Goal: Task Accomplishment & Management: Use online tool/utility

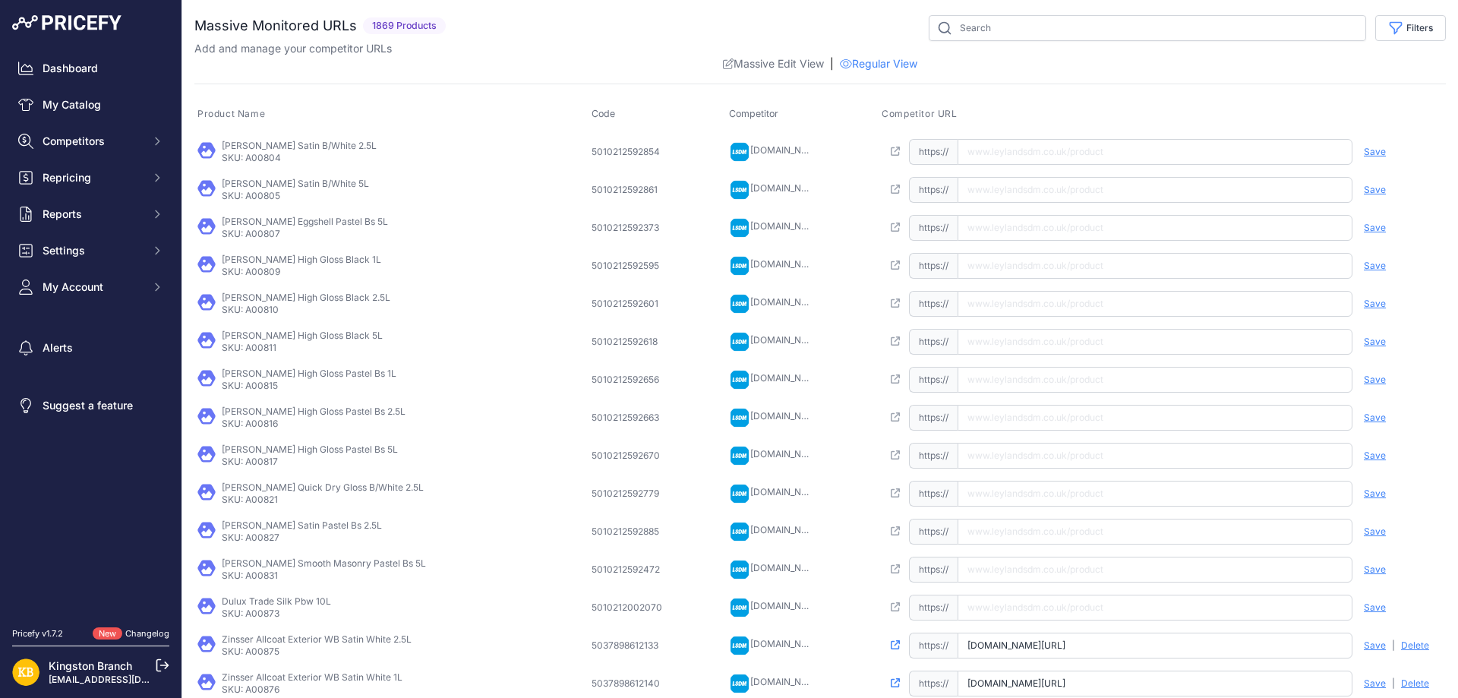
scroll to position [257, 0]
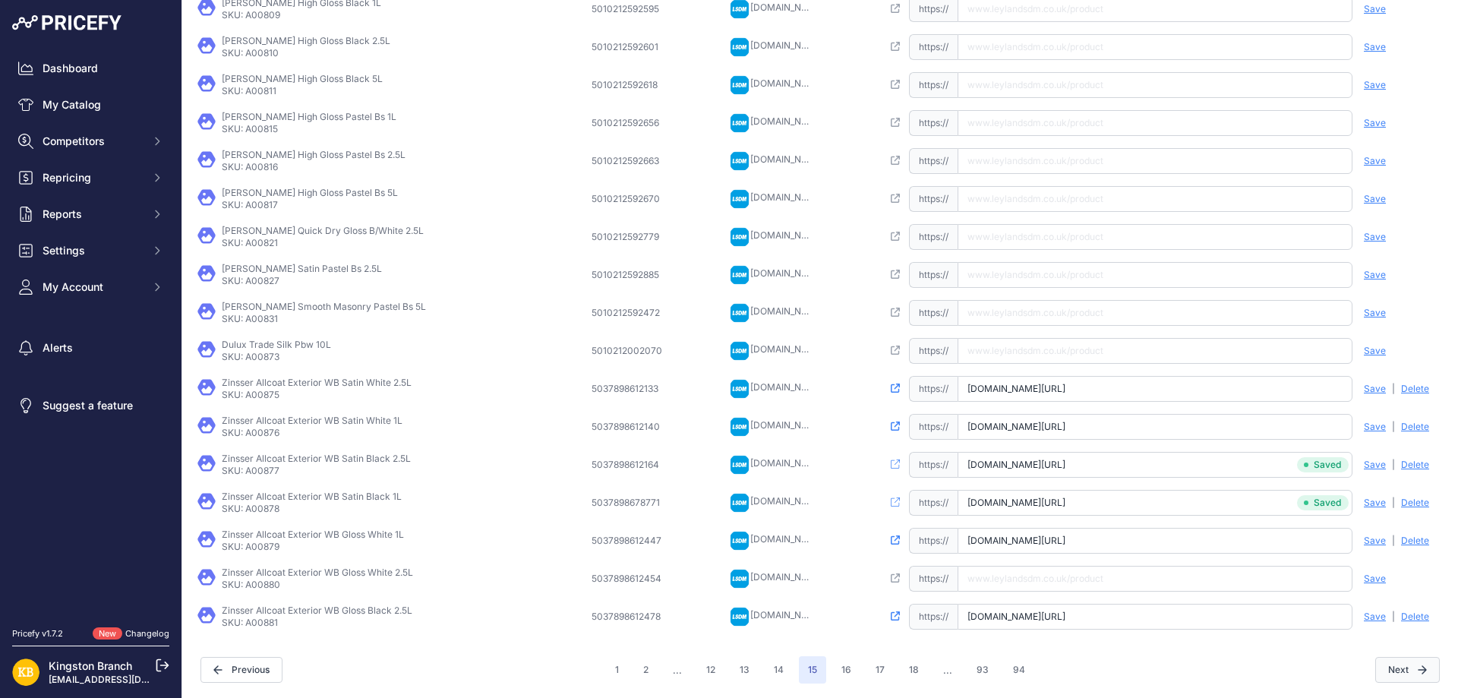
click at [1395, 665] on button "Next" at bounding box center [1408, 670] width 65 height 26
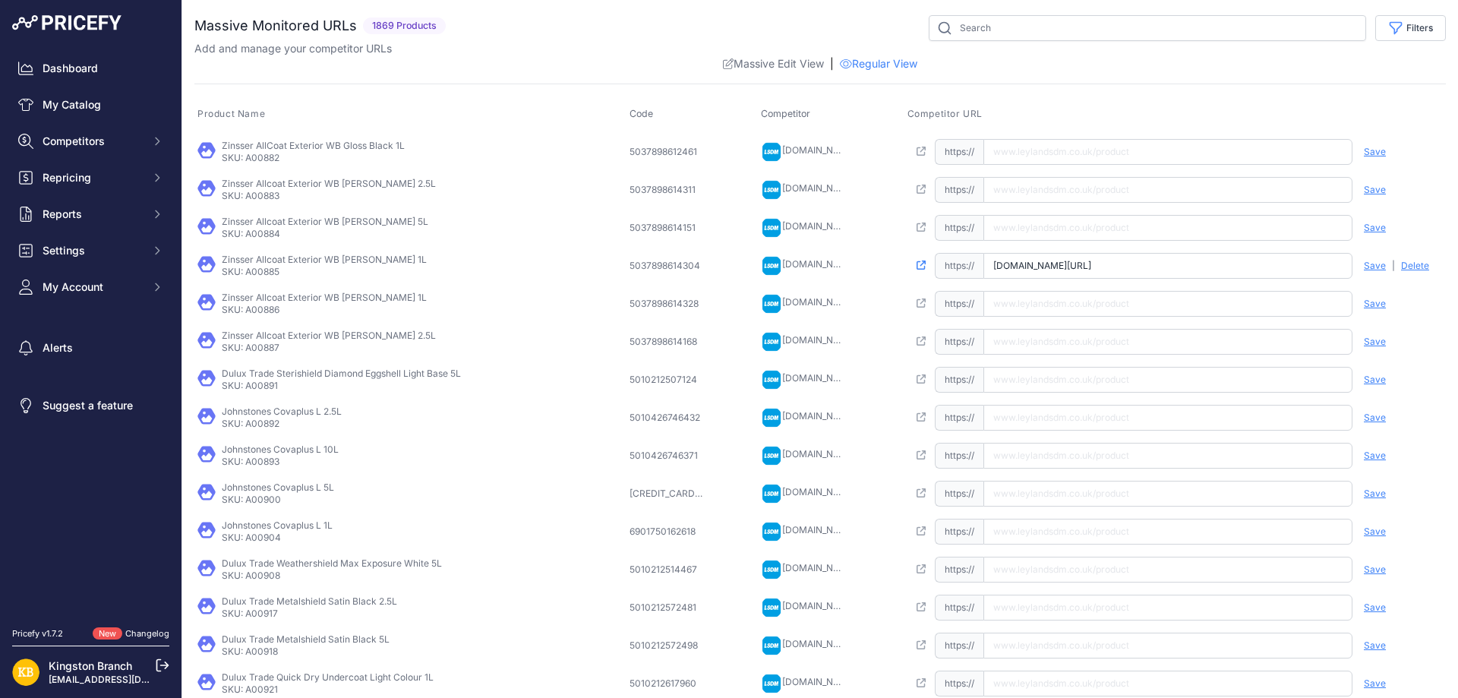
click at [1055, 156] on input "text" at bounding box center [1168, 152] width 369 height 26
paste input "[URL][DOMAIN_NAME]"
type input "[DOMAIN_NAME][URL]"
click at [1364, 150] on span "Save" at bounding box center [1375, 152] width 22 height 12
click at [1164, 338] on input "text" at bounding box center [1168, 342] width 369 height 26
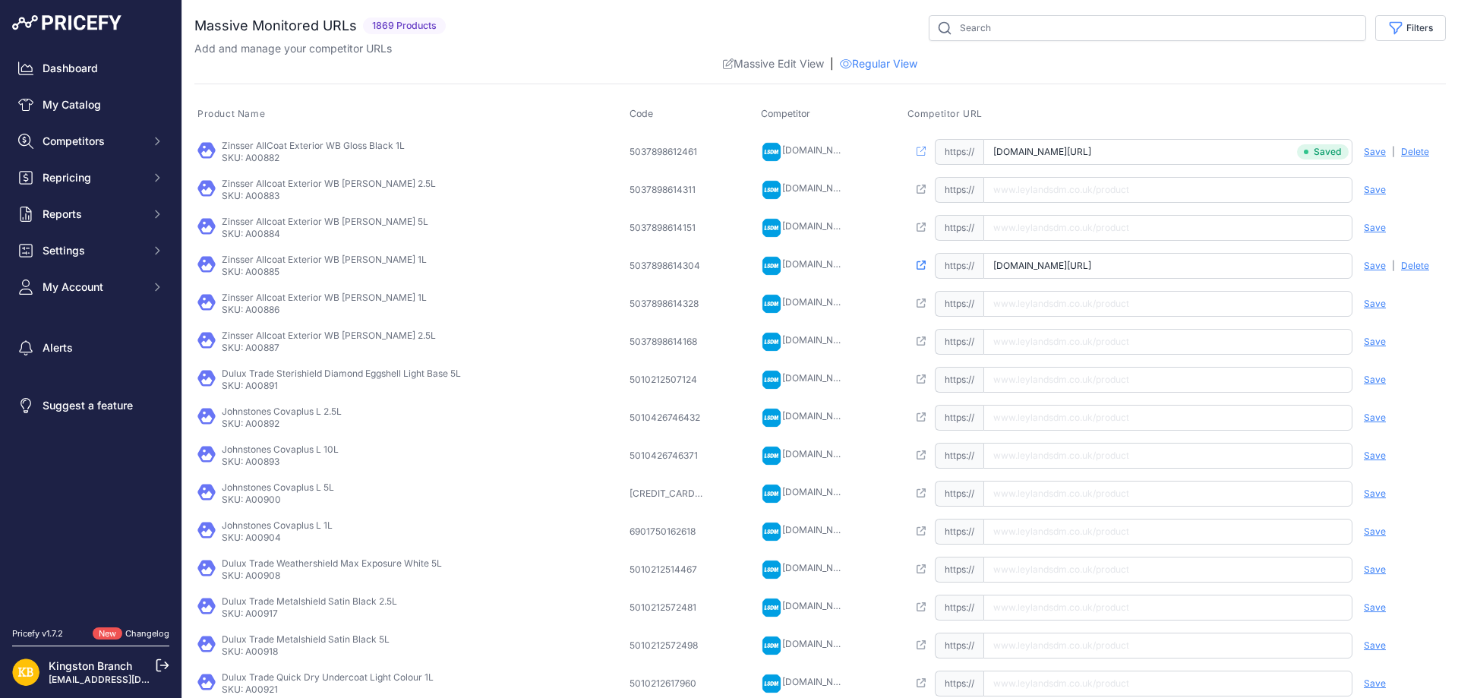
paste input "[URL][DOMAIN_NAME]"
type input "[DOMAIN_NAME][URL]"
click at [1364, 340] on span "Save" at bounding box center [1375, 342] width 22 height 12
drag, startPoint x: 1000, startPoint y: 265, endPoint x: 1458, endPoint y: 286, distance: 458.5
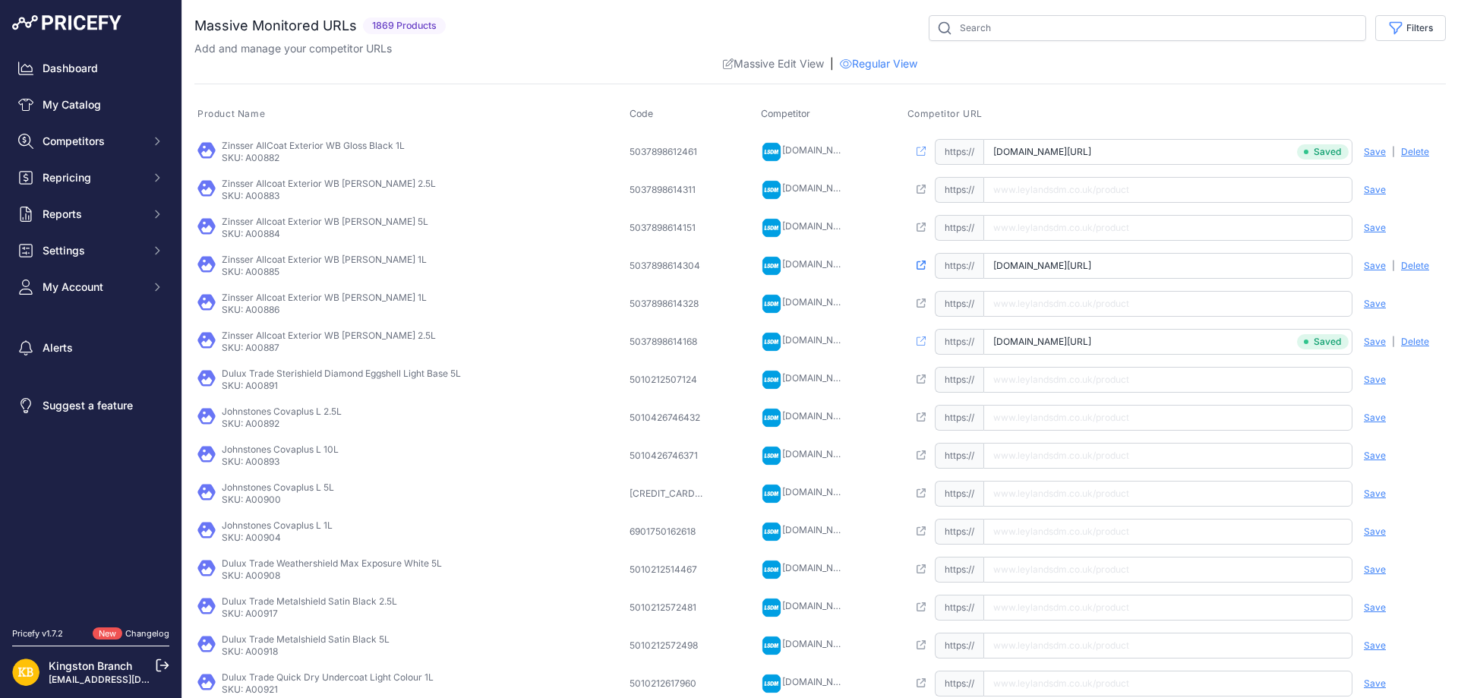
click at [1458, 286] on main "Close You are not connected to the internet." at bounding box center [820, 349] width 1276 height 698
click at [1116, 192] on input "text" at bounding box center [1168, 190] width 369 height 26
paste input "[DOMAIN_NAME][URL]"
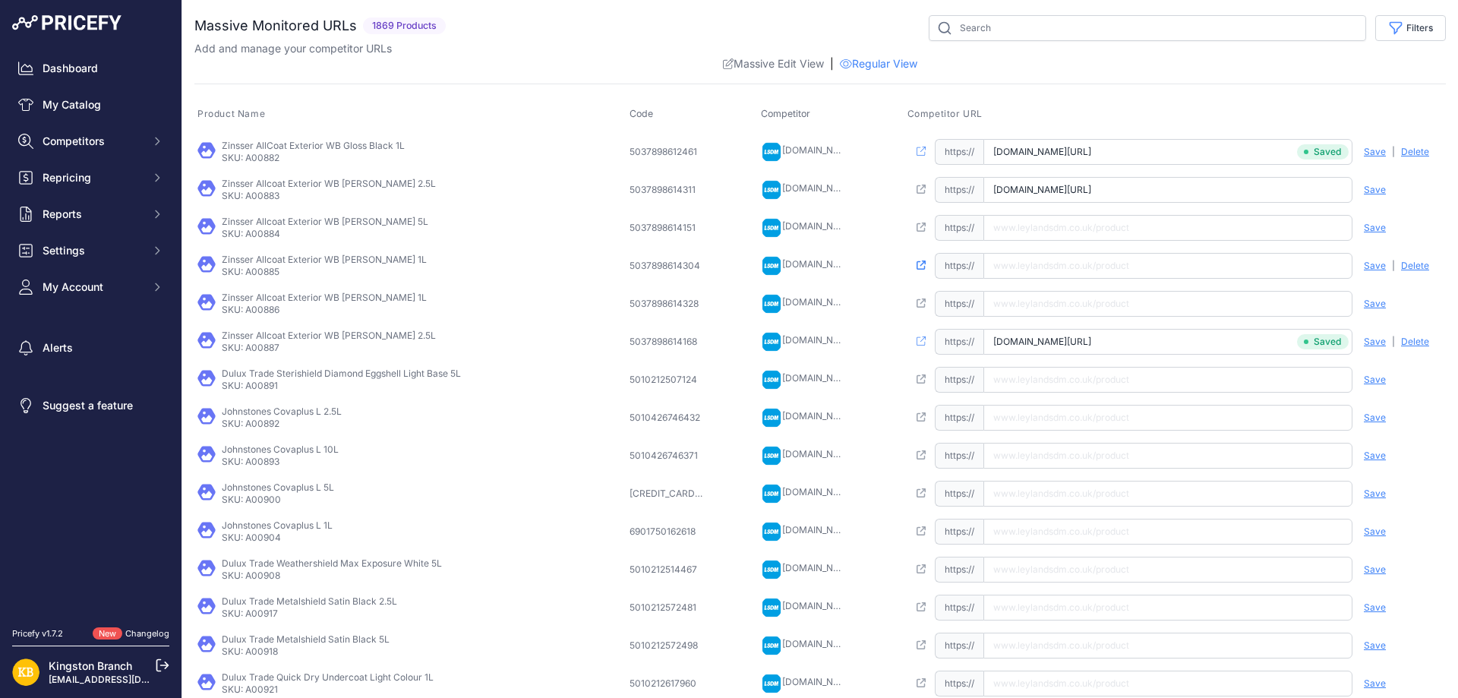
type input "[DOMAIN_NAME][URL]"
click at [1364, 191] on span "Save" at bounding box center [1375, 190] width 22 height 12
click at [924, 193] on icon at bounding box center [921, 189] width 9 height 9
click at [926, 147] on icon at bounding box center [921, 151] width 9 height 9
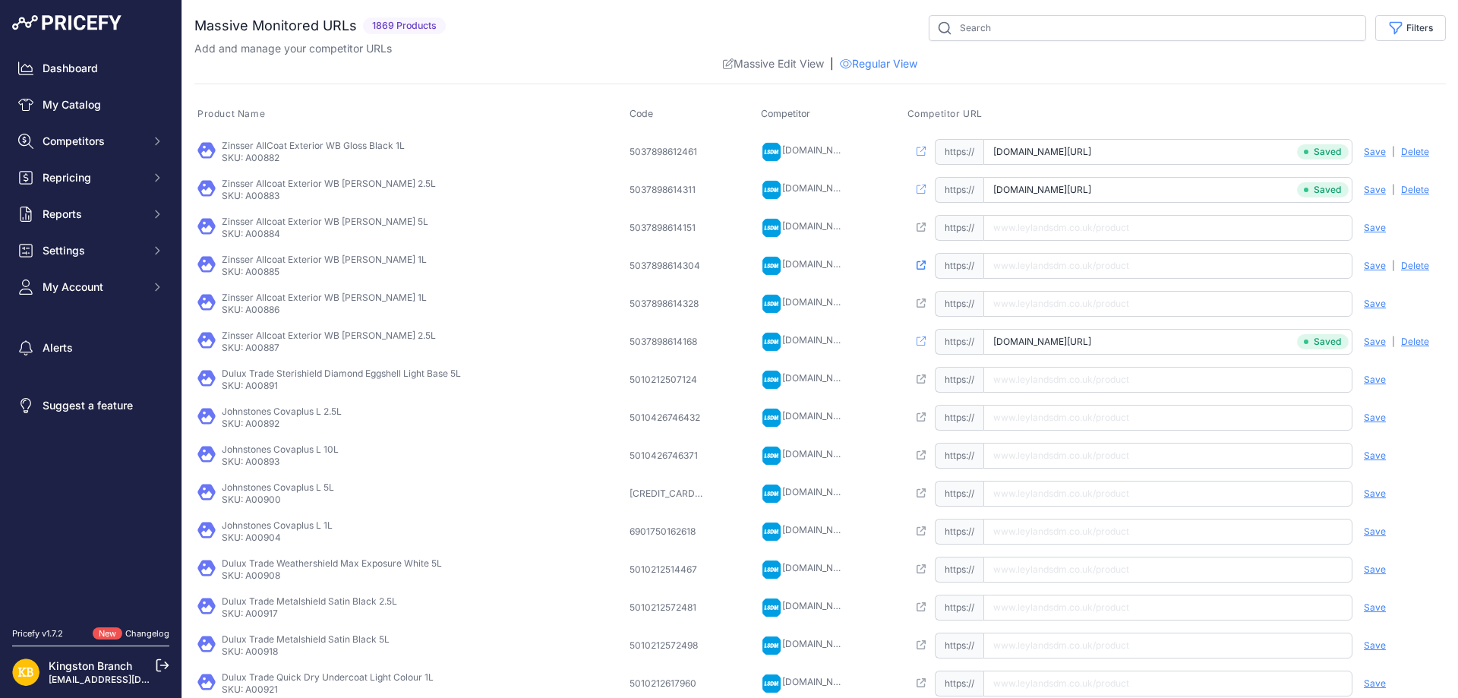
click at [926, 340] on icon at bounding box center [921, 340] width 9 height 9
click at [1028, 267] on input "text" at bounding box center [1168, 266] width 369 height 26
paste input "[URL][DOMAIN_NAME]"
type input "[DOMAIN_NAME][URL]"
click at [1371, 266] on span "Save" at bounding box center [1375, 266] width 22 height 12
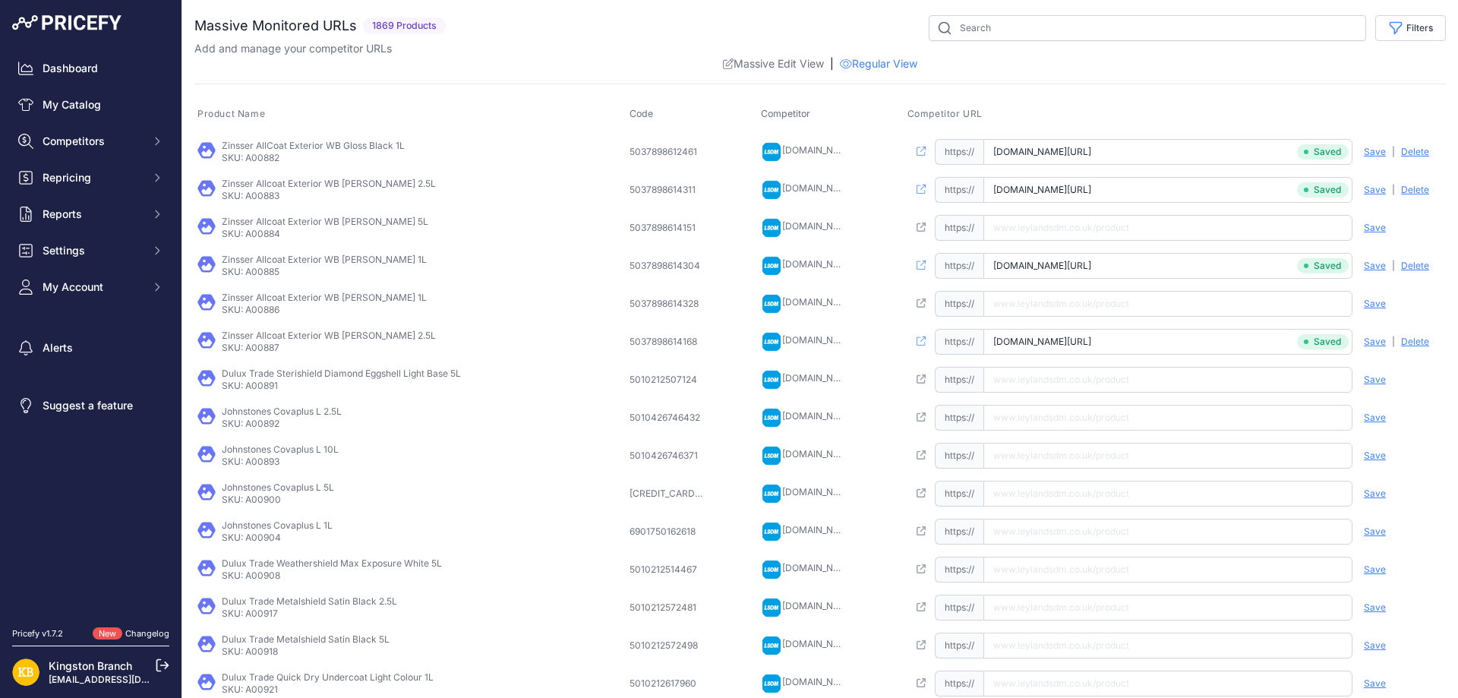
click at [1126, 310] on input "text" at bounding box center [1168, 304] width 369 height 26
paste input "[URL][DOMAIN_NAME]"
type input "[DOMAIN_NAME][URL]"
click at [1368, 305] on span "Save" at bounding box center [1375, 304] width 22 height 12
click at [1061, 415] on input "text" at bounding box center [1168, 418] width 369 height 26
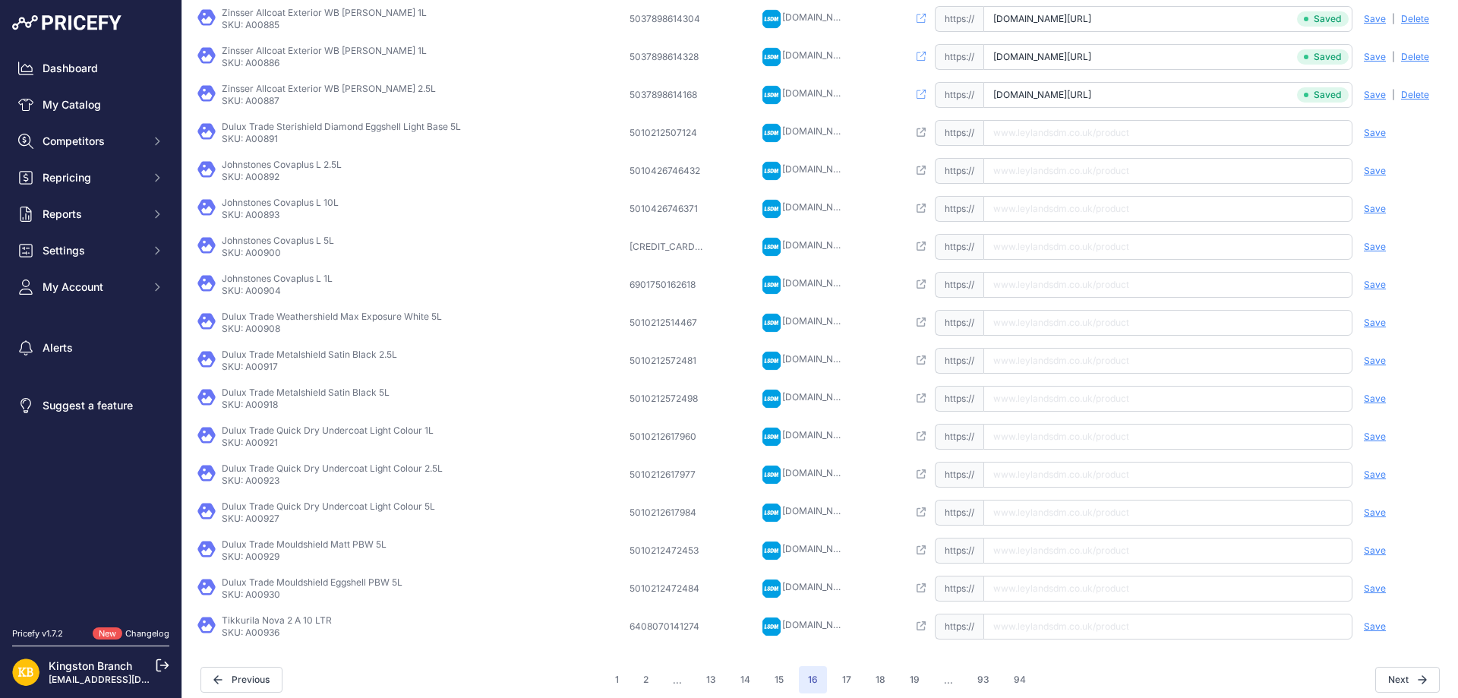
scroll to position [257, 0]
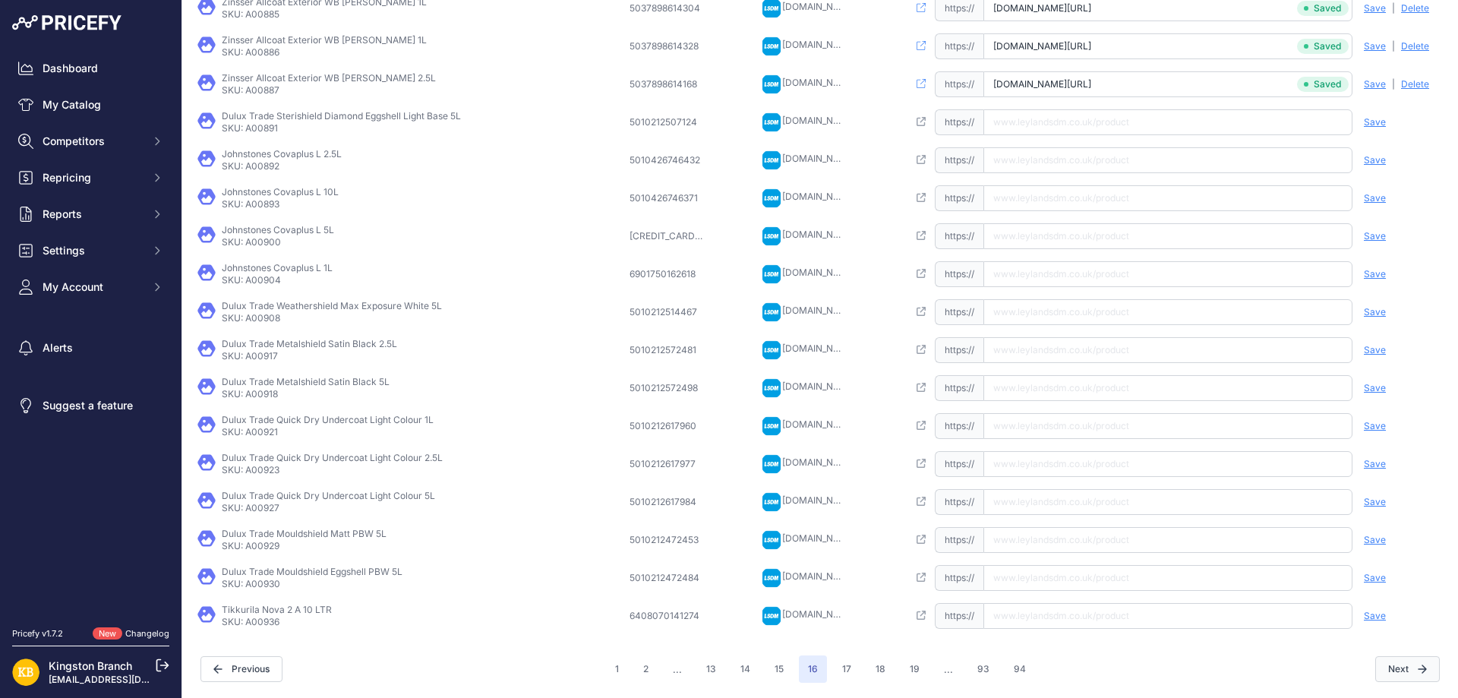
click at [1405, 675] on button "Next" at bounding box center [1408, 669] width 65 height 26
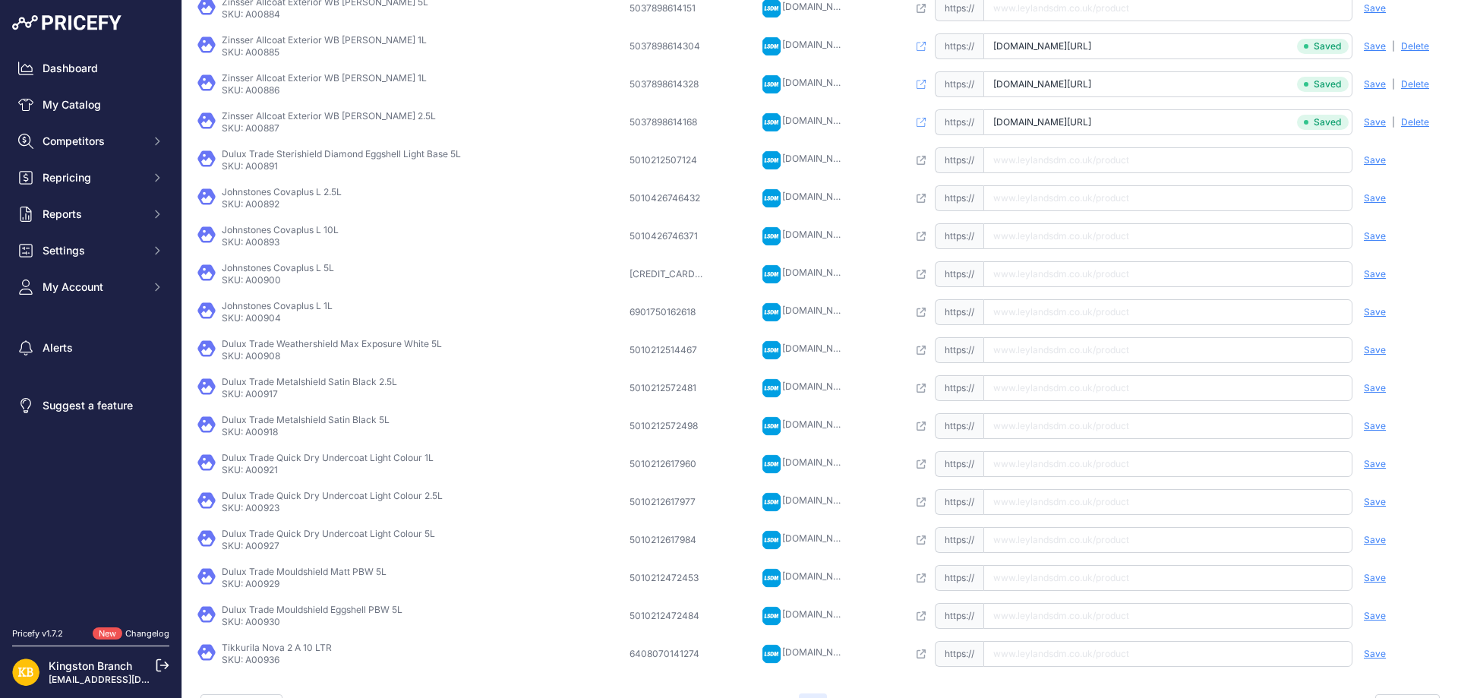
scroll to position [295, 0]
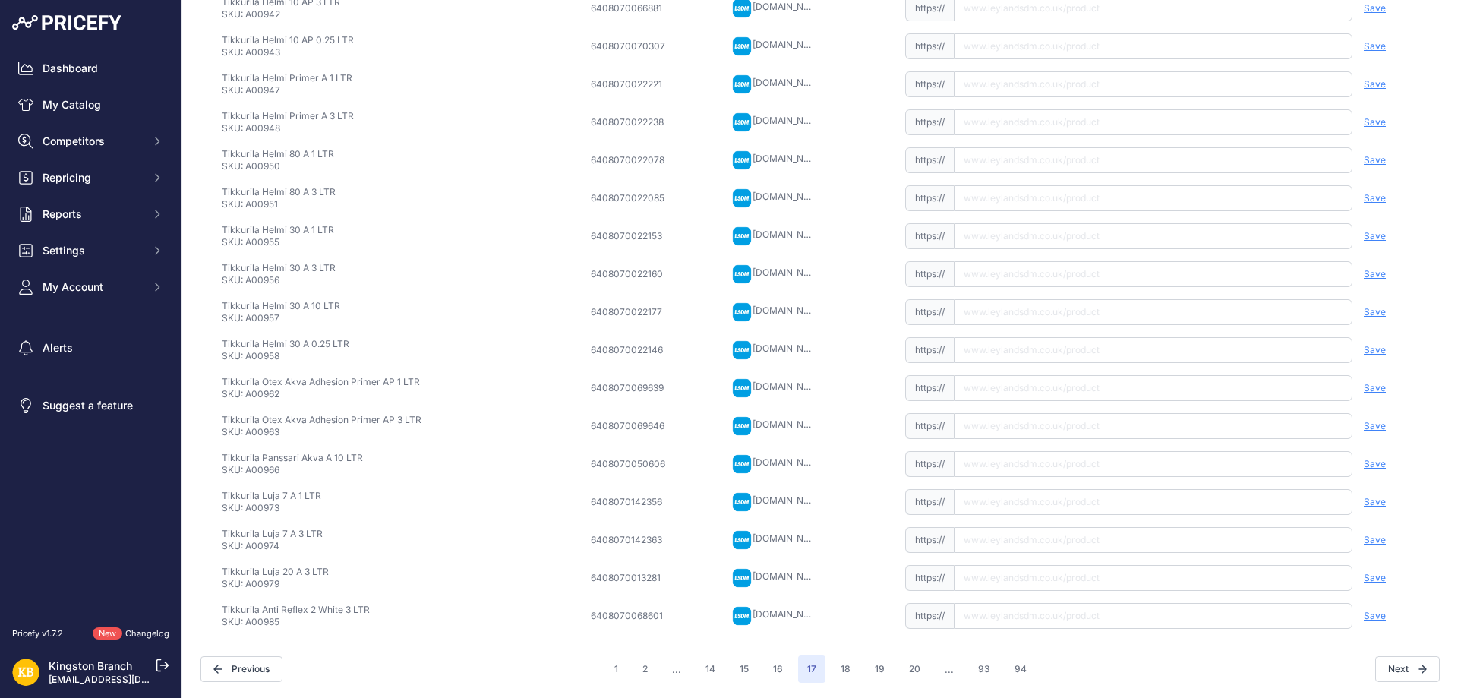
scroll to position [257, 0]
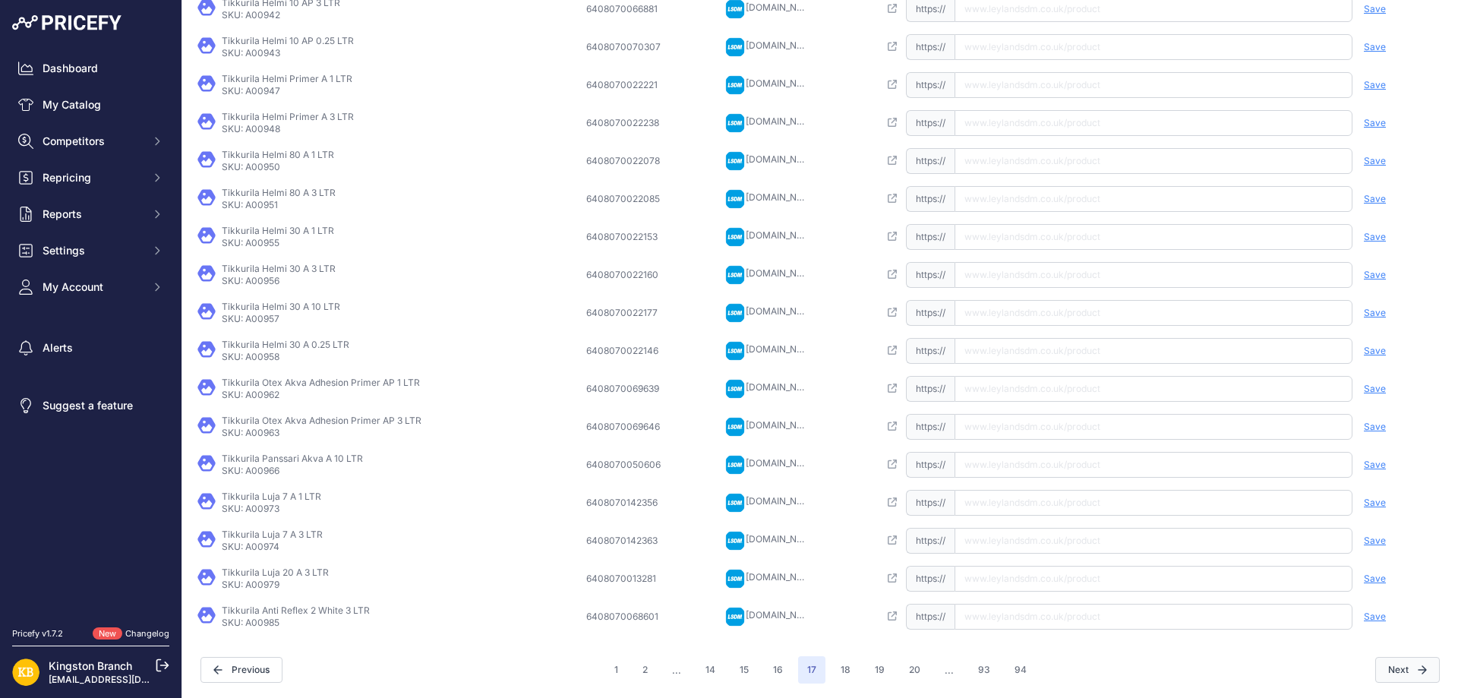
click at [1397, 667] on button "Next" at bounding box center [1408, 670] width 65 height 26
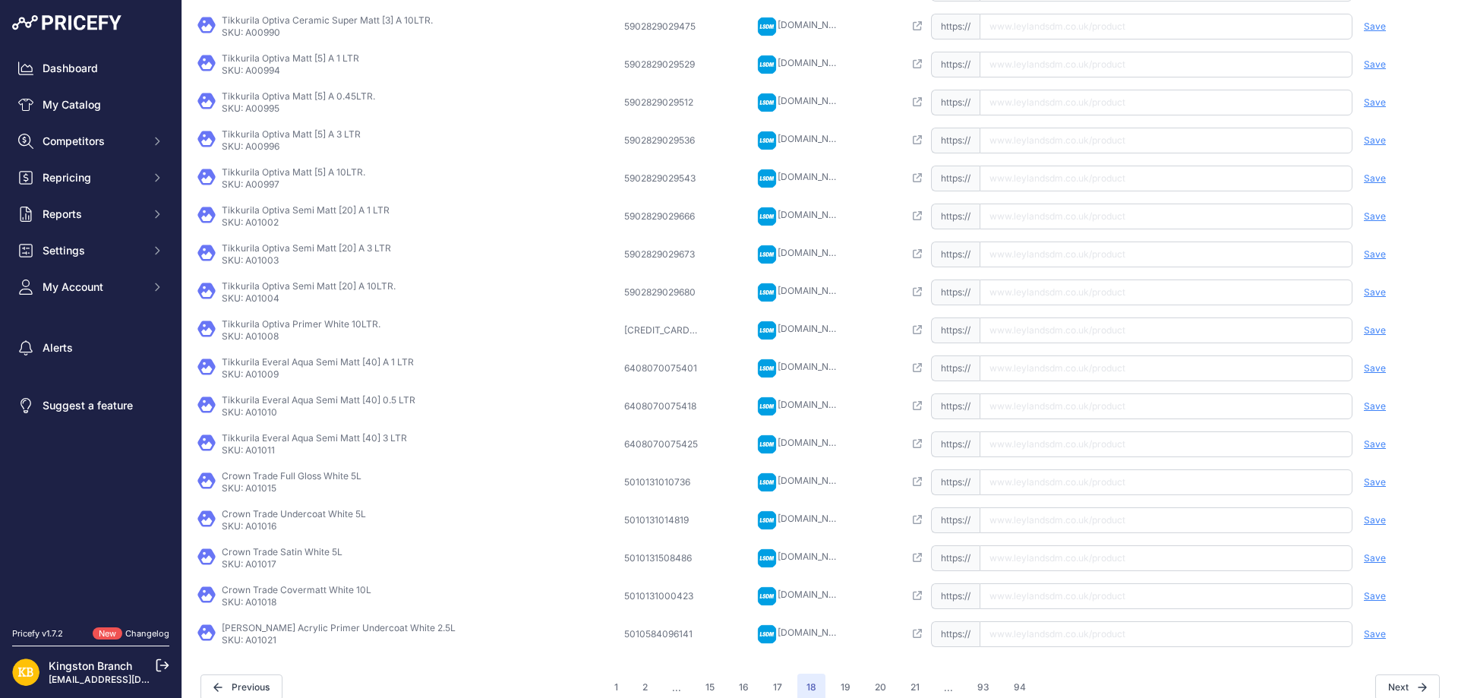
scroll to position [257, 0]
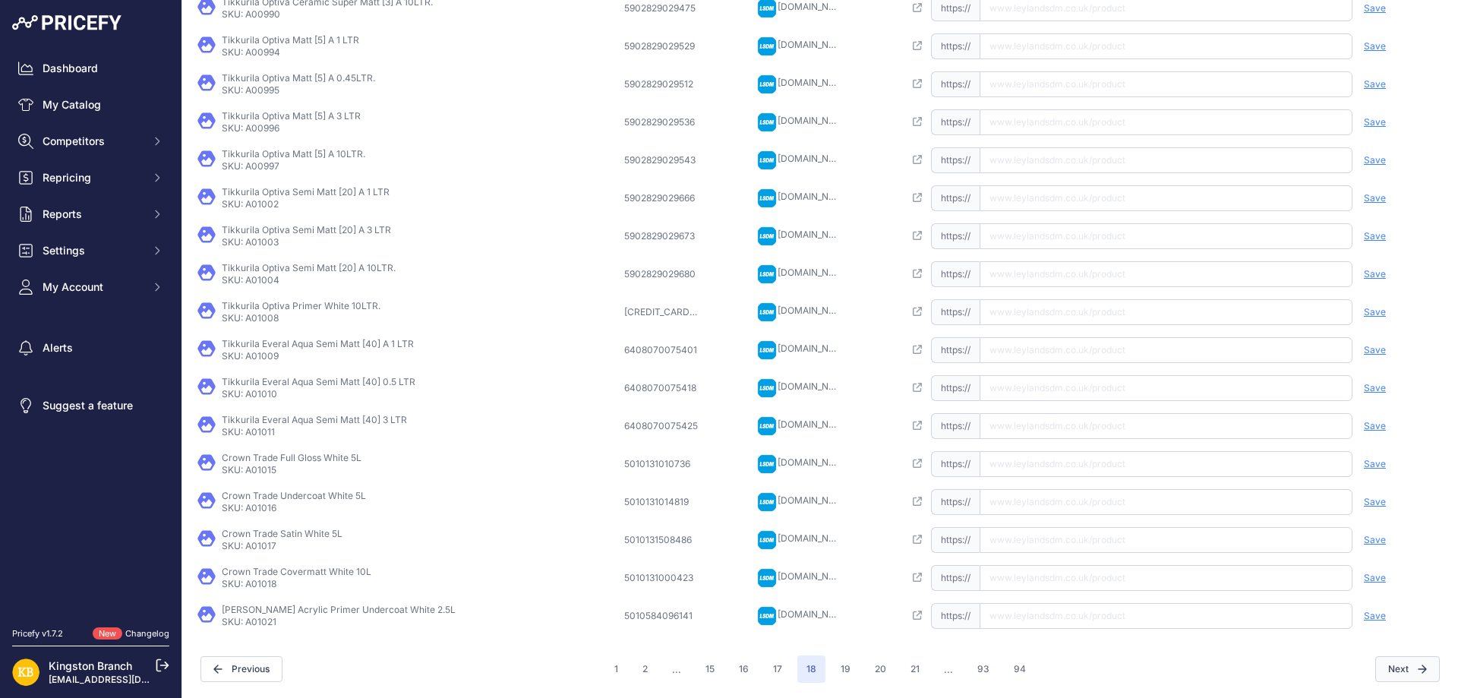
click at [1392, 667] on button "Next" at bounding box center [1408, 669] width 65 height 26
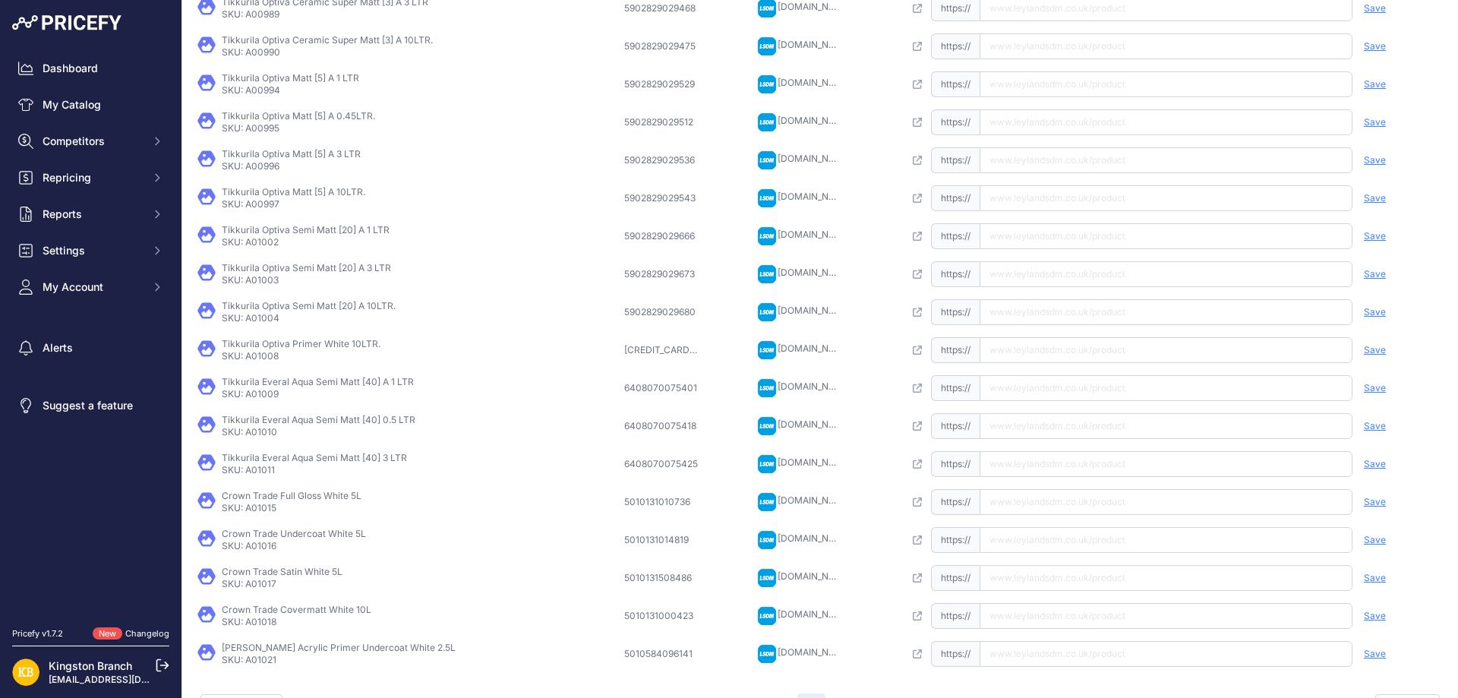
scroll to position [295, 0]
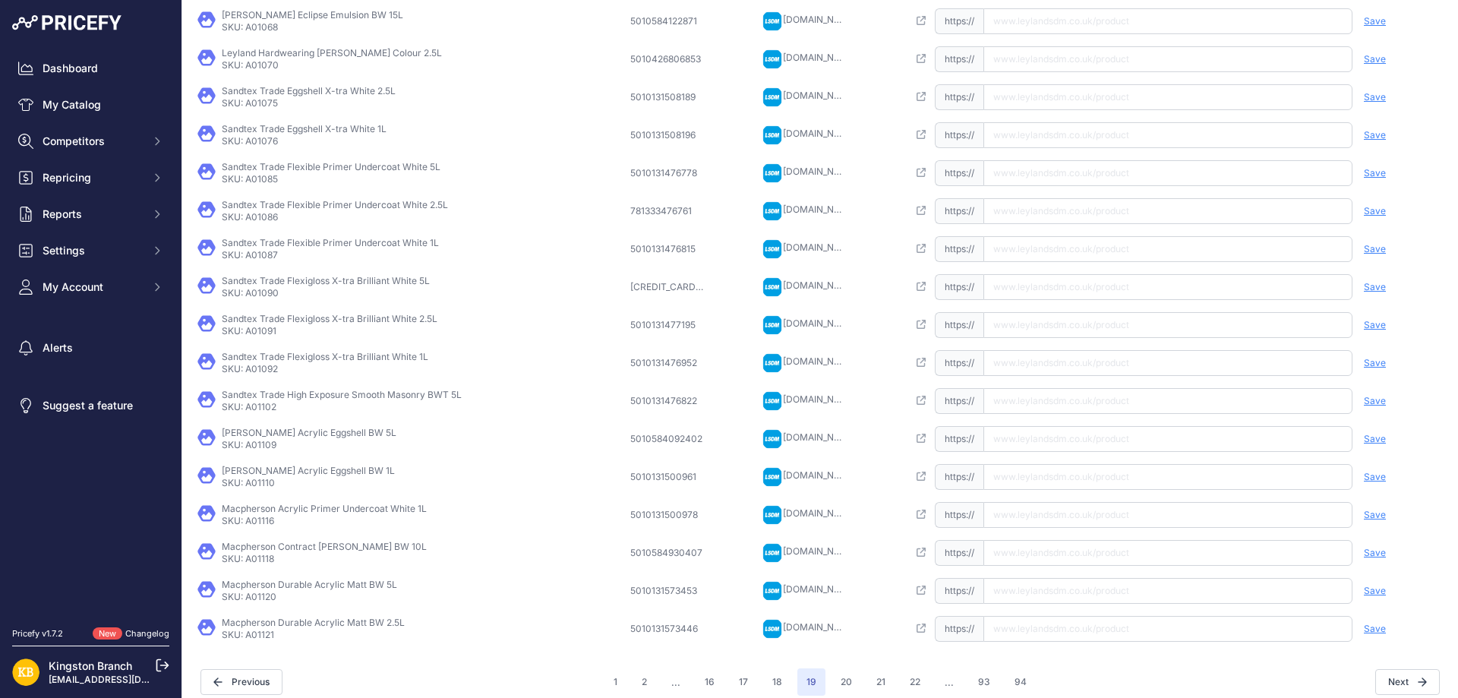
scroll to position [257, 0]
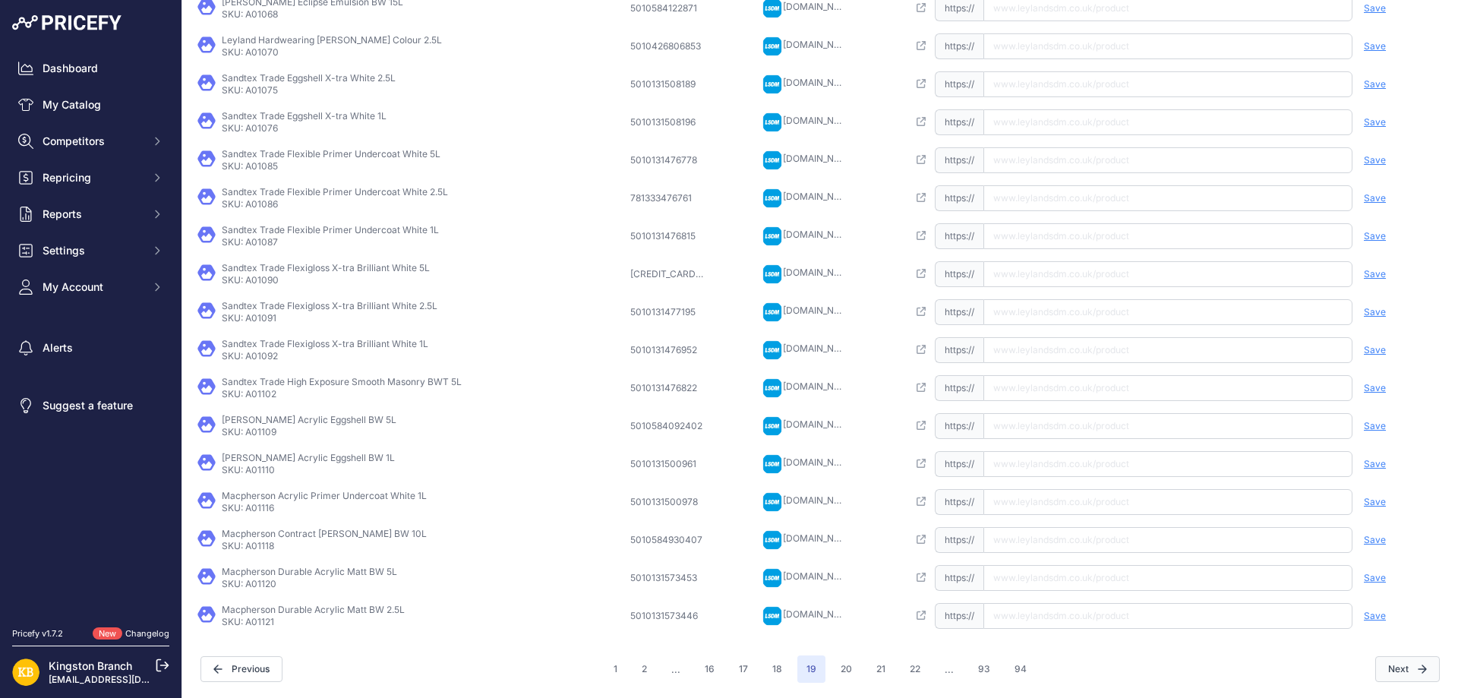
click at [1418, 668] on icon "button" at bounding box center [1422, 669] width 9 height 9
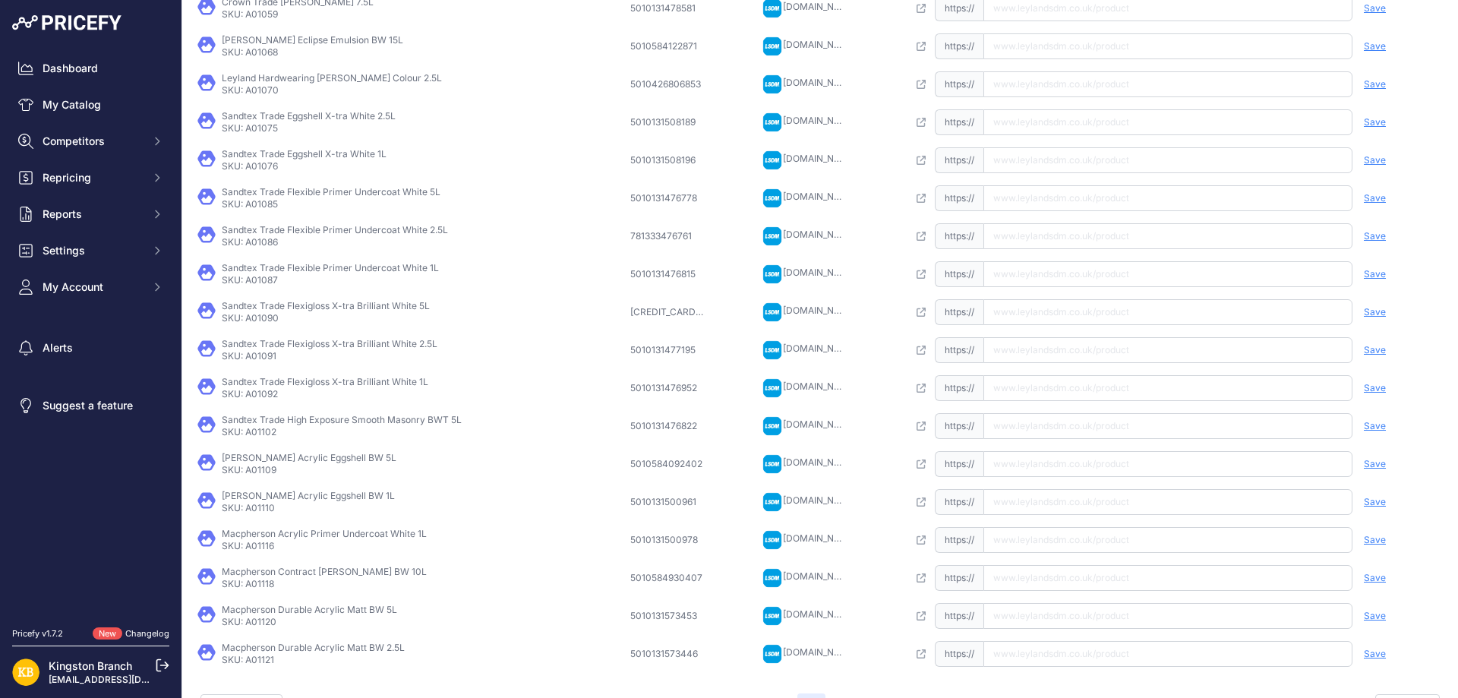
scroll to position [295, 0]
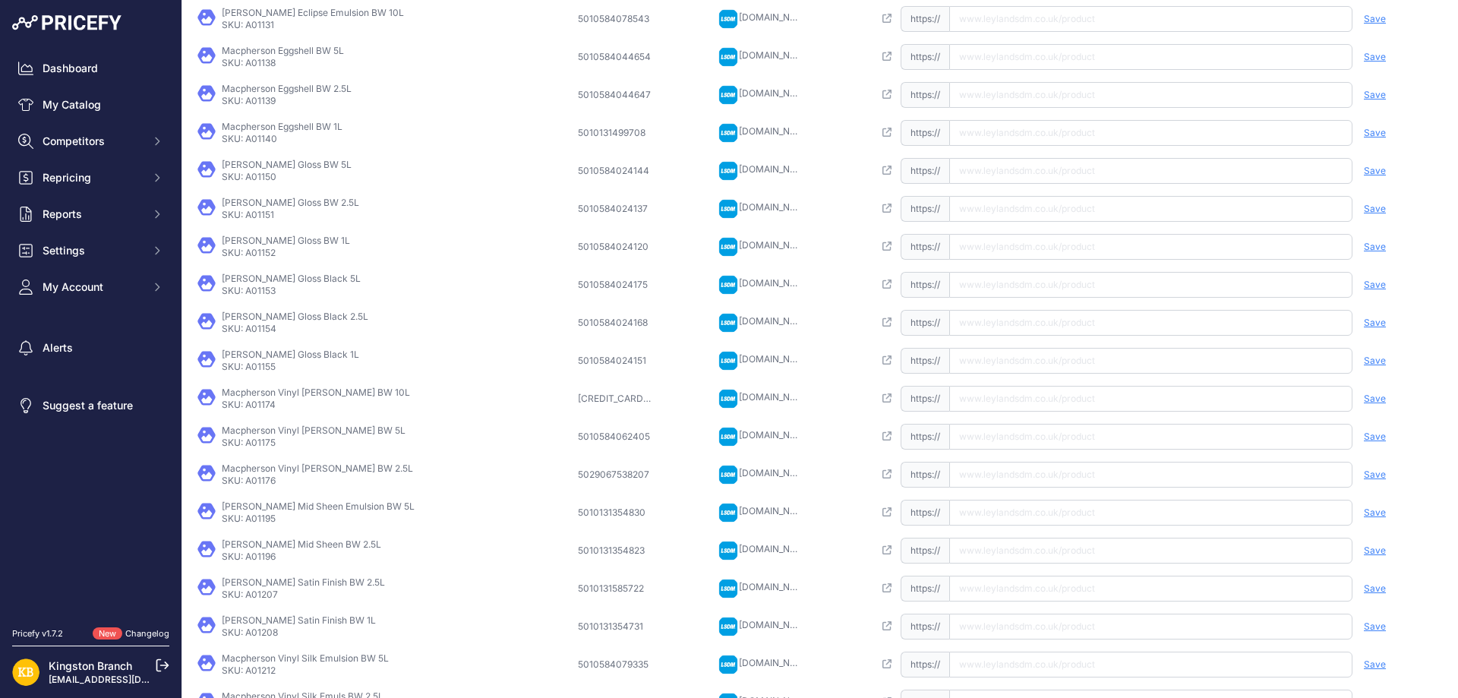
scroll to position [257, 0]
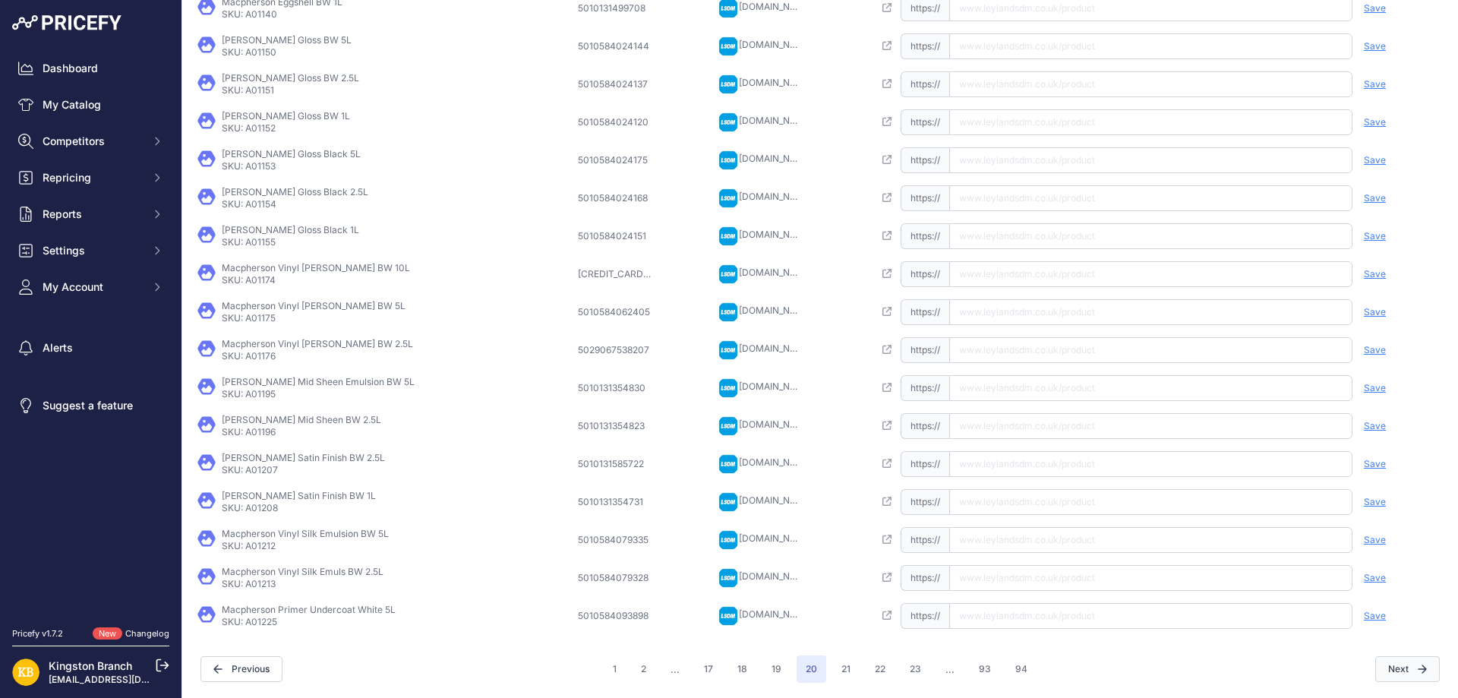
click at [1405, 665] on button "Next" at bounding box center [1408, 669] width 65 height 26
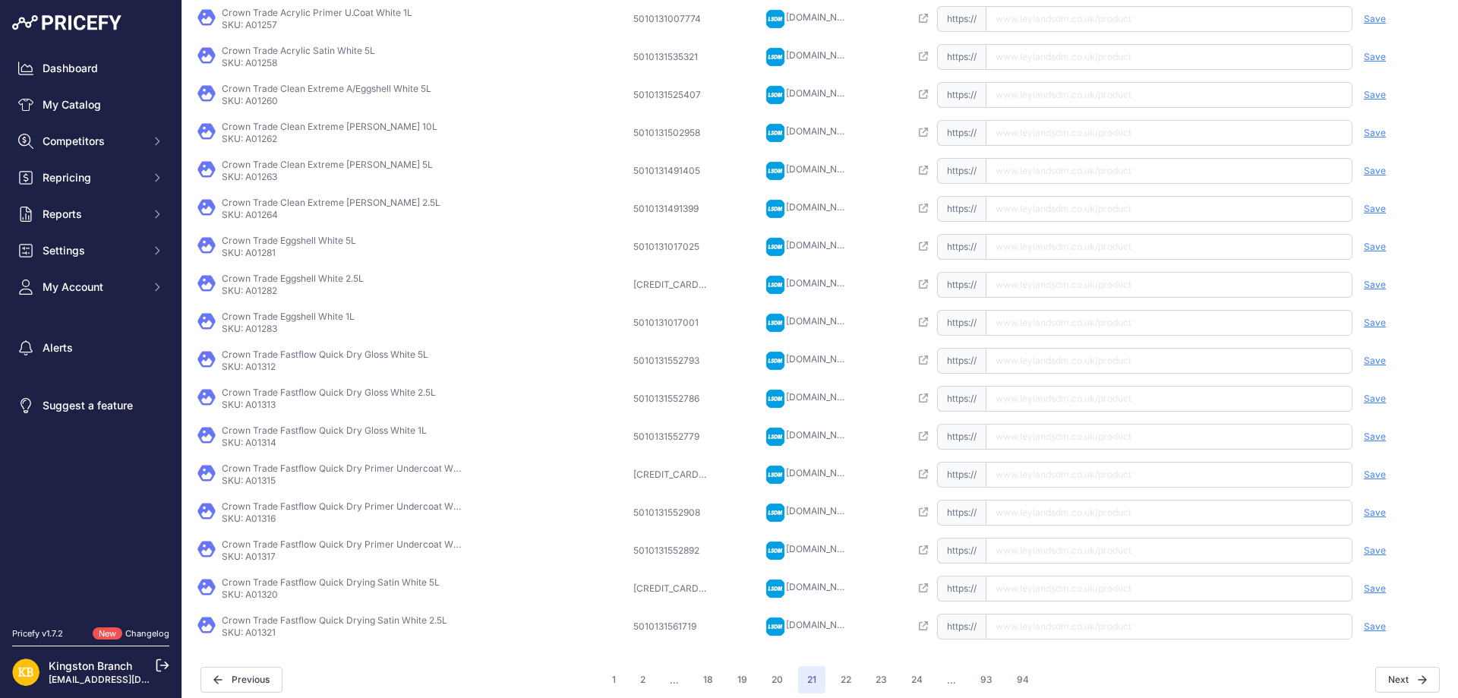
scroll to position [257, 0]
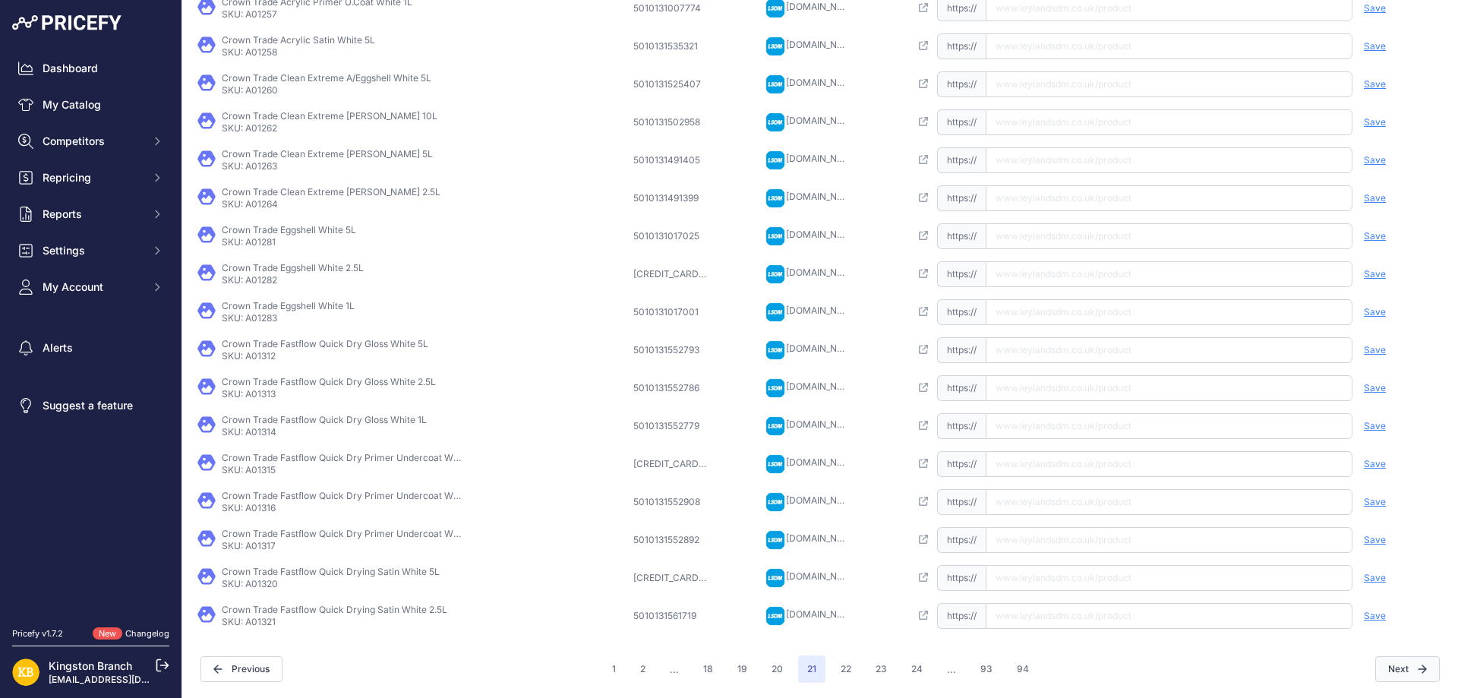
click at [1389, 665] on button "Next" at bounding box center [1408, 669] width 65 height 26
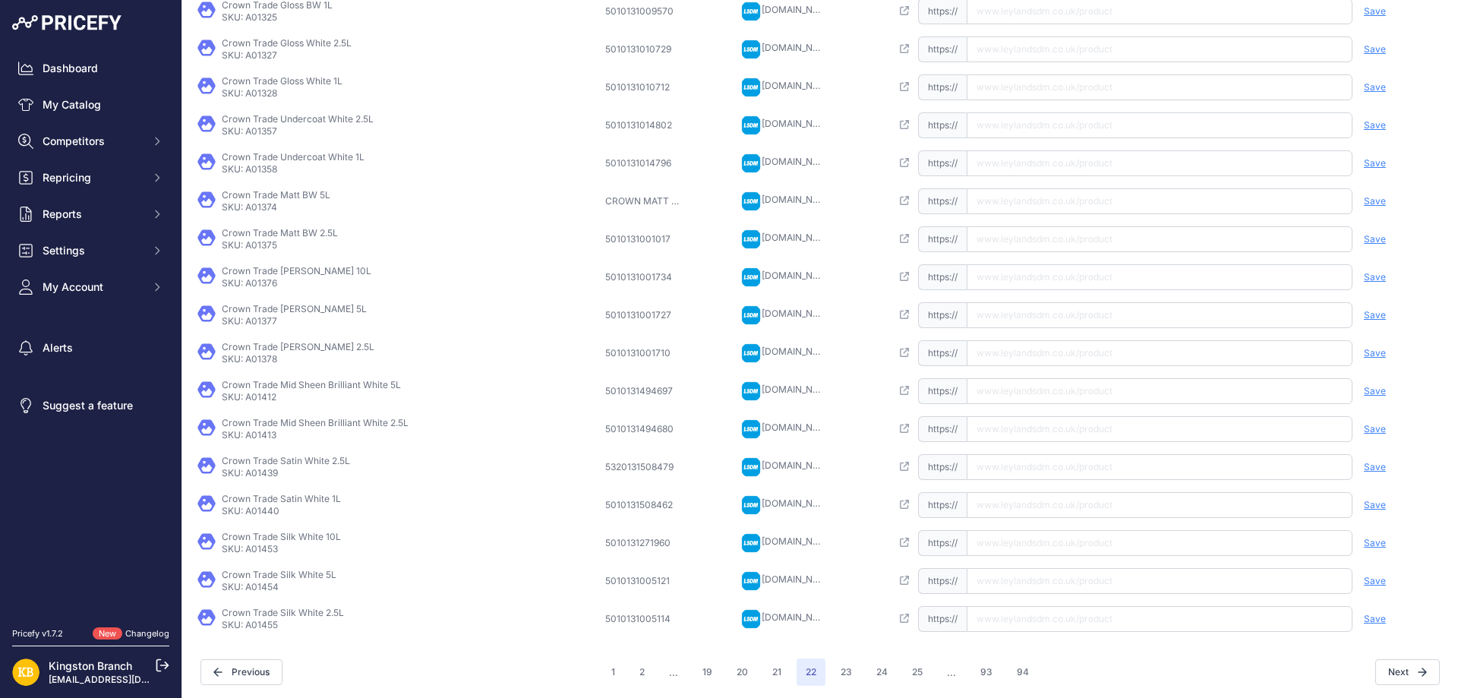
scroll to position [257, 0]
click at [1417, 671] on button "Next" at bounding box center [1408, 669] width 65 height 26
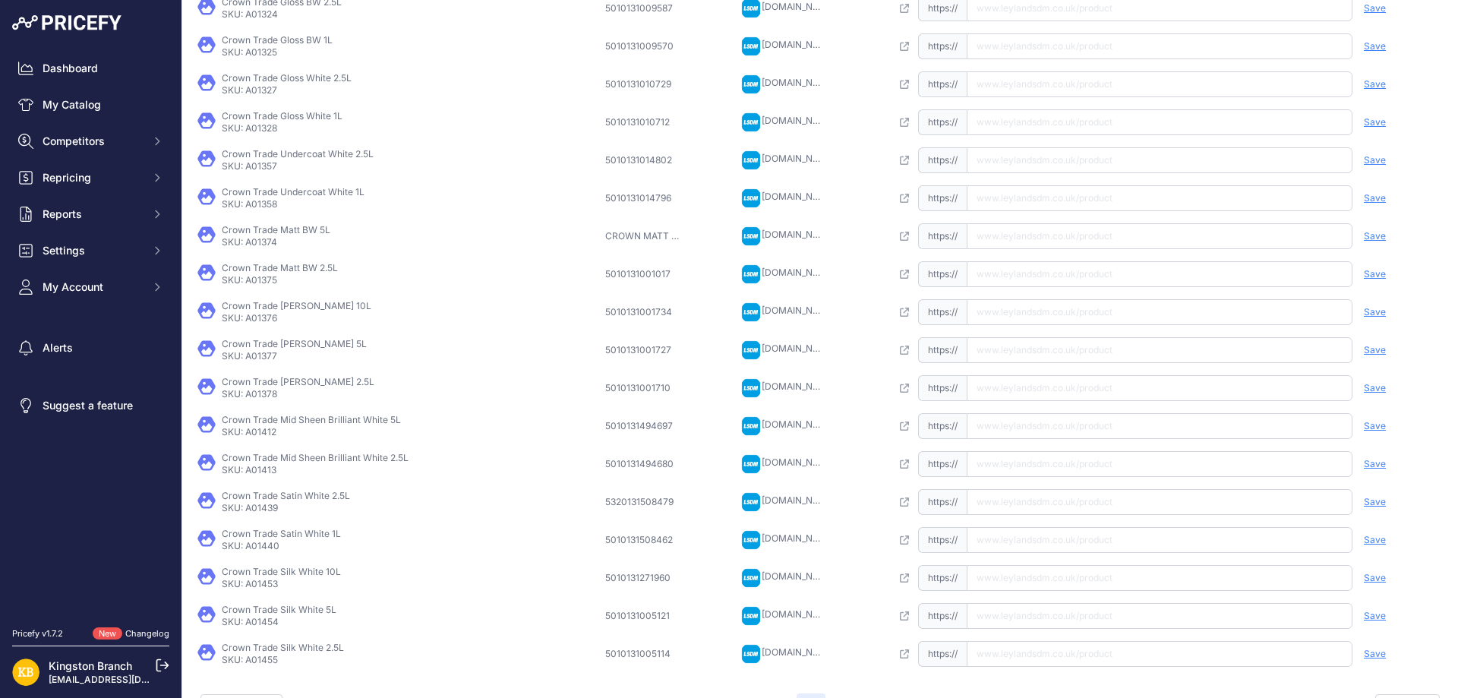
scroll to position [295, 0]
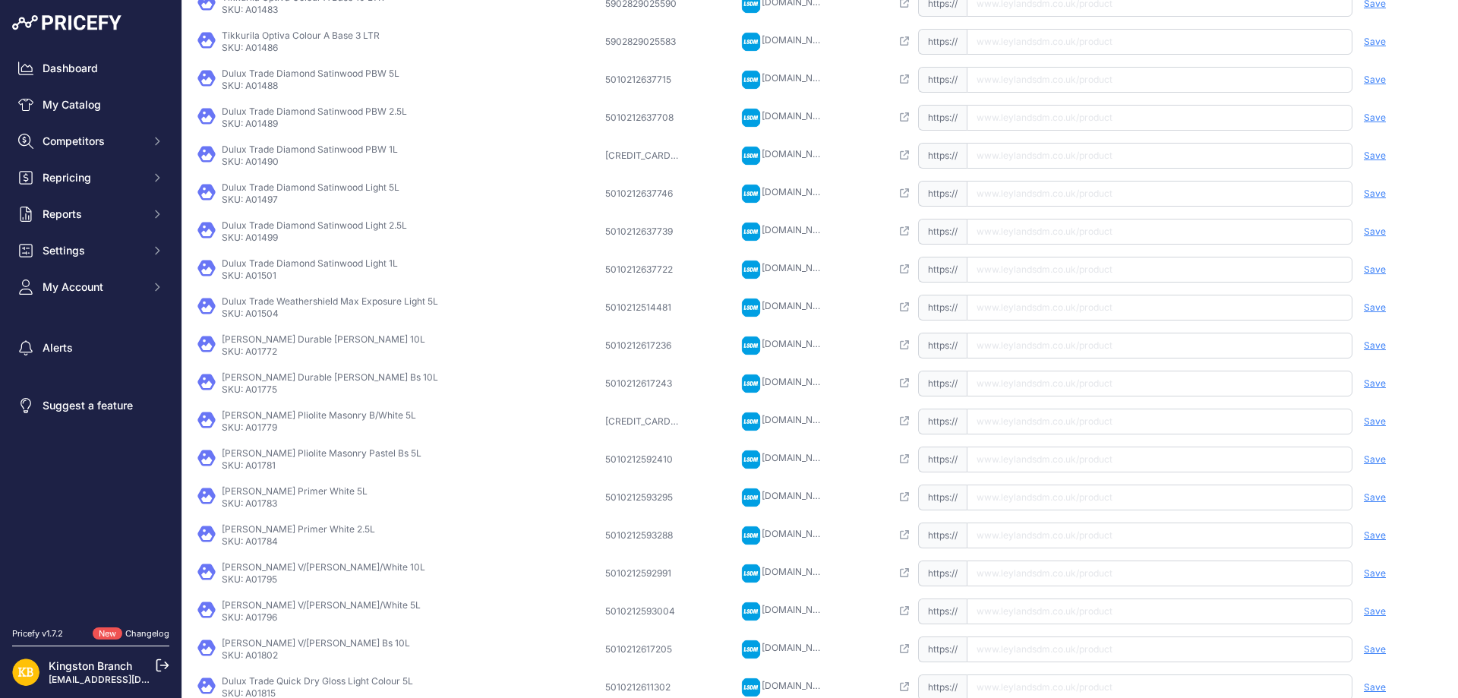
scroll to position [257, 0]
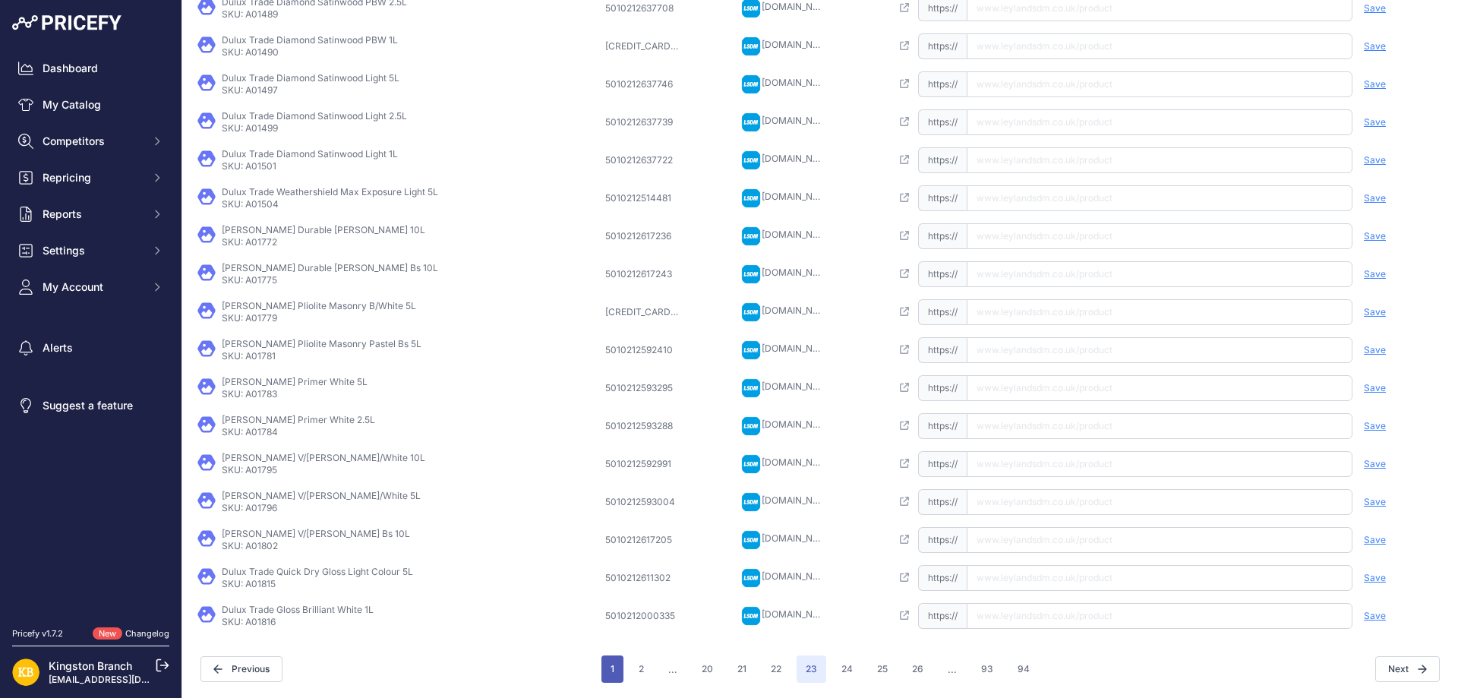
click at [605, 674] on button "1" at bounding box center [613, 669] width 22 height 27
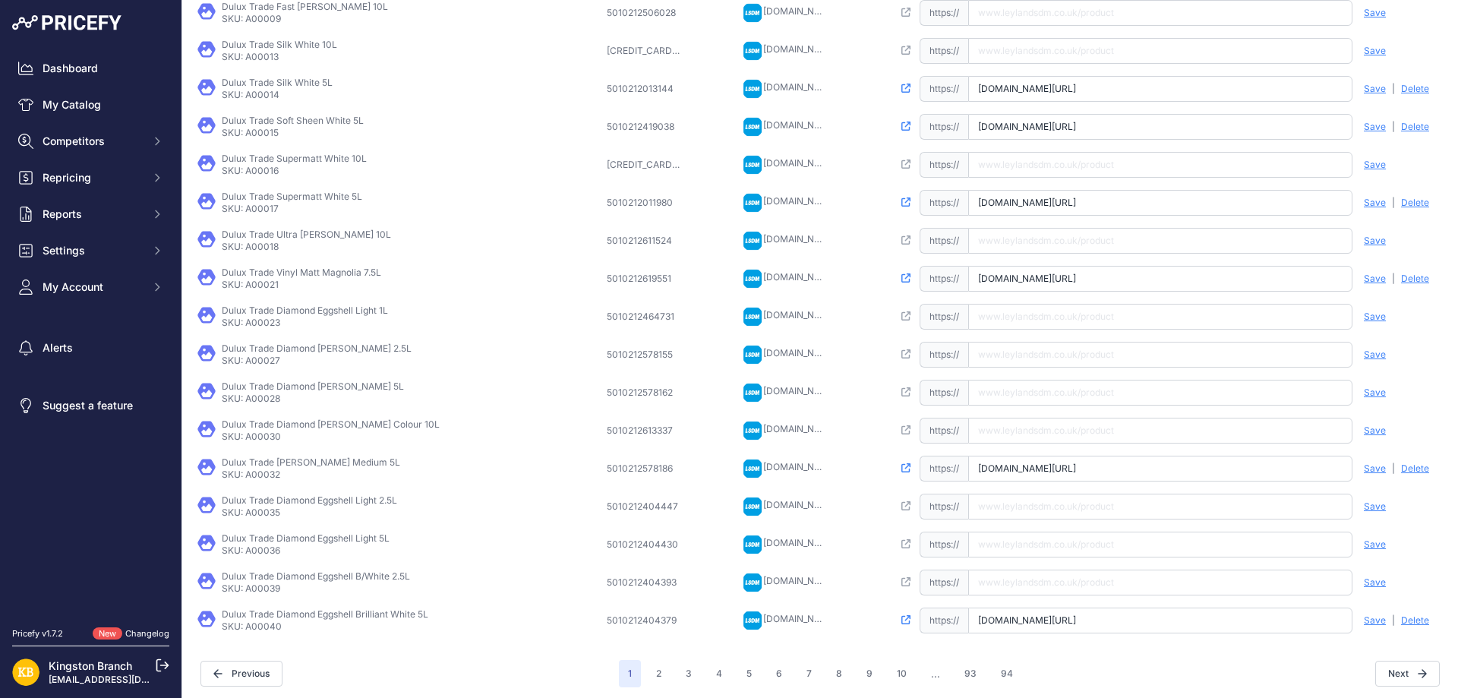
scroll to position [257, 0]
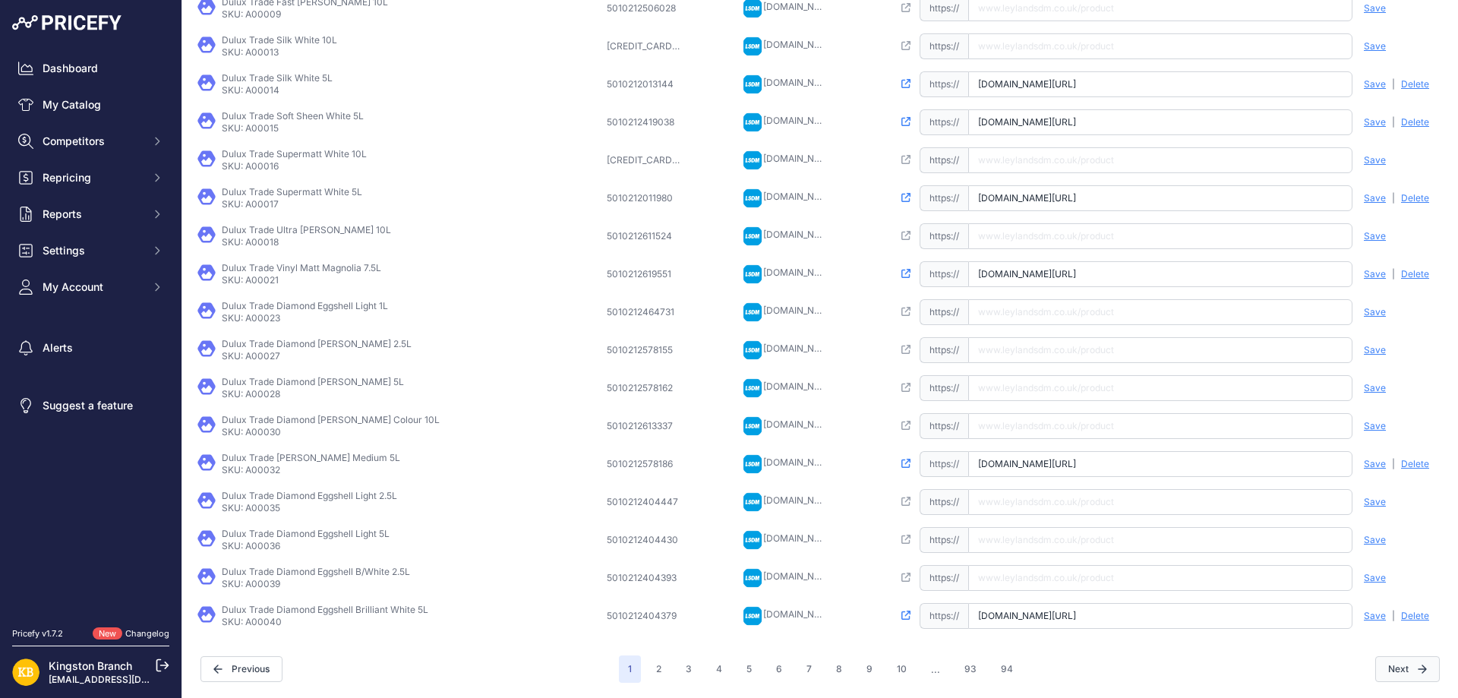
click at [1385, 665] on button "Next" at bounding box center [1408, 669] width 65 height 26
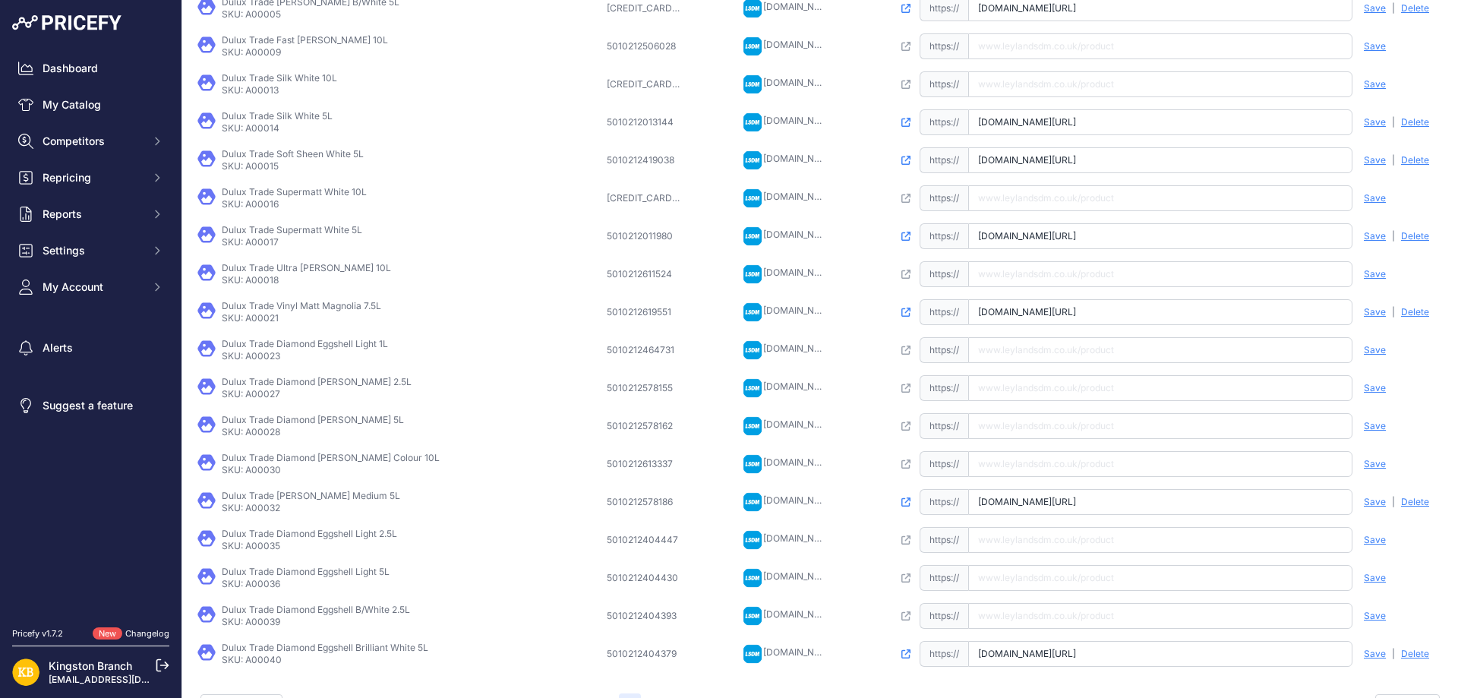
scroll to position [295, 0]
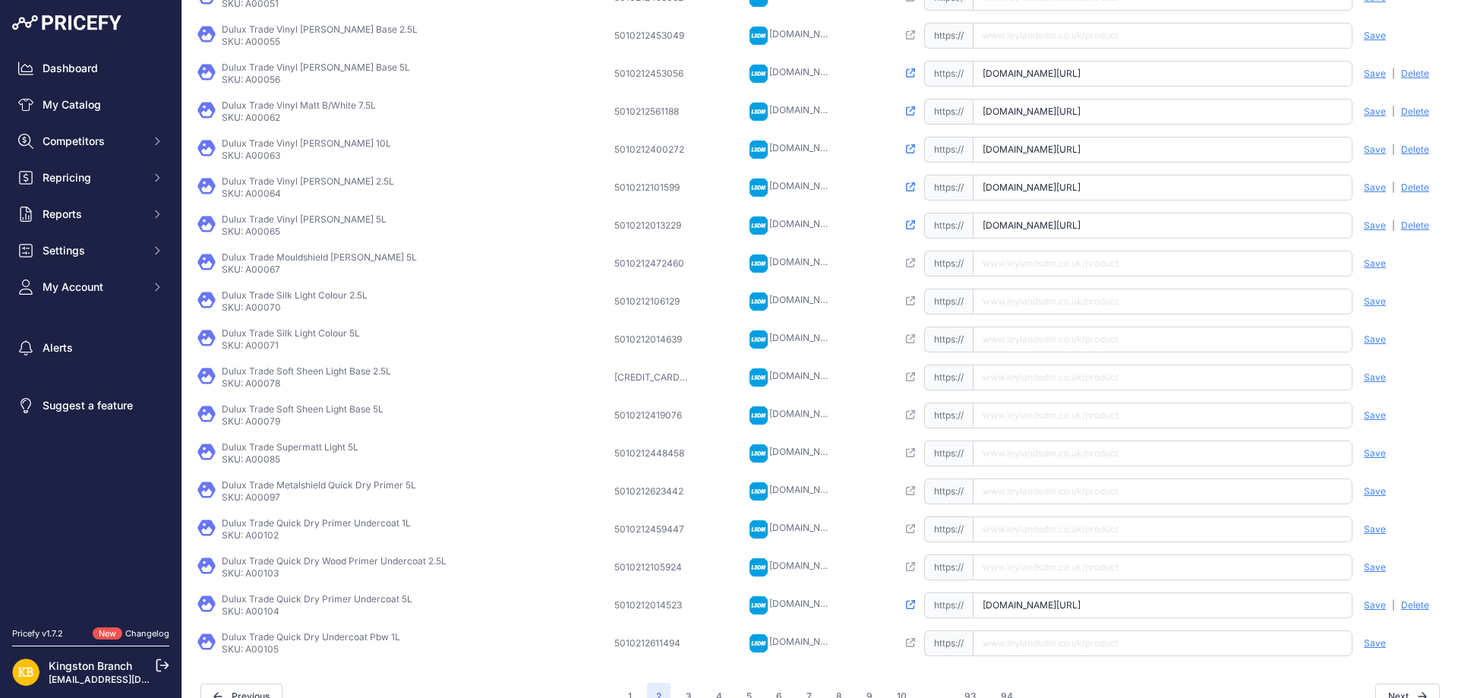
scroll to position [257, 0]
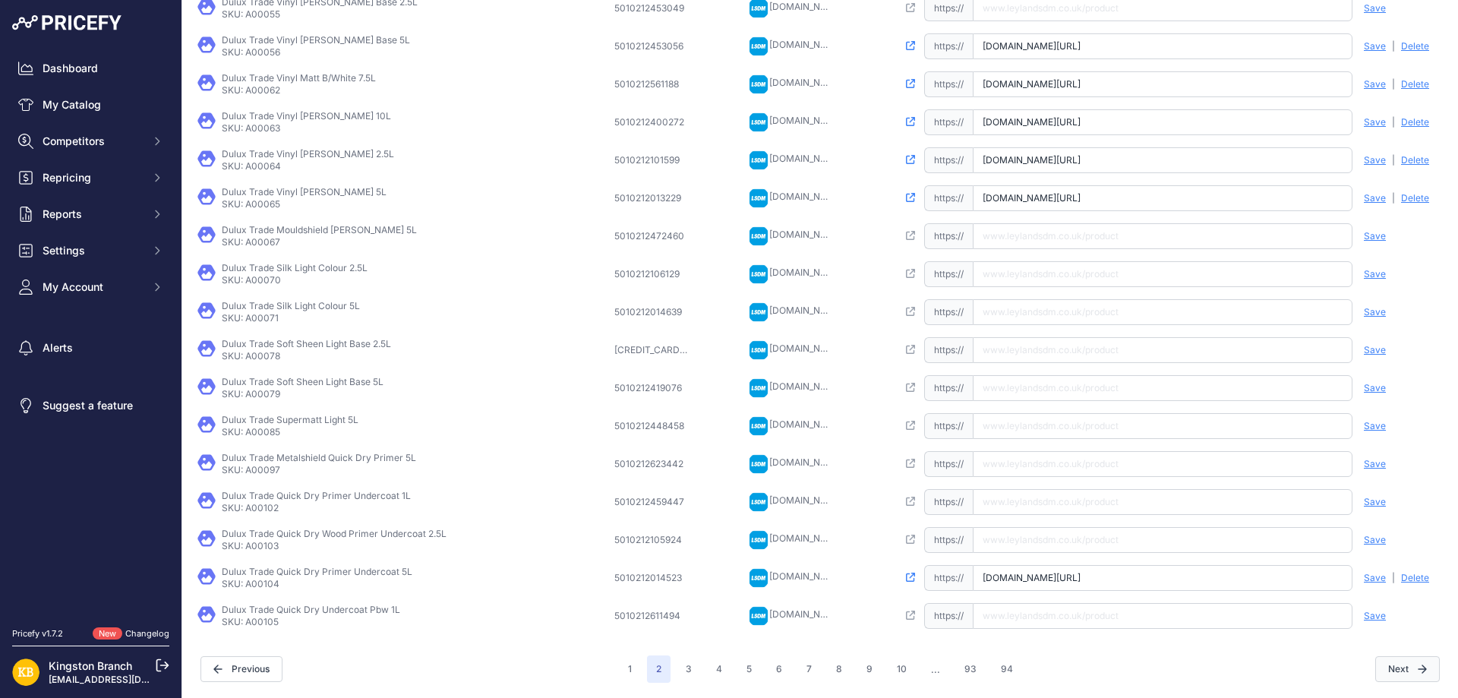
click at [1395, 673] on button "Next" at bounding box center [1408, 669] width 65 height 26
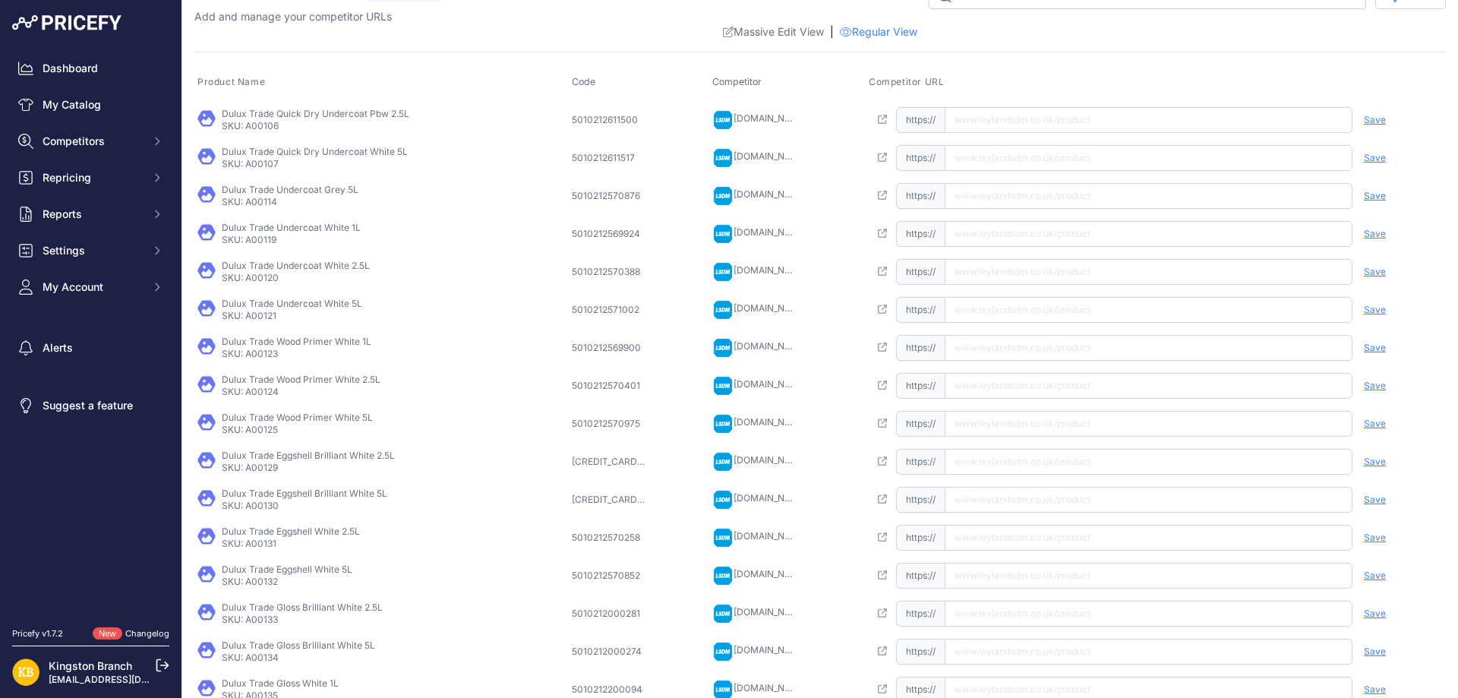
scroll to position [29, 0]
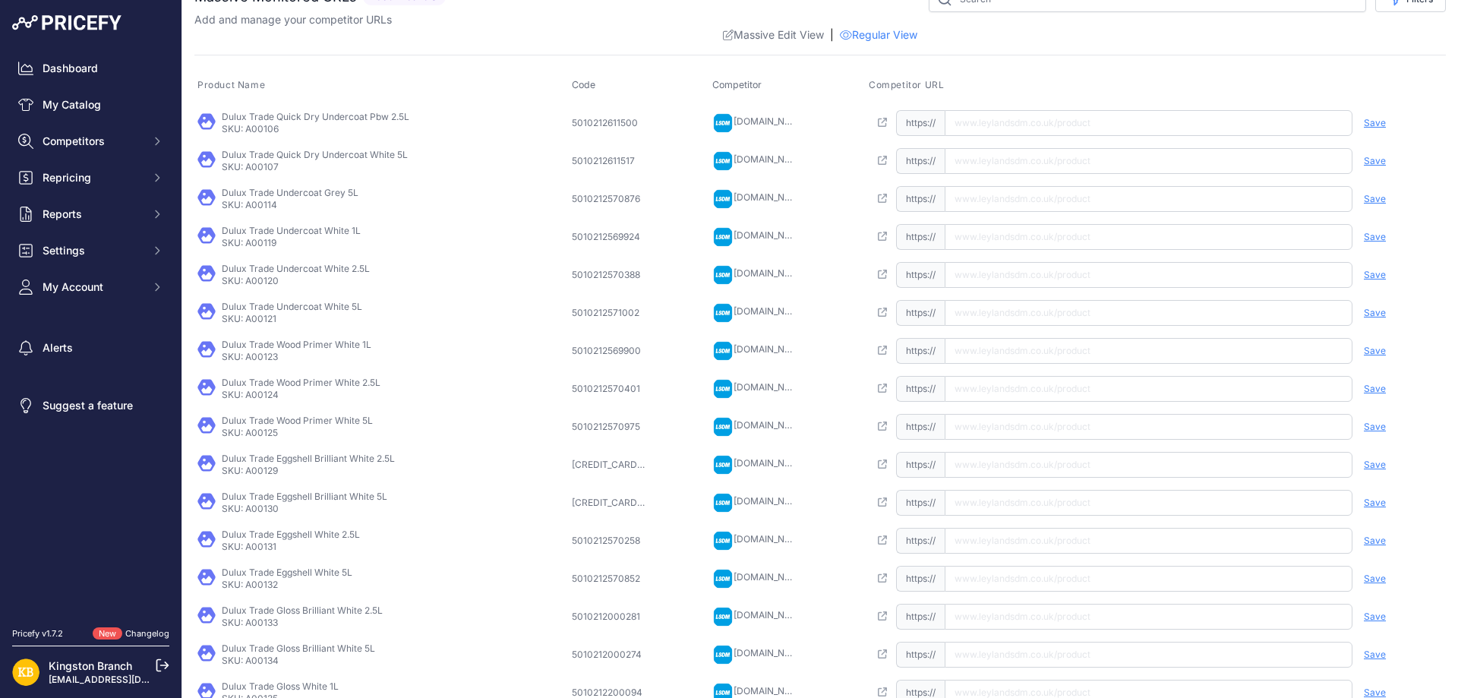
click at [1041, 240] on input "text" at bounding box center [1149, 237] width 408 height 26
paste input "[URL][DOMAIN_NAME]"
type input "[DOMAIN_NAME][URL]"
click at [1364, 235] on span "Save" at bounding box center [1375, 237] width 22 height 12
click at [1038, 277] on input "text" at bounding box center [1149, 275] width 408 height 26
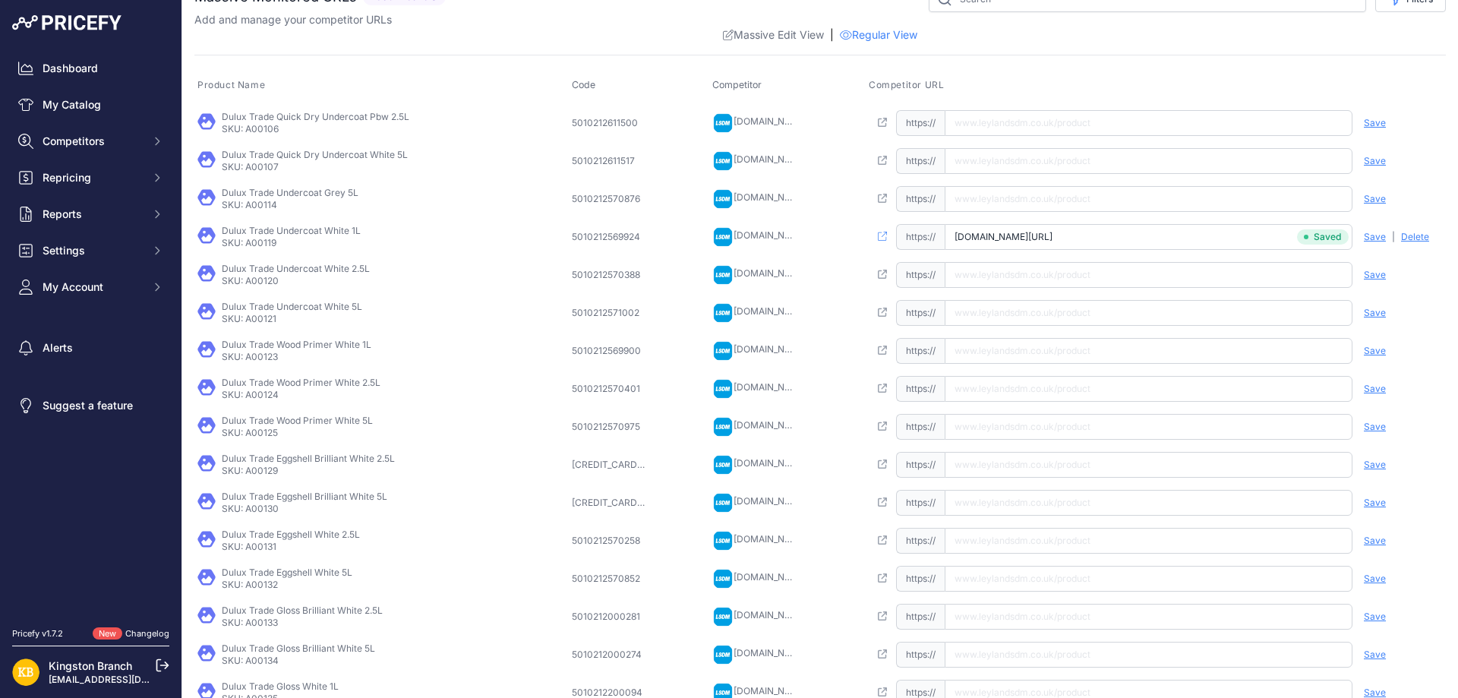
paste input "[URL][DOMAIN_NAME]"
type input "[DOMAIN_NAME][URL]"
click at [1364, 273] on span "Save" at bounding box center [1375, 275] width 22 height 12
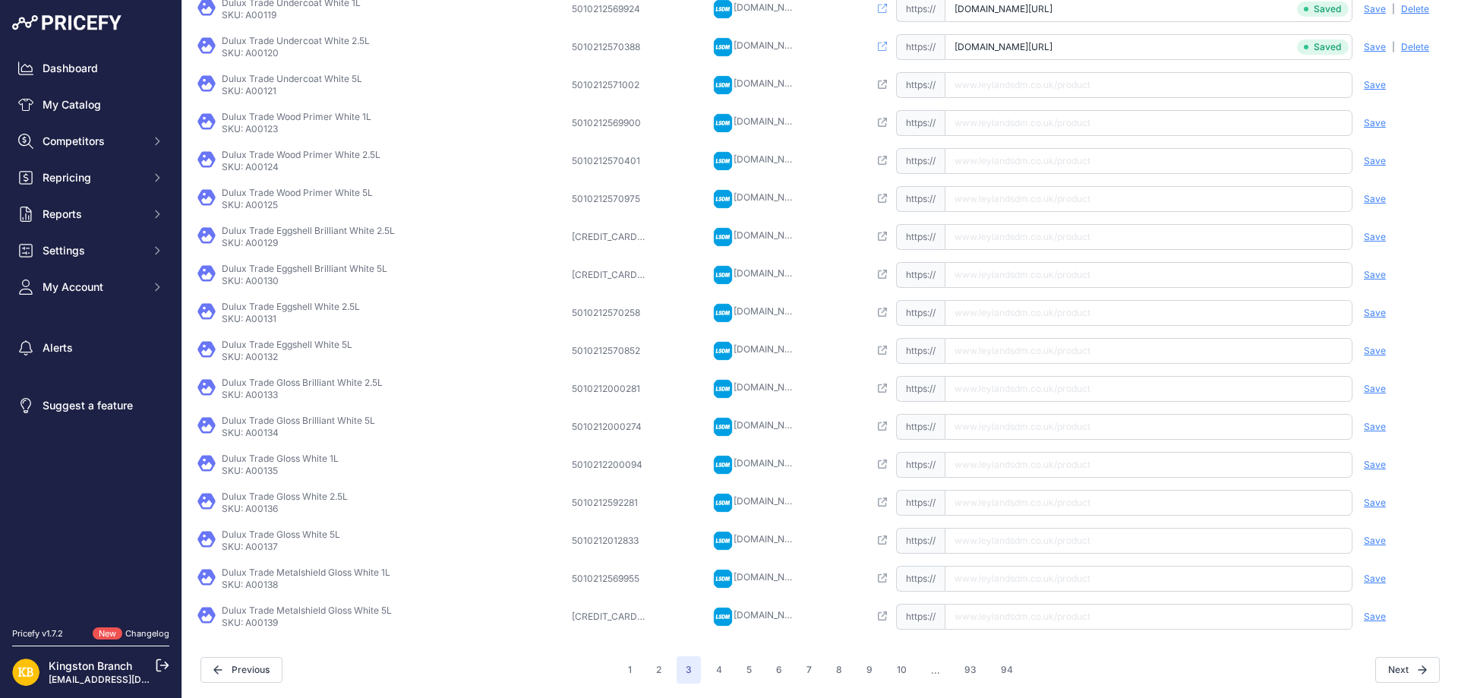
scroll to position [257, 0]
click at [651, 674] on button "2" at bounding box center [659, 669] width 24 height 27
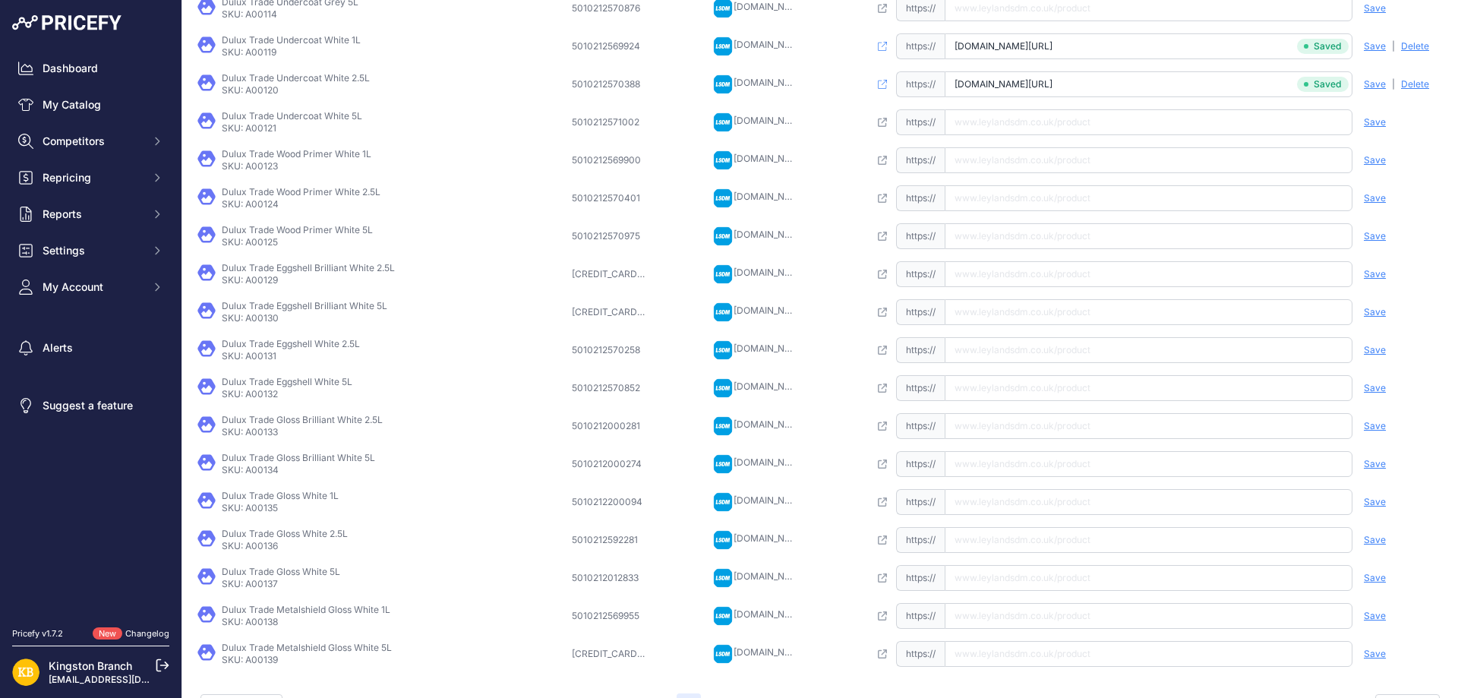
scroll to position [295, 0]
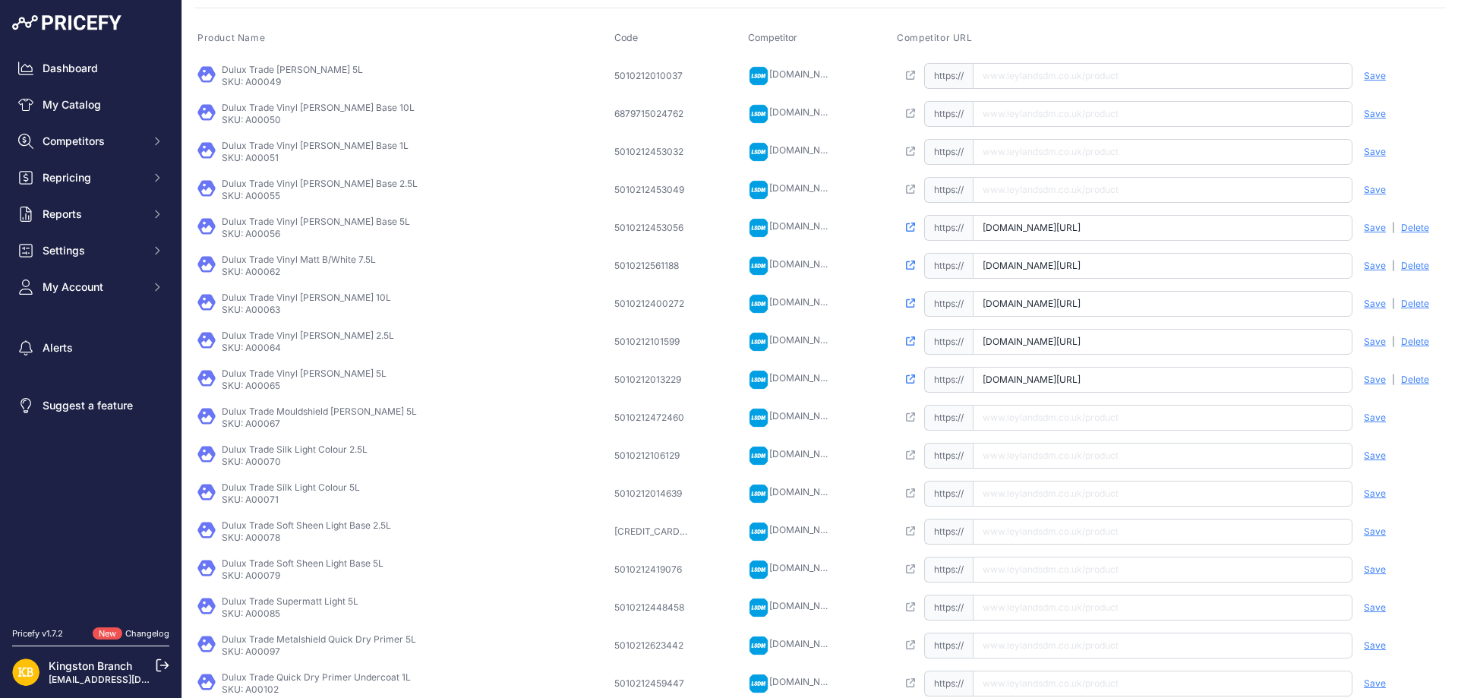
scroll to position [257, 0]
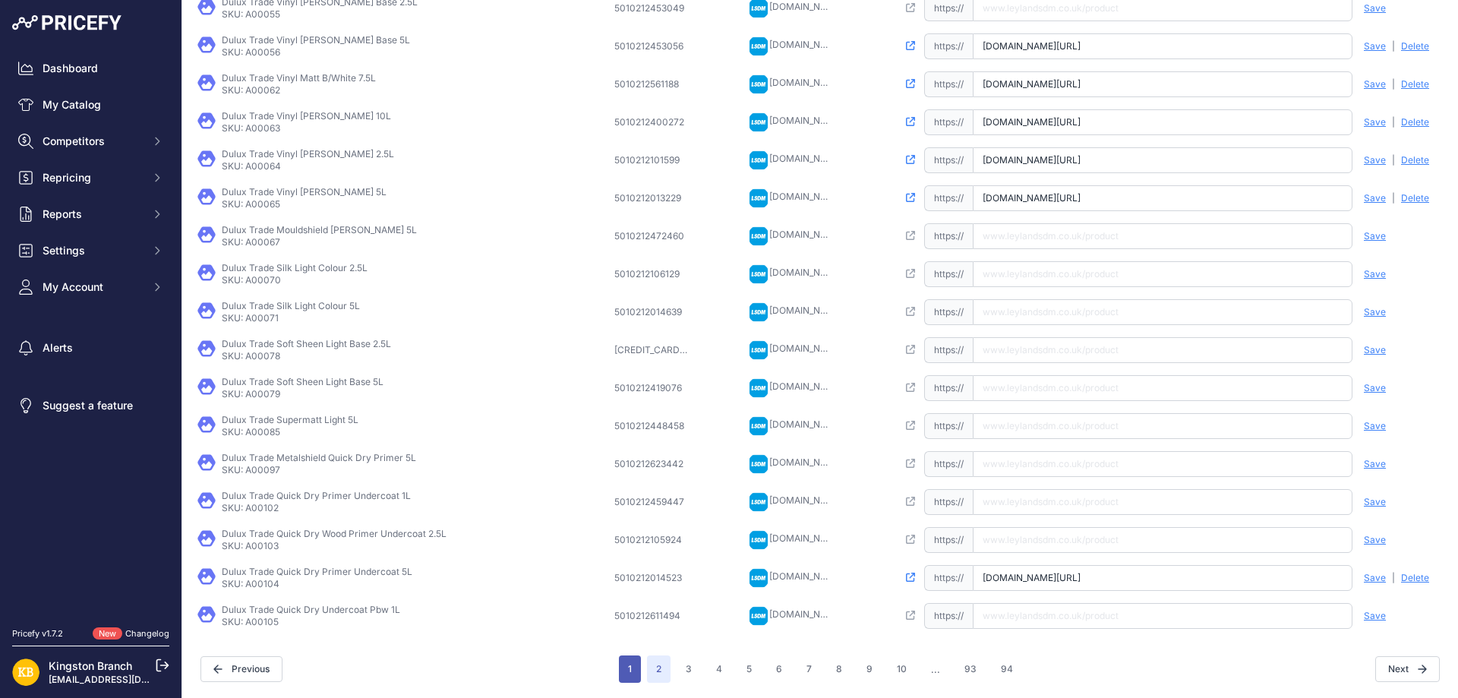
click at [631, 672] on button "1" at bounding box center [630, 669] width 22 height 27
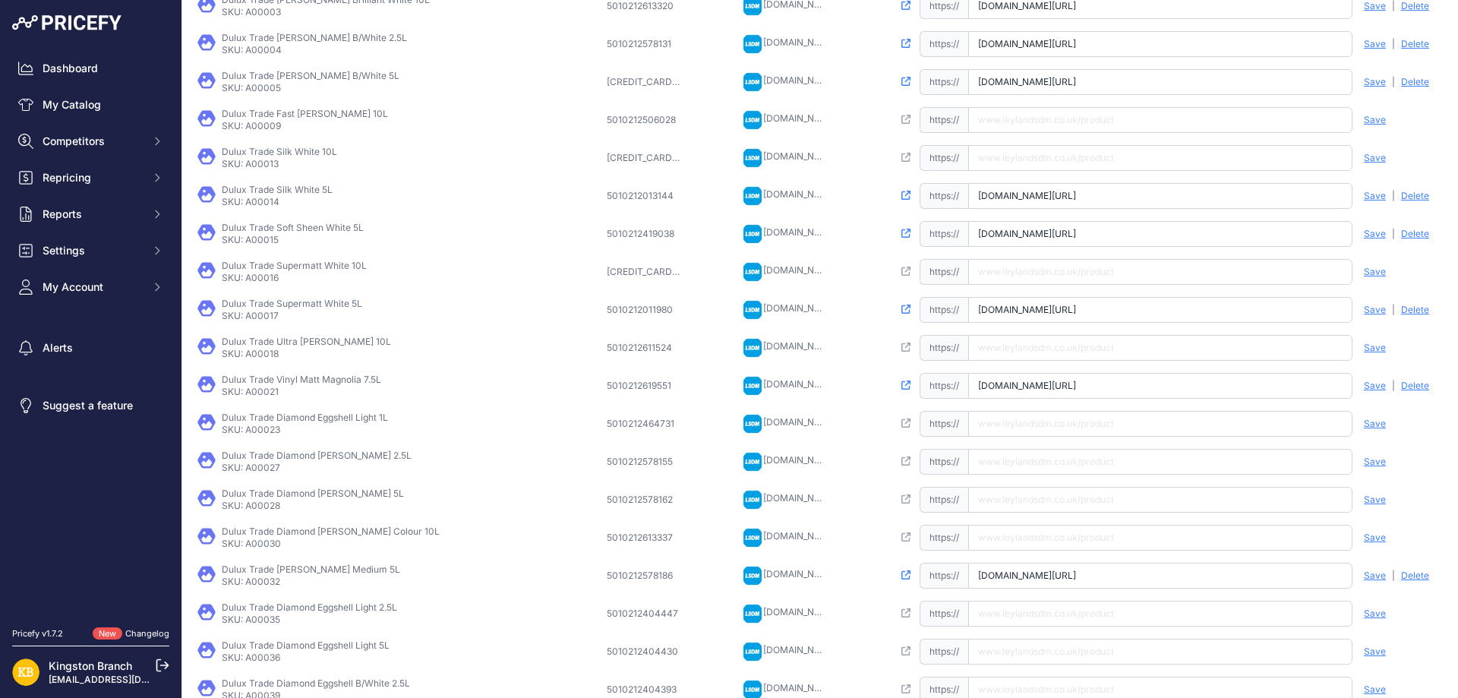
scroll to position [257, 0]
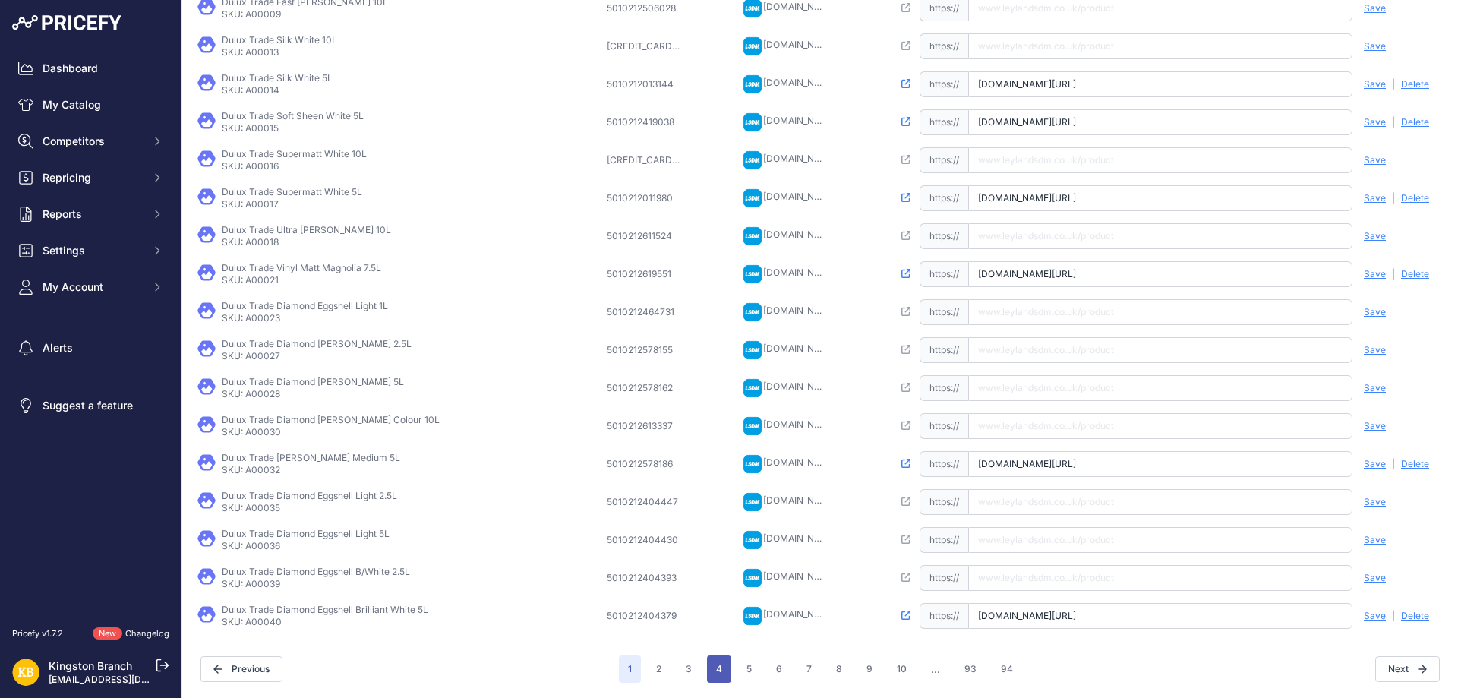
click at [719, 674] on button "4" at bounding box center [719, 669] width 24 height 27
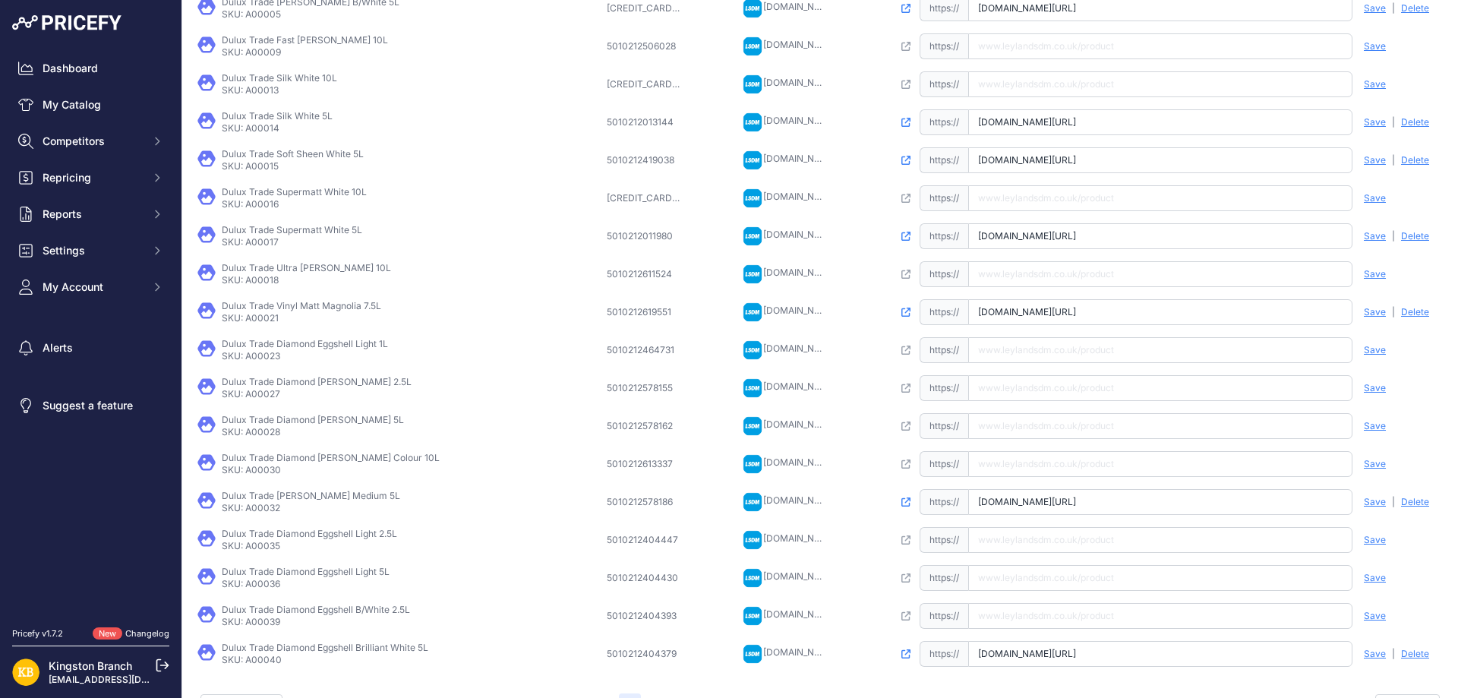
scroll to position [295, 0]
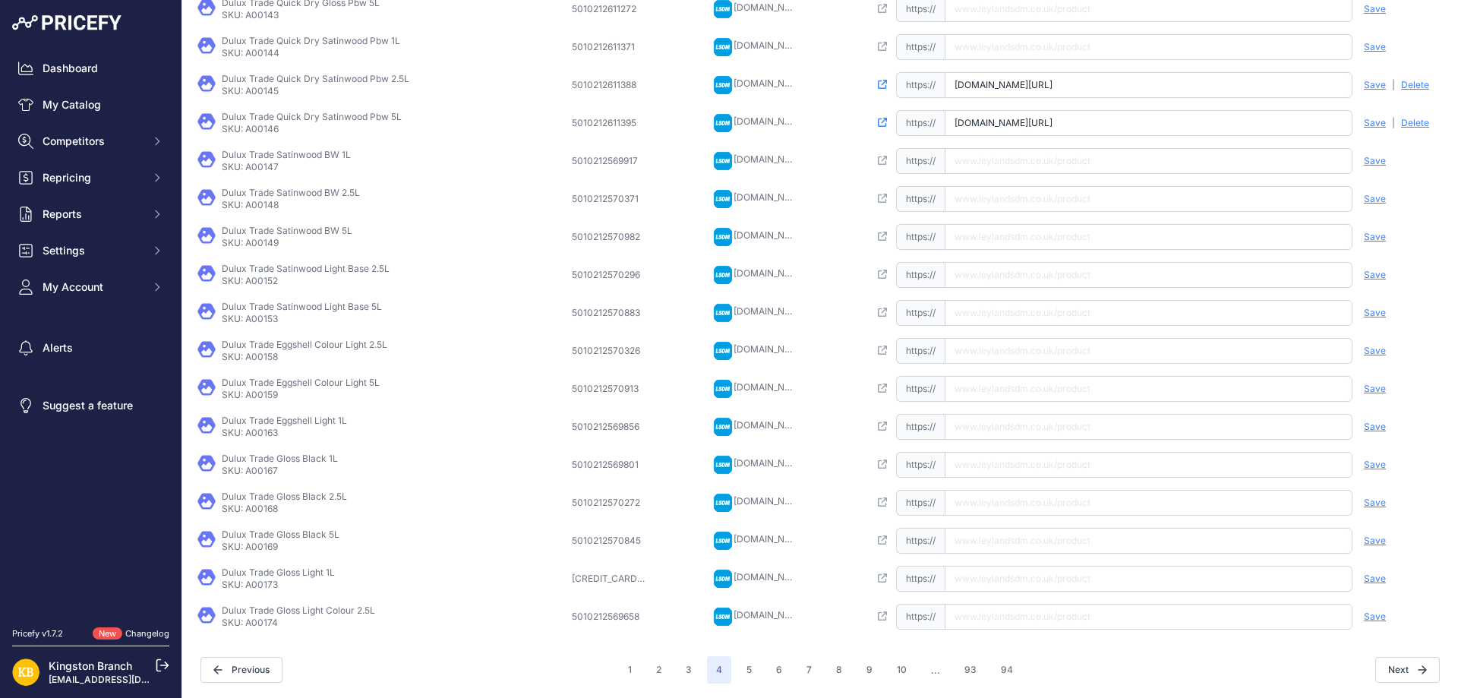
scroll to position [257, 0]
click at [745, 674] on button "5" at bounding box center [750, 669] width 24 height 27
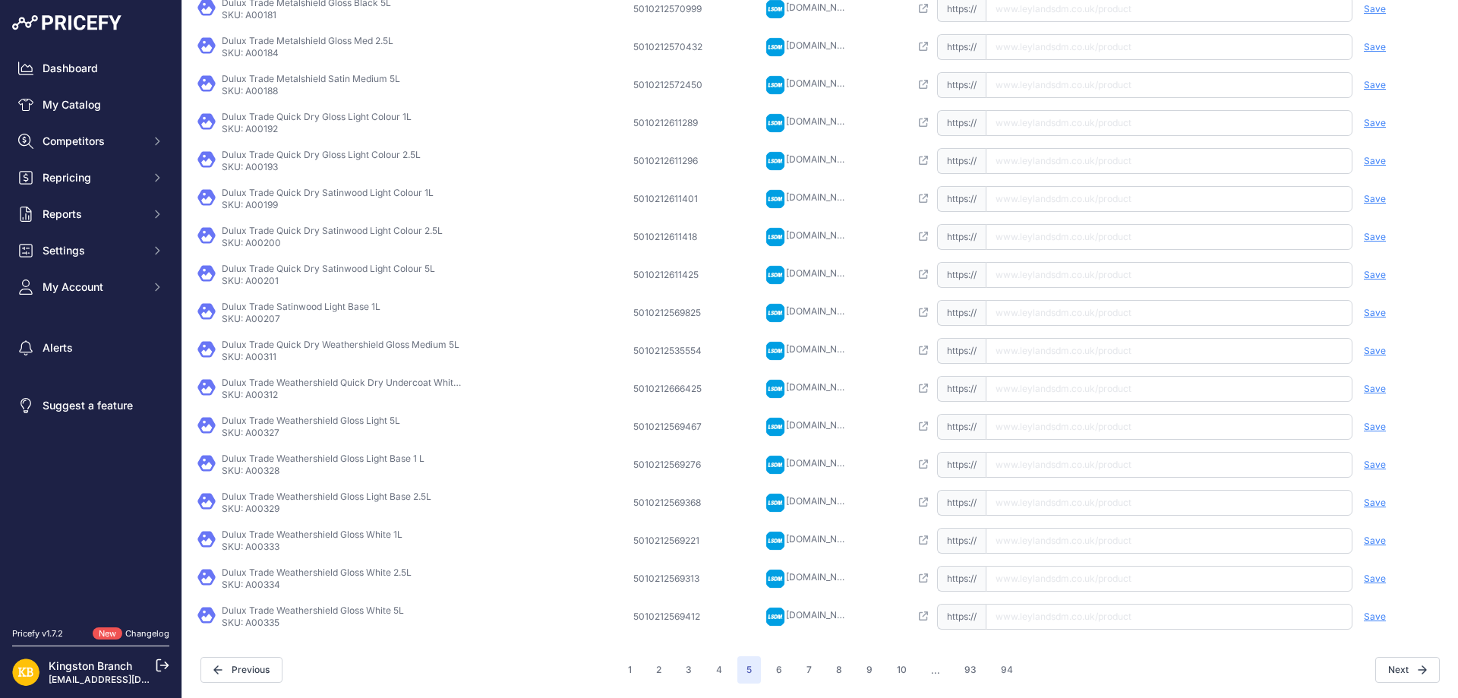
scroll to position [257, 0]
click at [782, 674] on button "6" at bounding box center [779, 669] width 24 height 27
click at [1038, 533] on input "text" at bounding box center [1169, 541] width 367 height 26
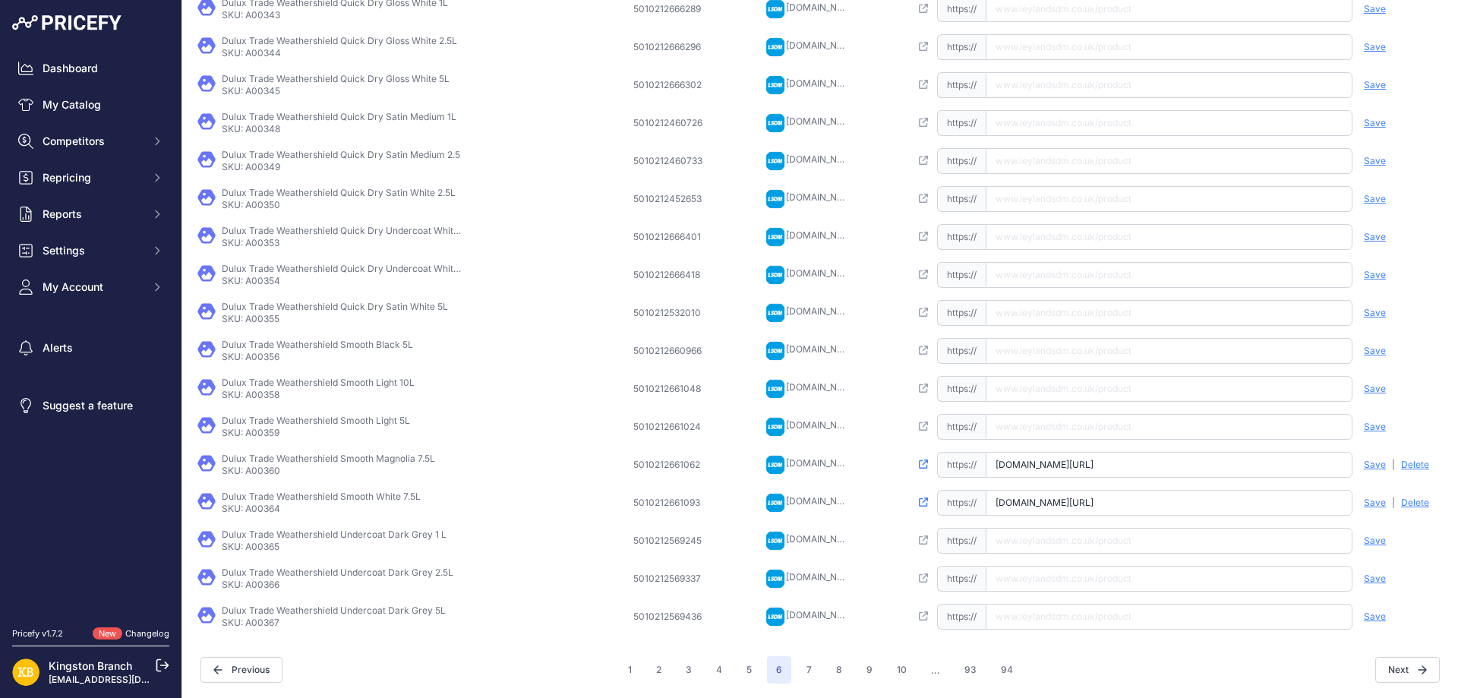
paste input "[URL][DOMAIN_NAME]"
type input "[DOMAIN_NAME][URL]"
click at [1367, 539] on span "Save" at bounding box center [1375, 541] width 22 height 12
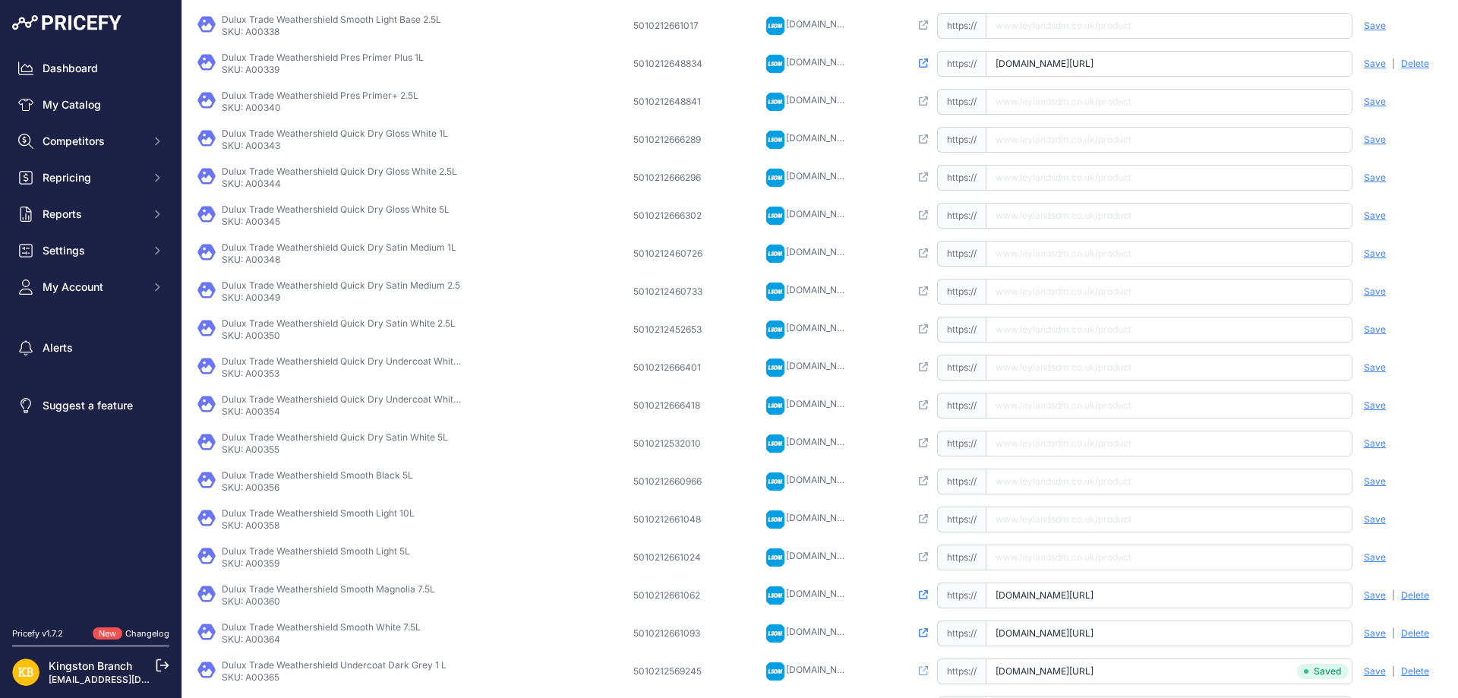
scroll to position [257, 0]
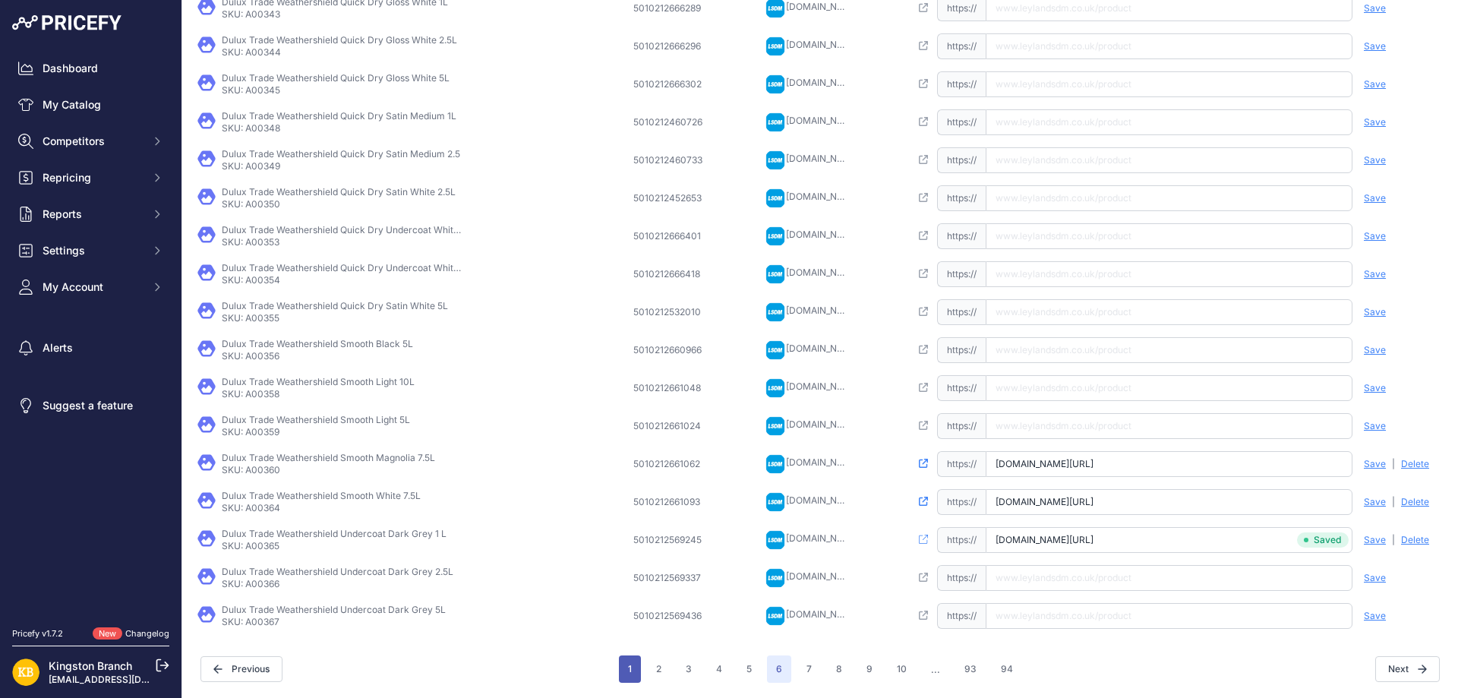
click at [625, 663] on button "1" at bounding box center [630, 669] width 22 height 27
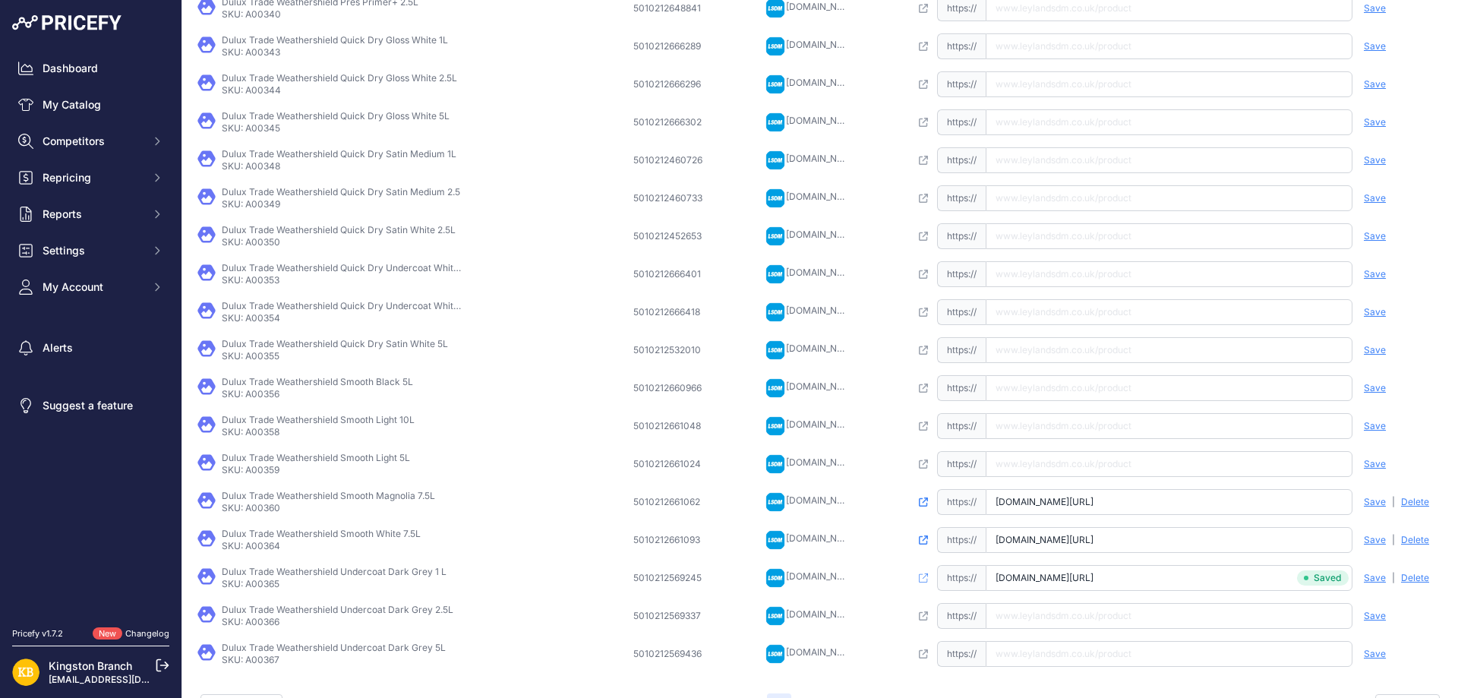
scroll to position [295, 0]
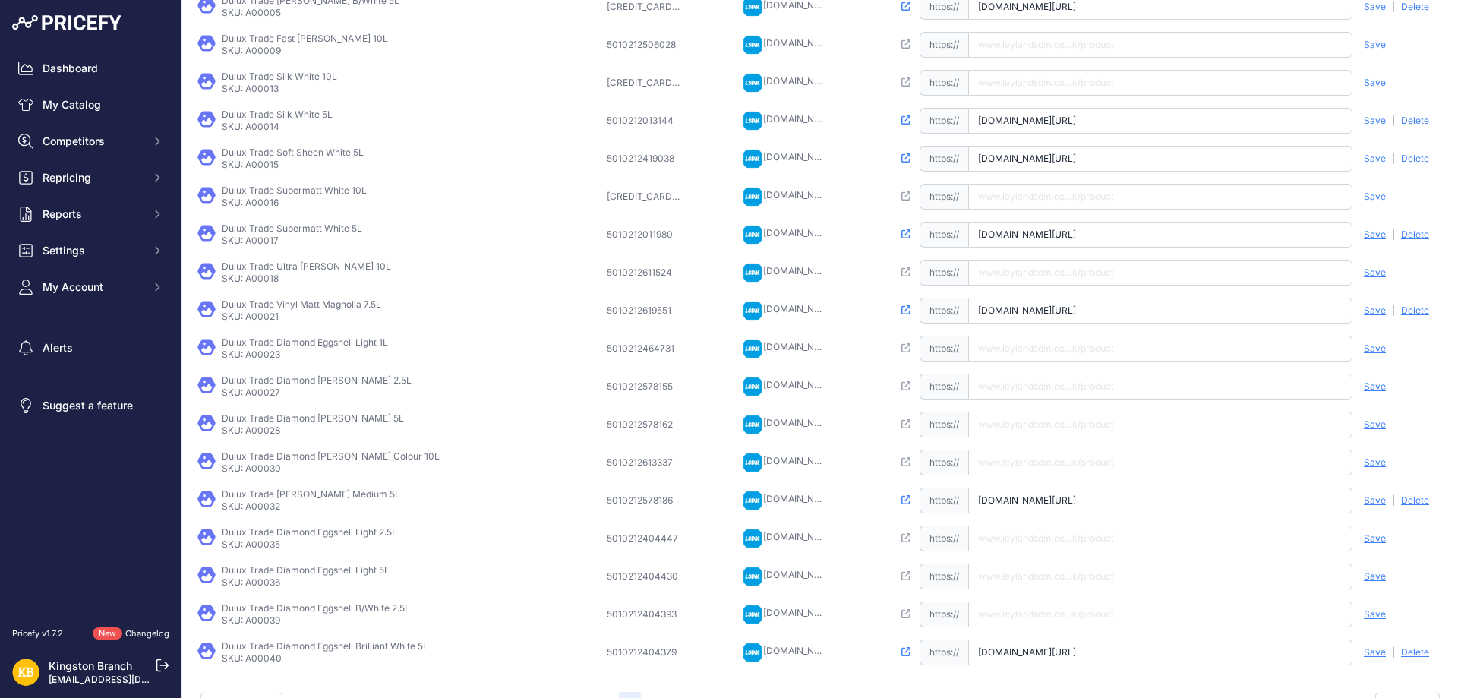
scroll to position [257, 0]
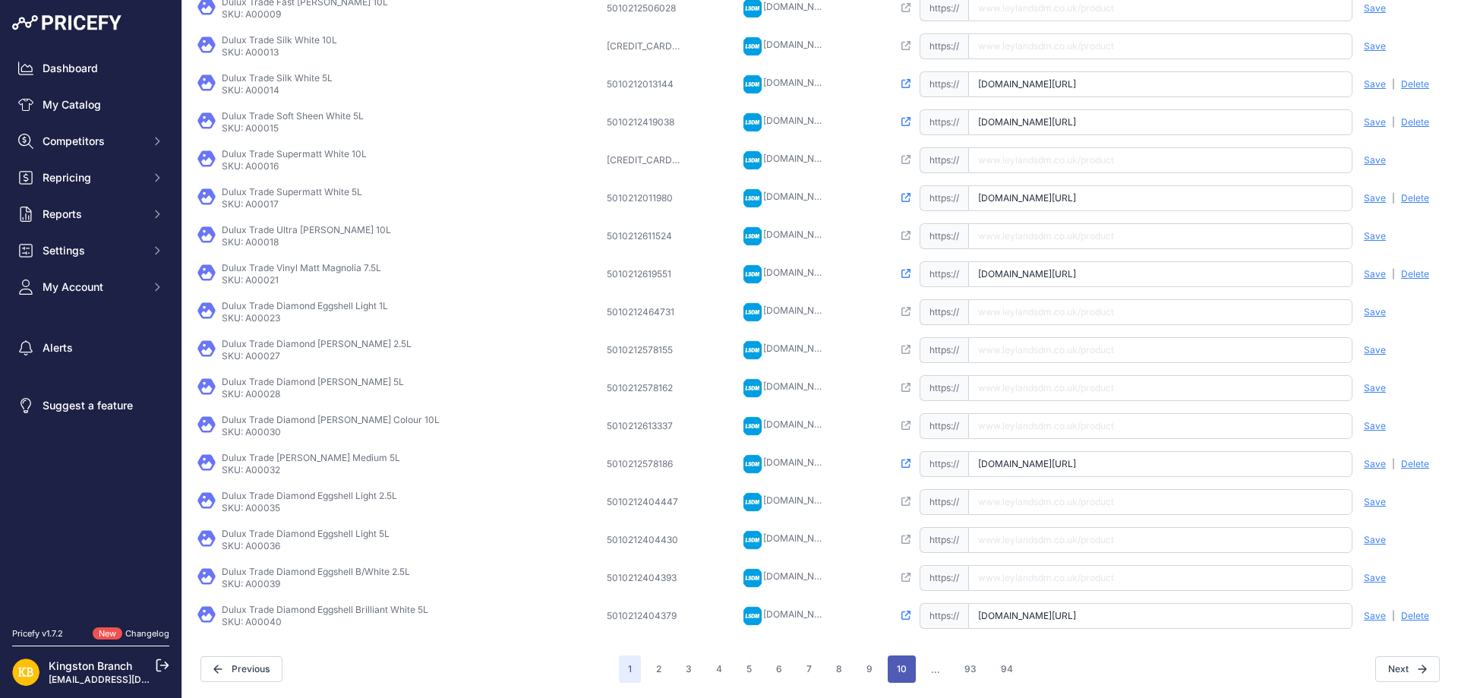
click at [904, 670] on button "10" at bounding box center [902, 669] width 28 height 27
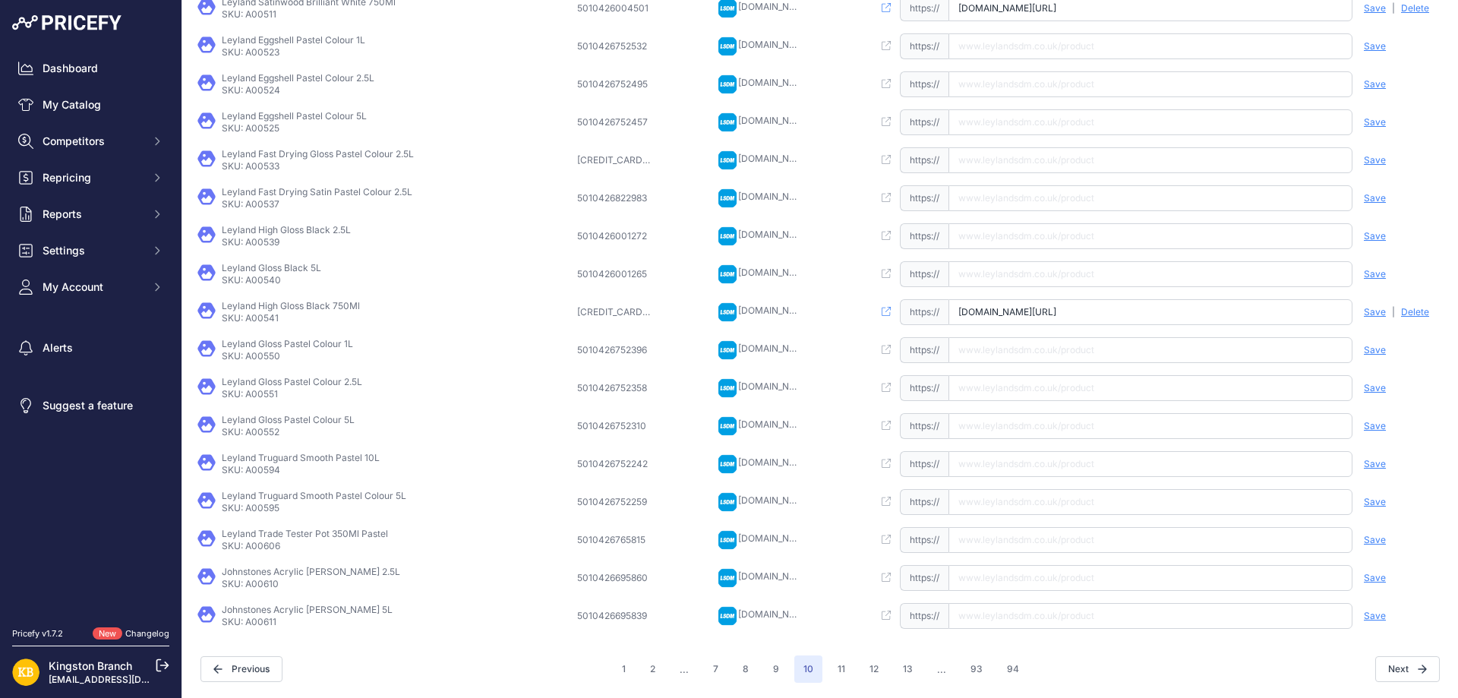
scroll to position [257, 0]
click at [898, 671] on button "13" at bounding box center [908, 669] width 28 height 27
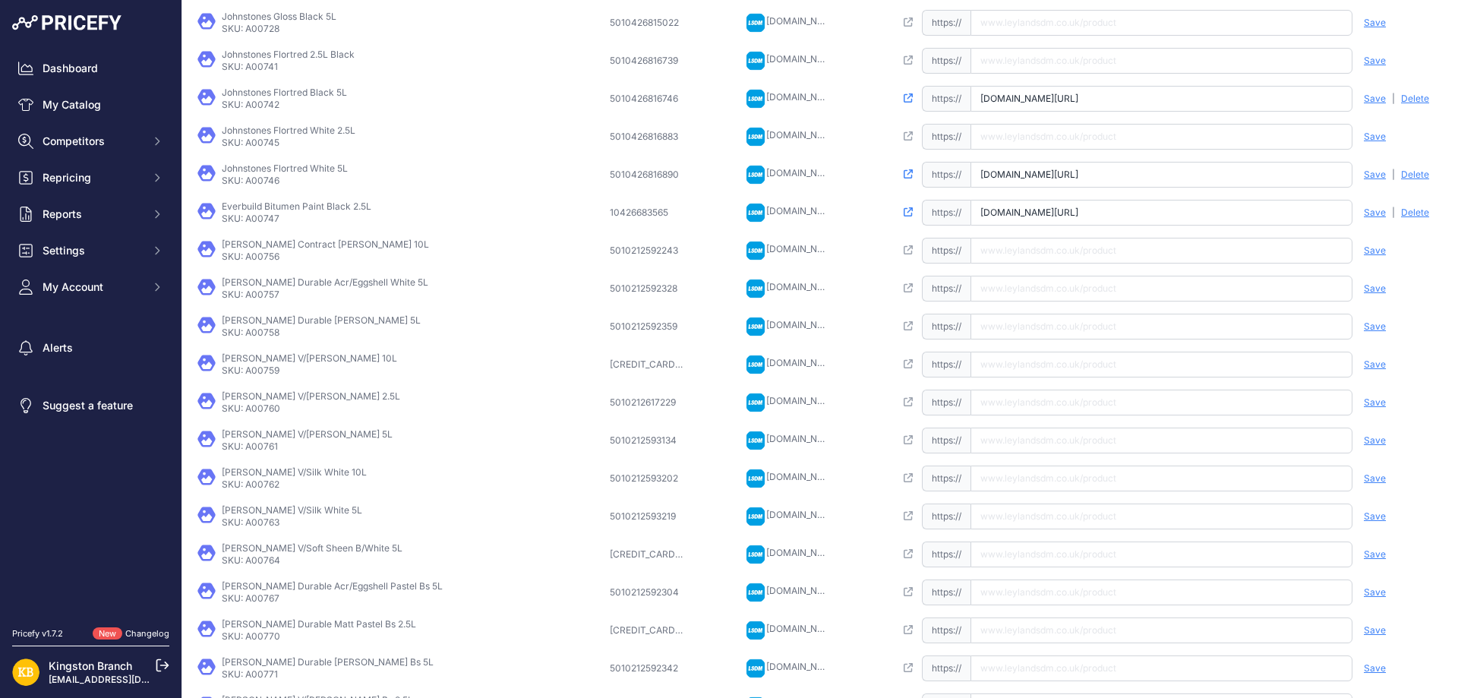
scroll to position [257, 0]
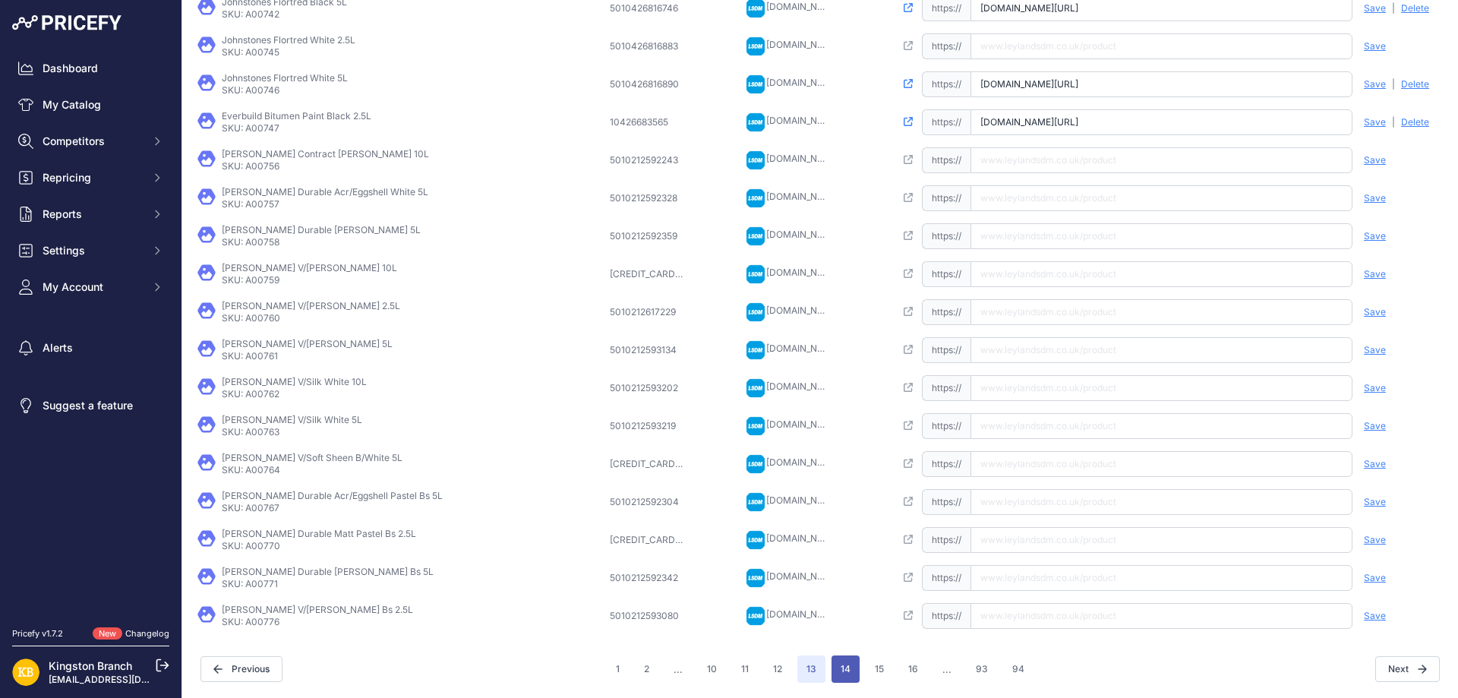
click at [840, 668] on button "14" at bounding box center [846, 669] width 28 height 27
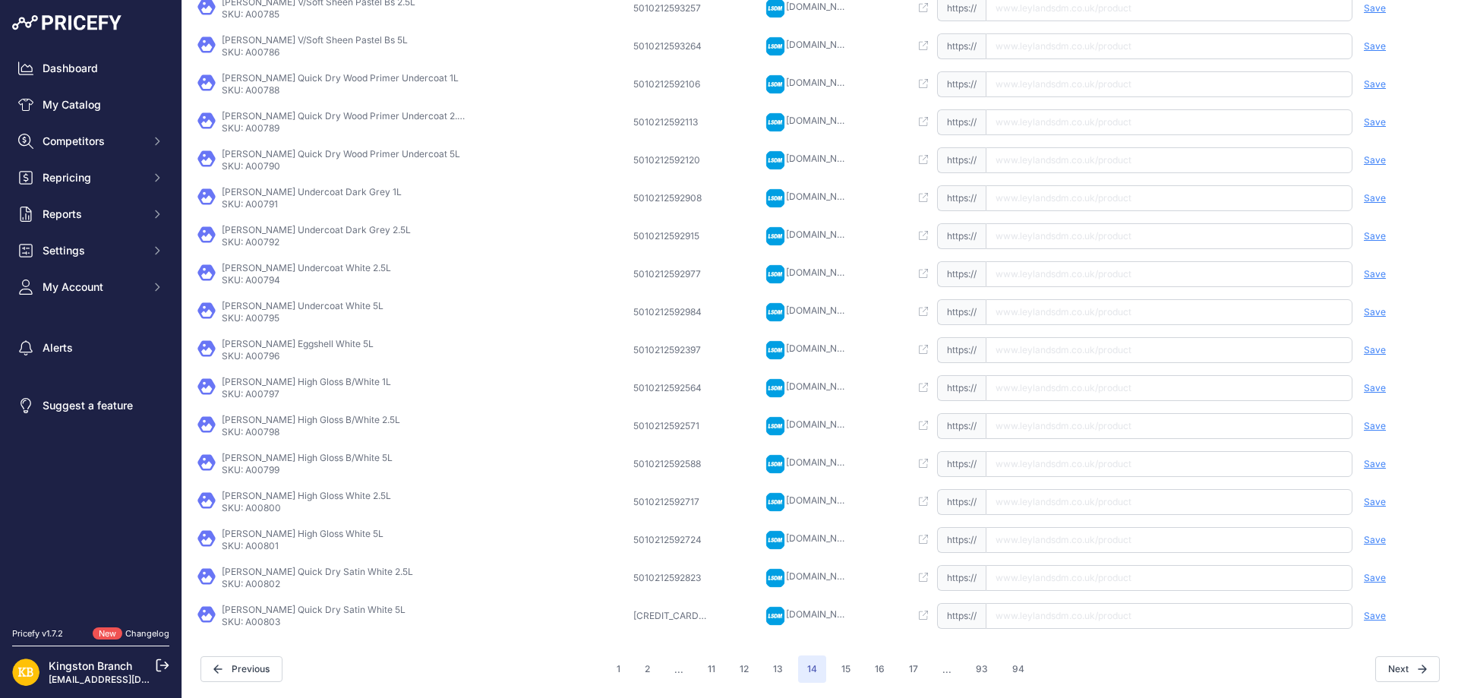
scroll to position [257, 0]
click at [917, 674] on button "17" at bounding box center [913, 669] width 27 height 27
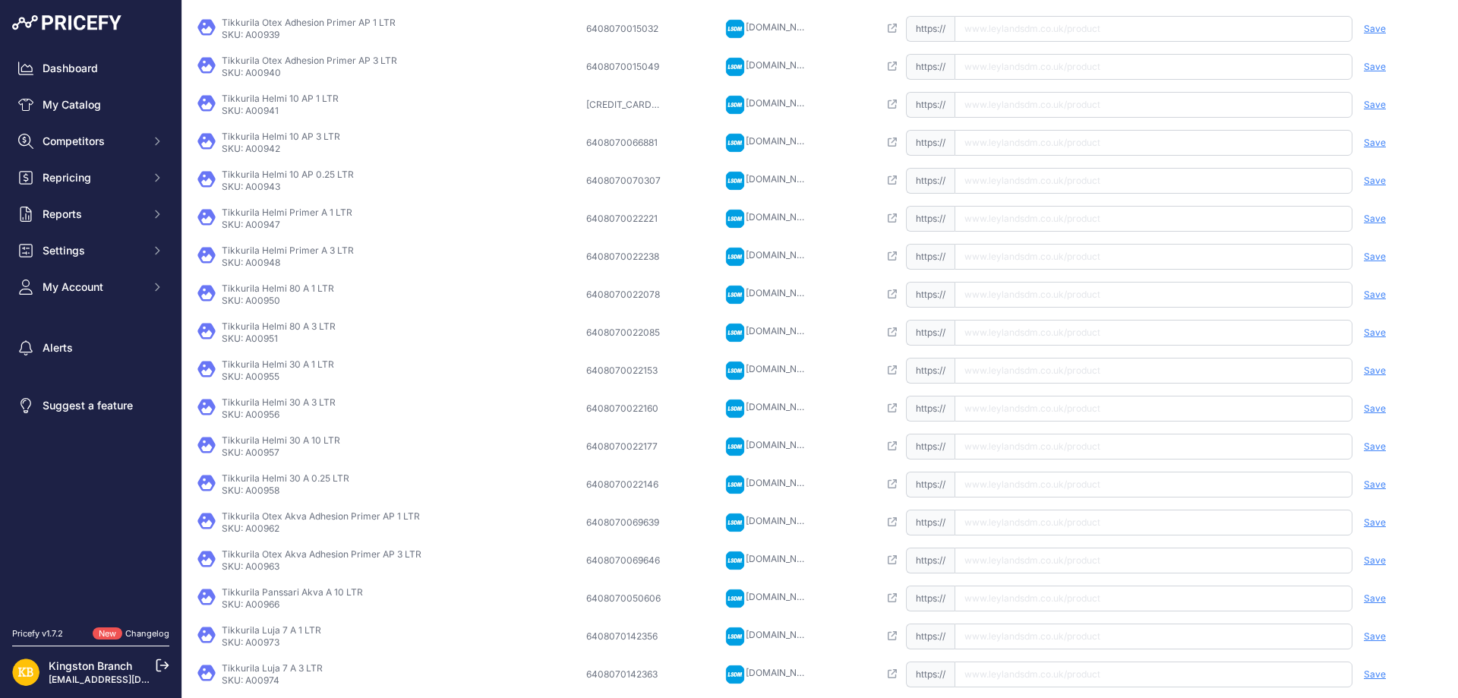
scroll to position [257, 0]
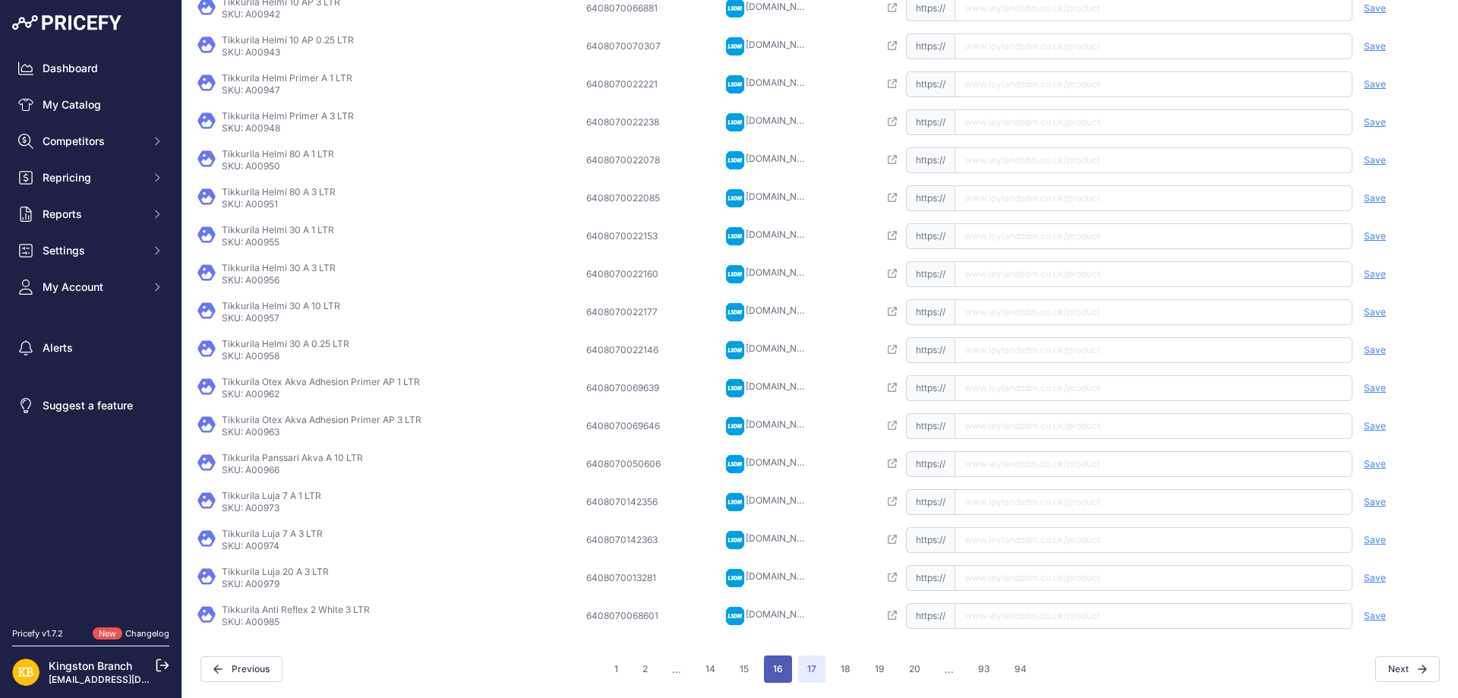
click at [786, 671] on button "16" at bounding box center [778, 669] width 28 height 27
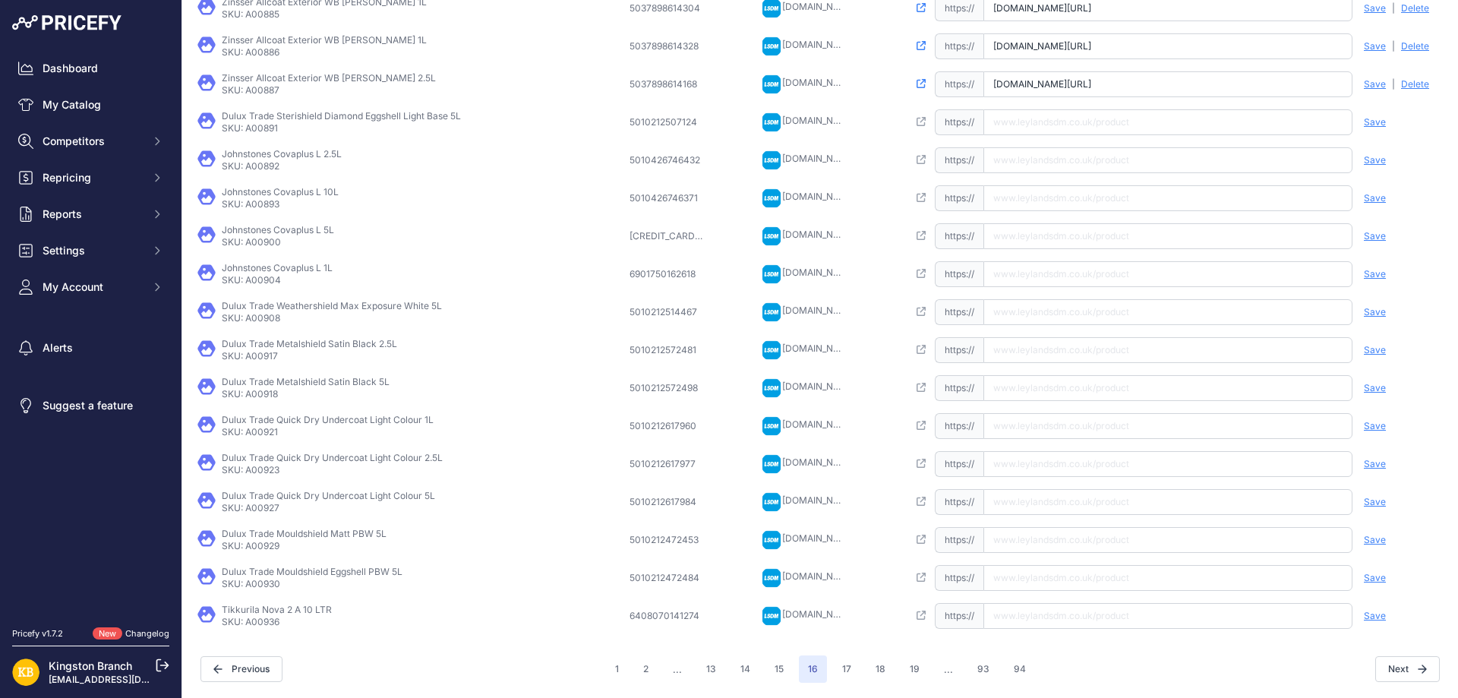
scroll to position [257, 0]
click at [911, 673] on button "19" at bounding box center [915, 669] width 28 height 27
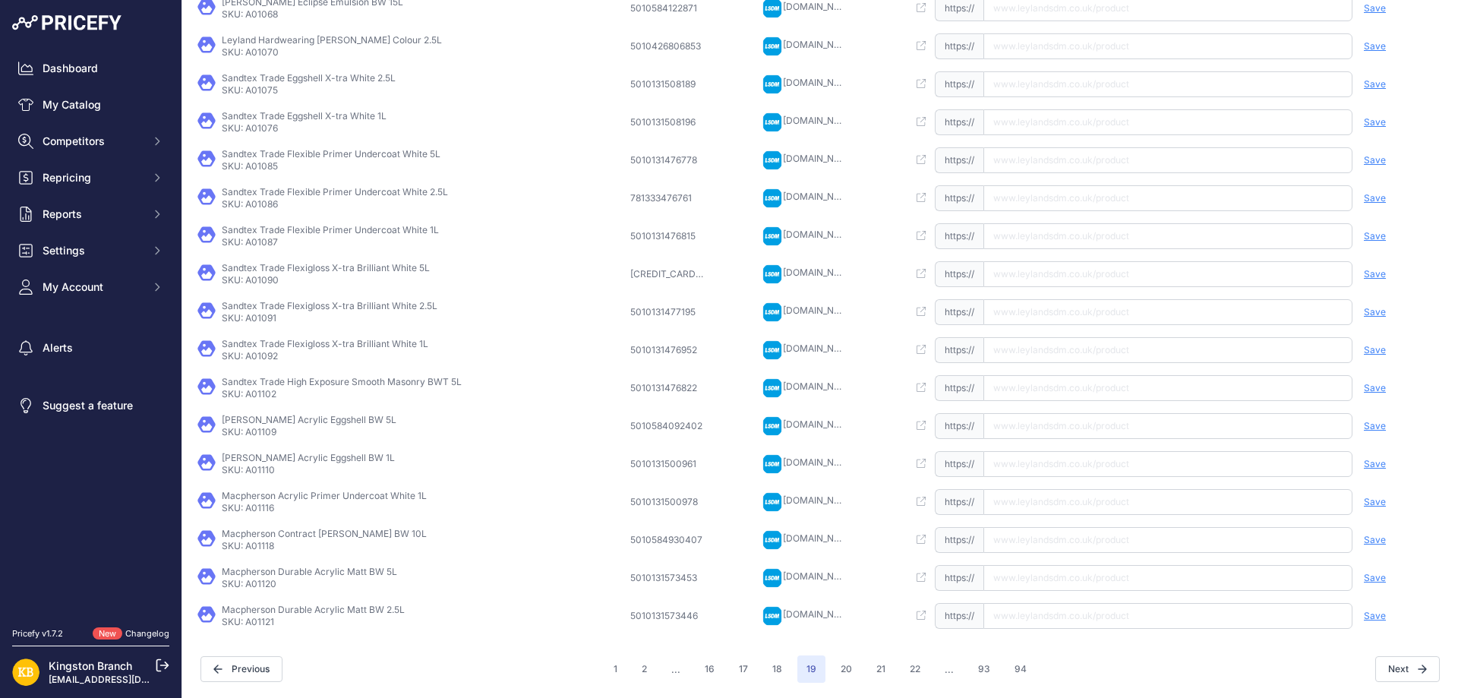
scroll to position [256, 0]
click at [910, 674] on button "22" at bounding box center [915, 670] width 29 height 27
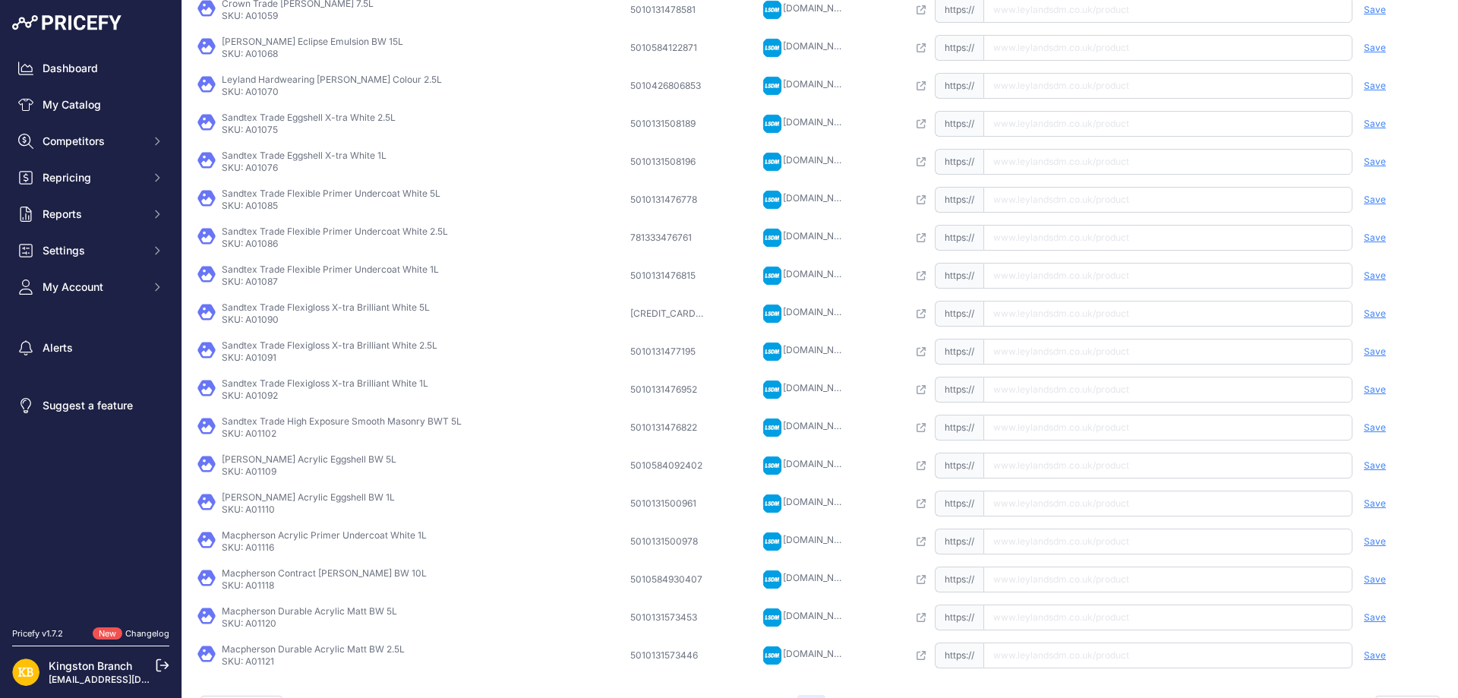
scroll to position [294, 0]
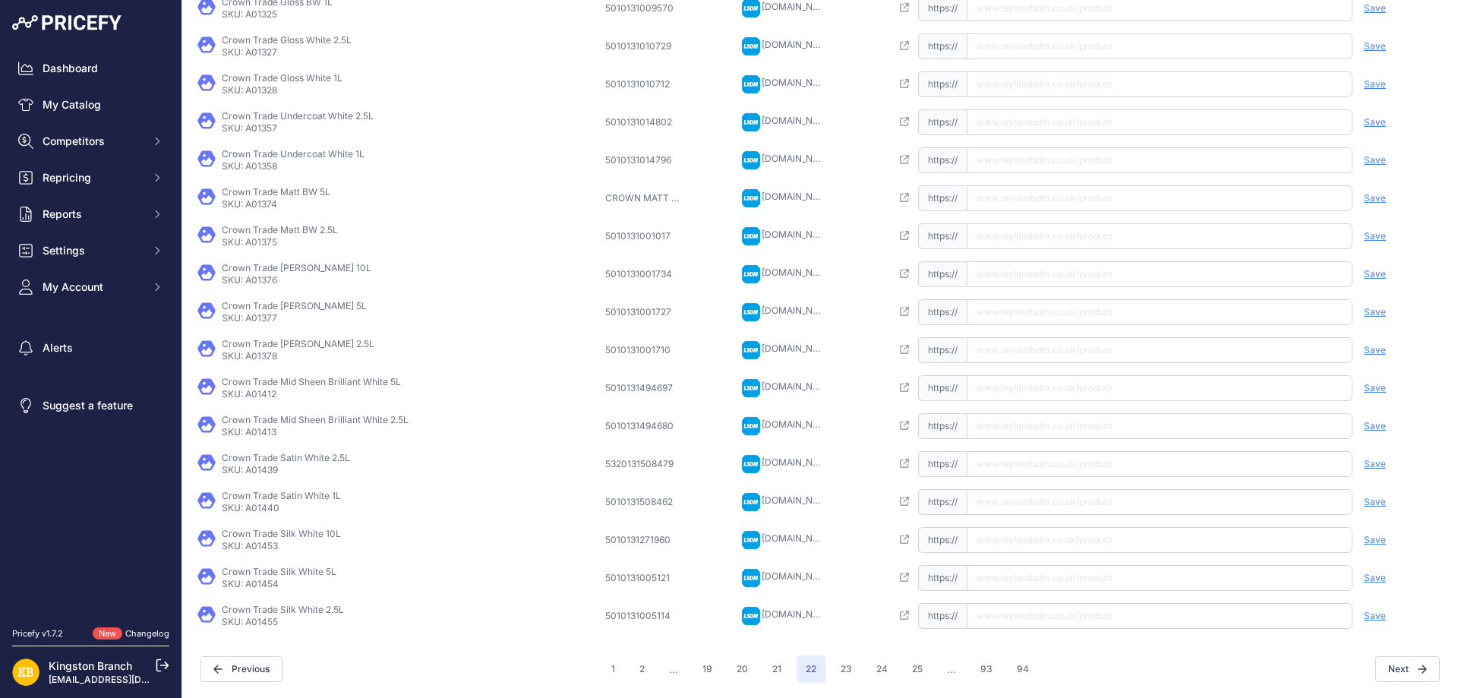
scroll to position [255, 0]
click at [833, 675] on button "23" at bounding box center [847, 671] width 30 height 27
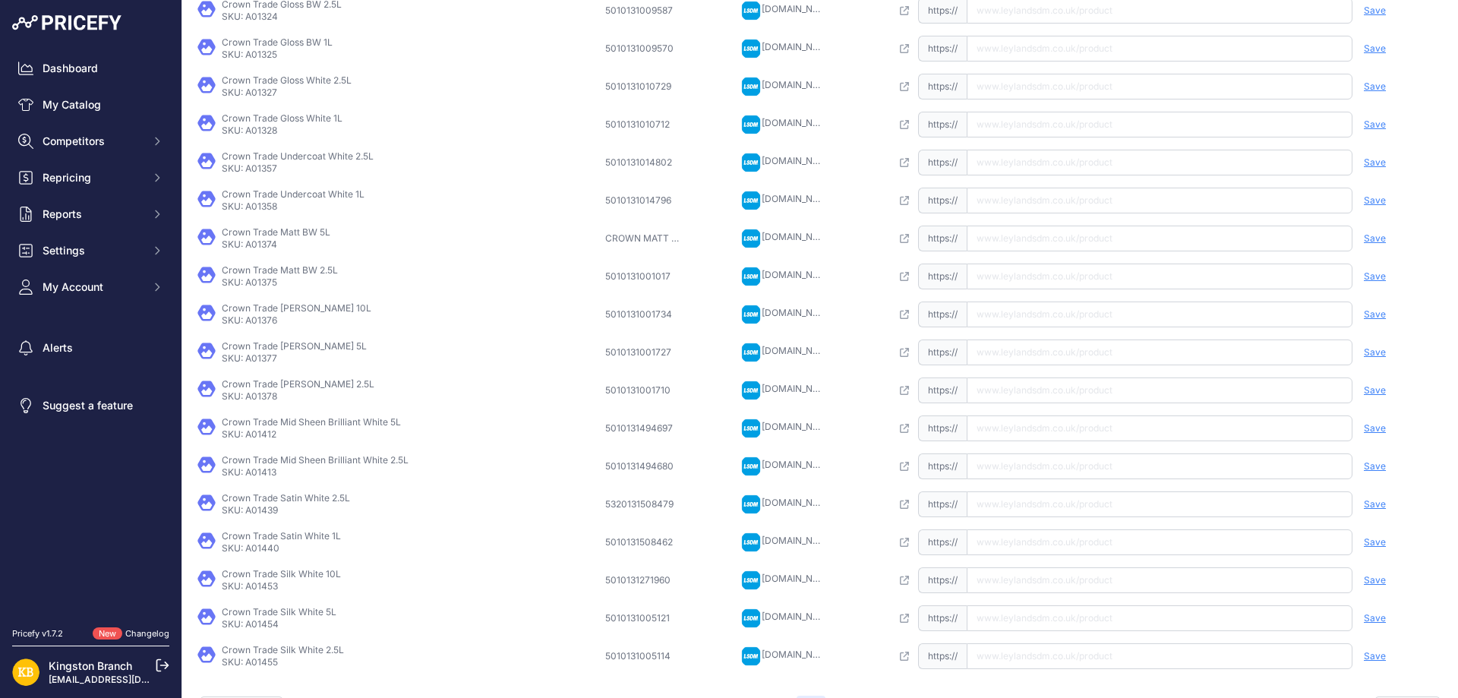
scroll to position [293, 0]
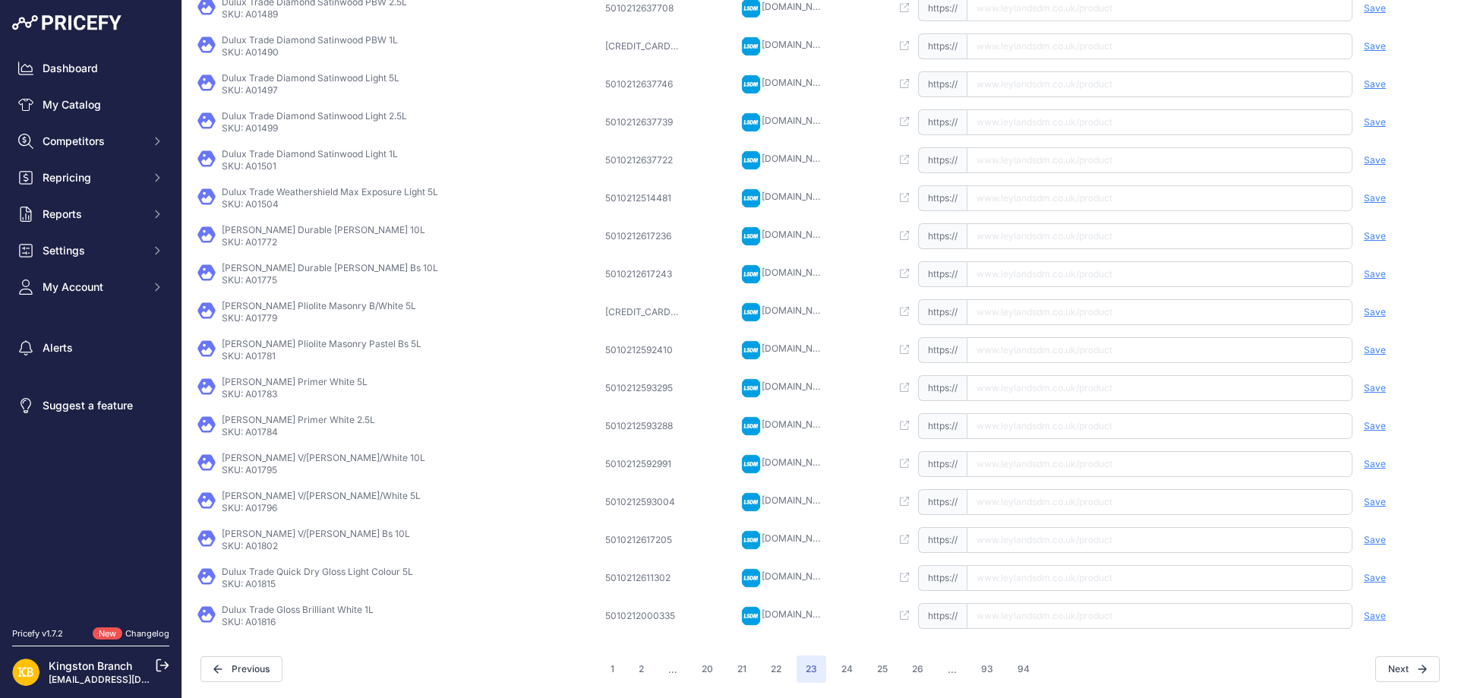
scroll to position [254, 0]
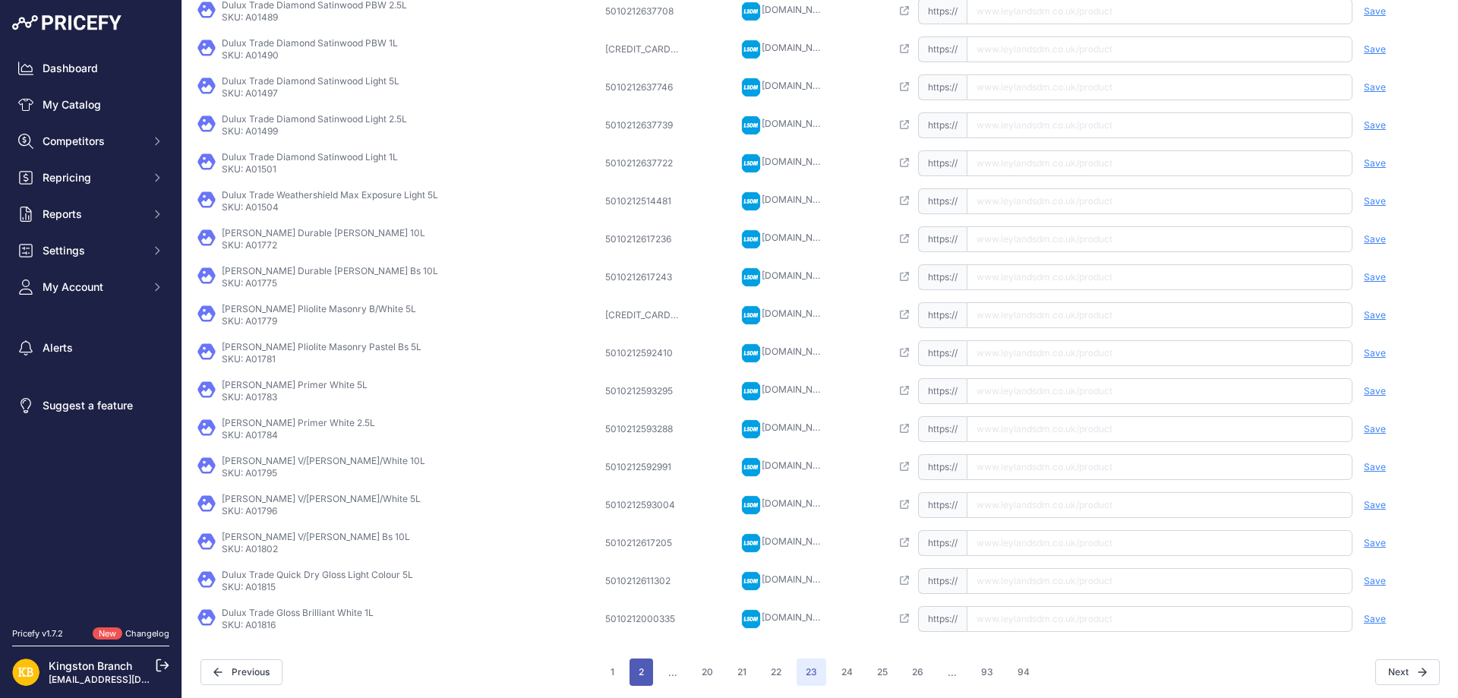
click at [637, 668] on button "2" at bounding box center [642, 672] width 24 height 27
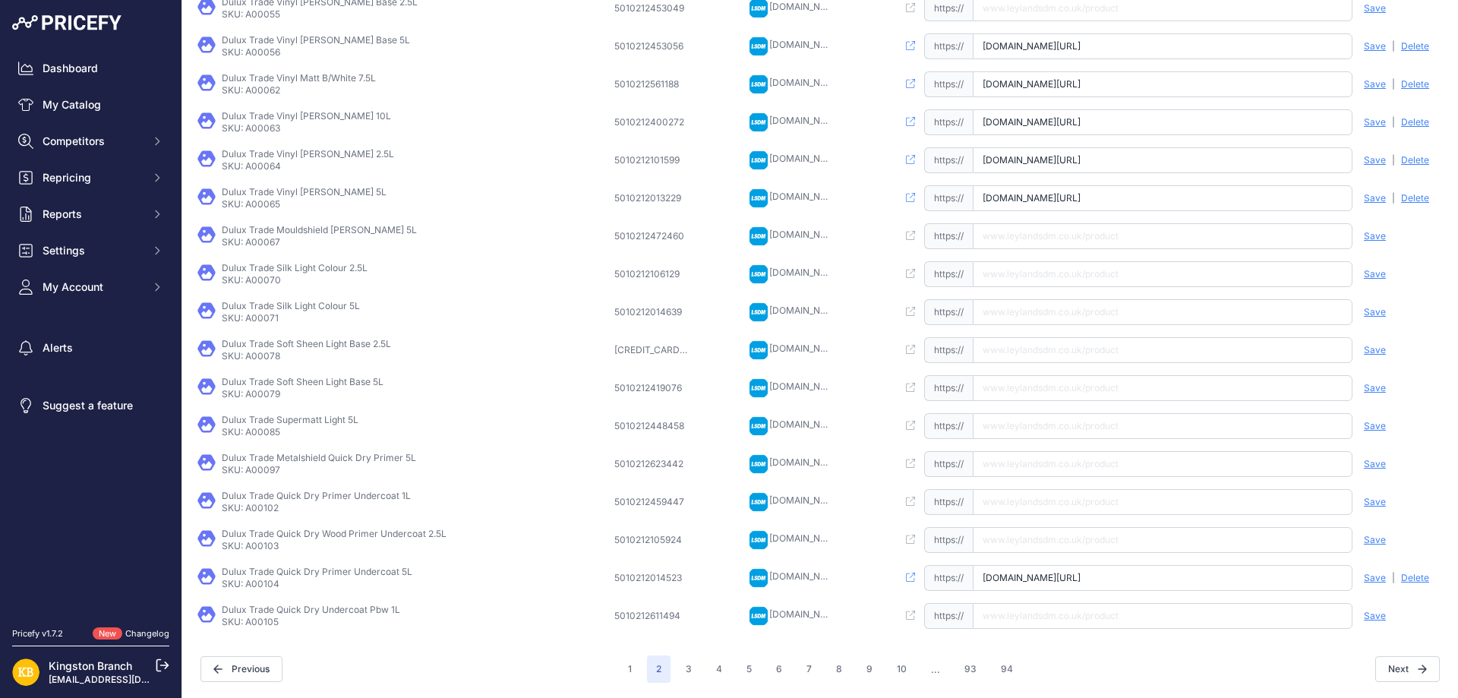
scroll to position [254, 0]
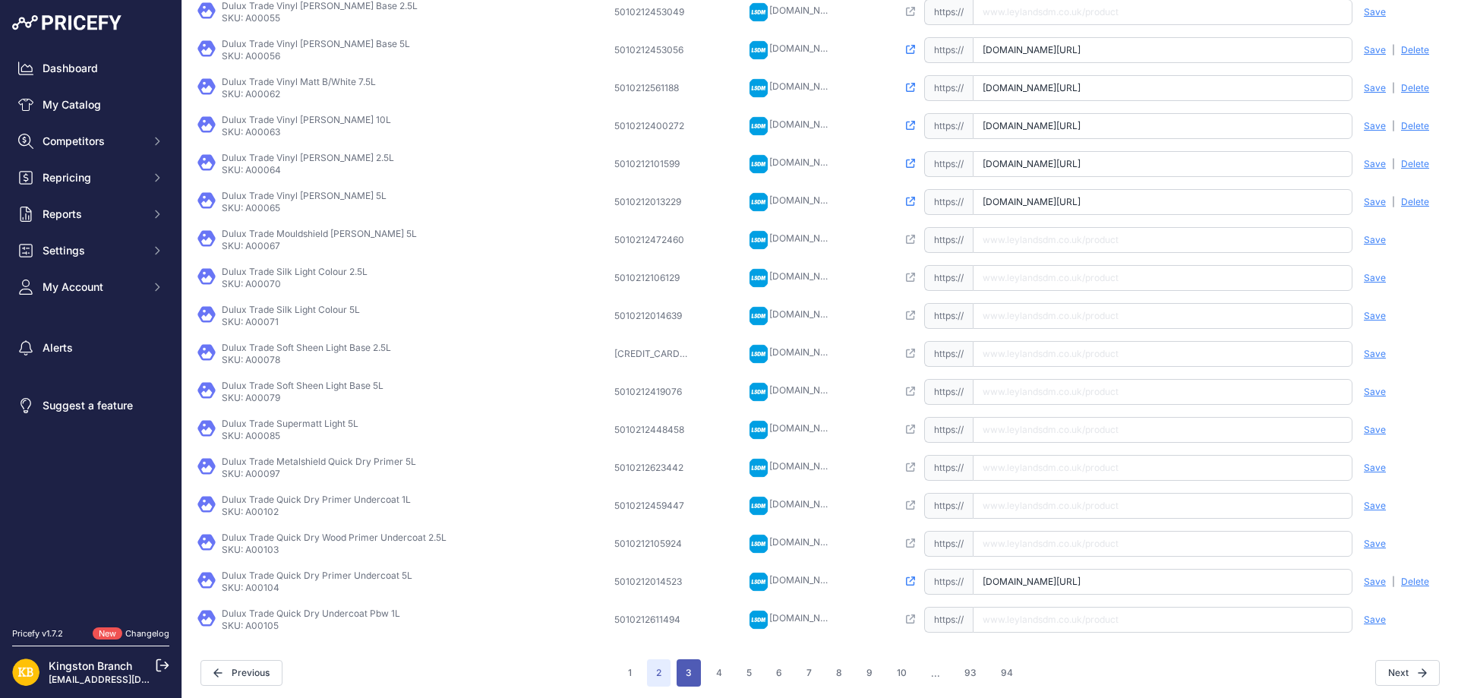
click at [684, 674] on button "3" at bounding box center [689, 672] width 24 height 27
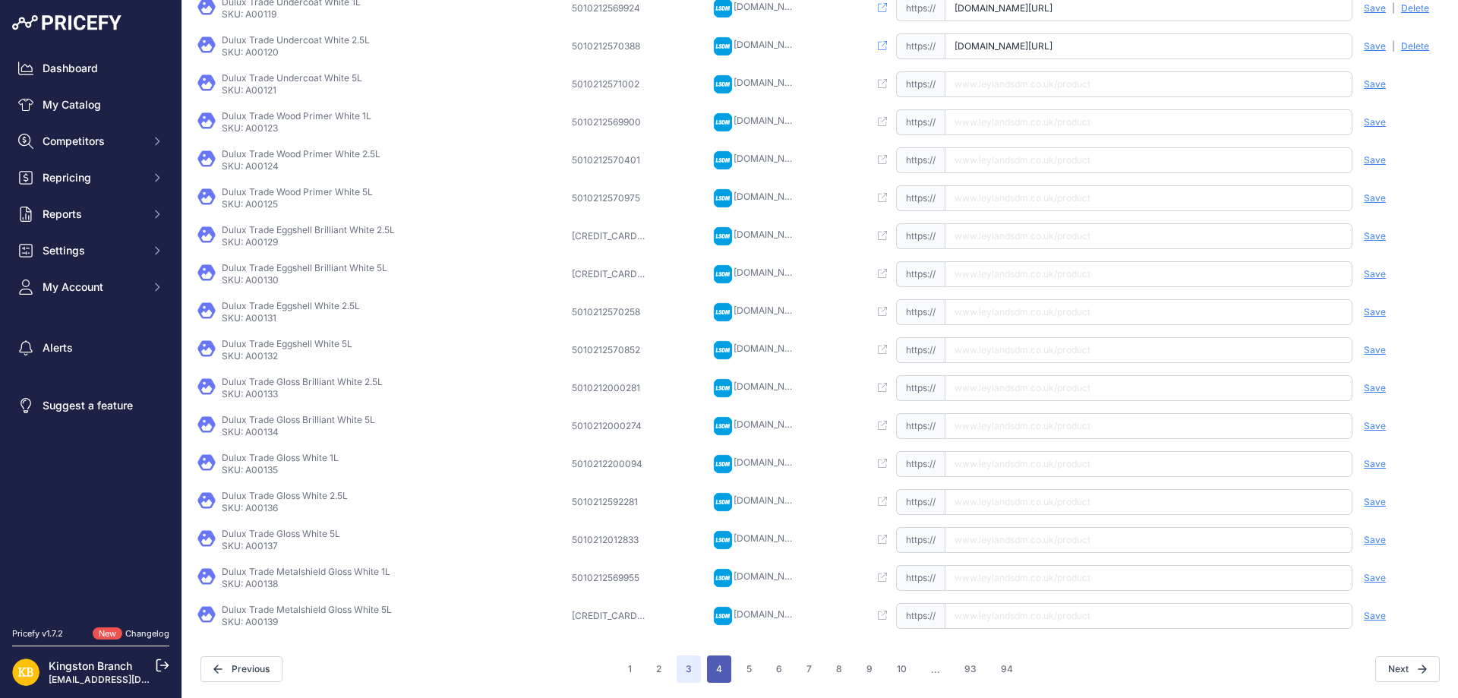
scroll to position [253, 0]
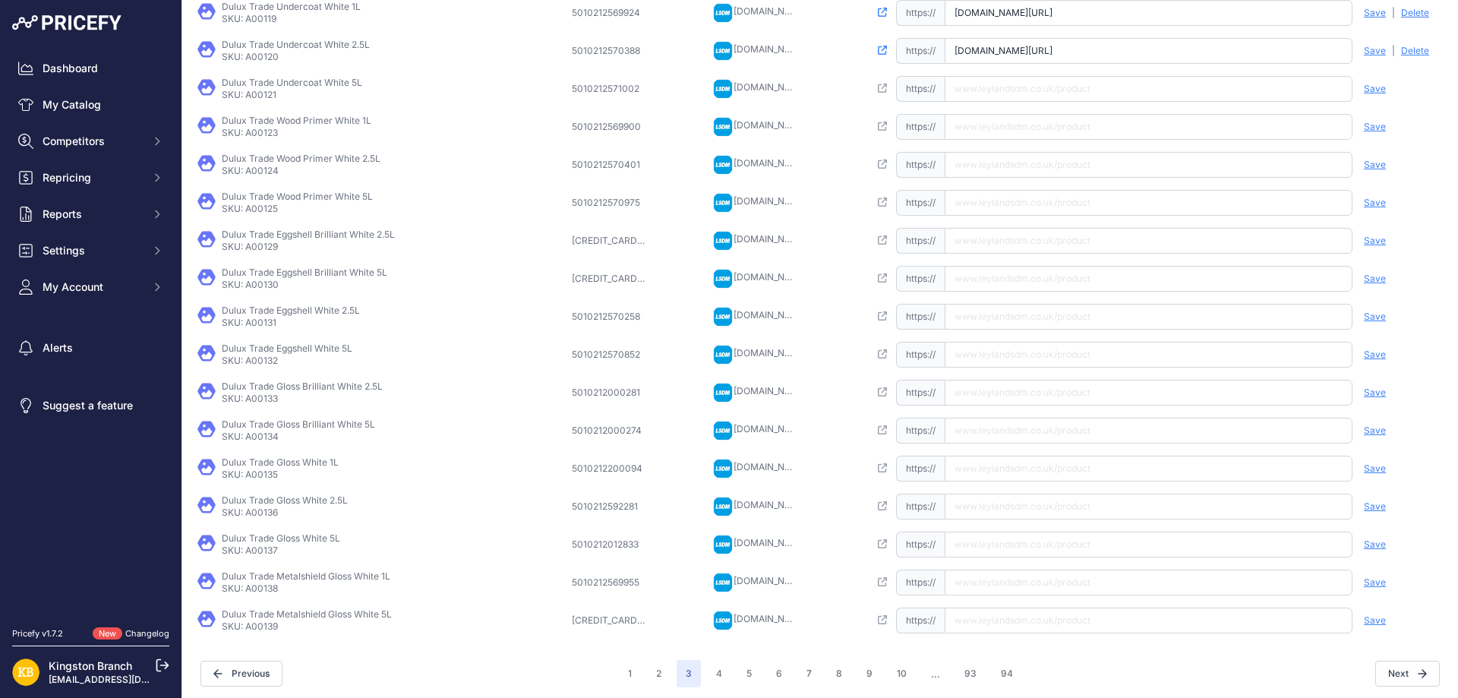
click at [969, 119] on input "text" at bounding box center [1149, 127] width 408 height 26
paste input "[URL][DOMAIN_NAME]"
type input "[DOMAIN_NAME][URL]"
click at [1364, 128] on span "Save" at bounding box center [1375, 127] width 22 height 12
click at [926, 676] on span "..." at bounding box center [935, 673] width 27 height 27
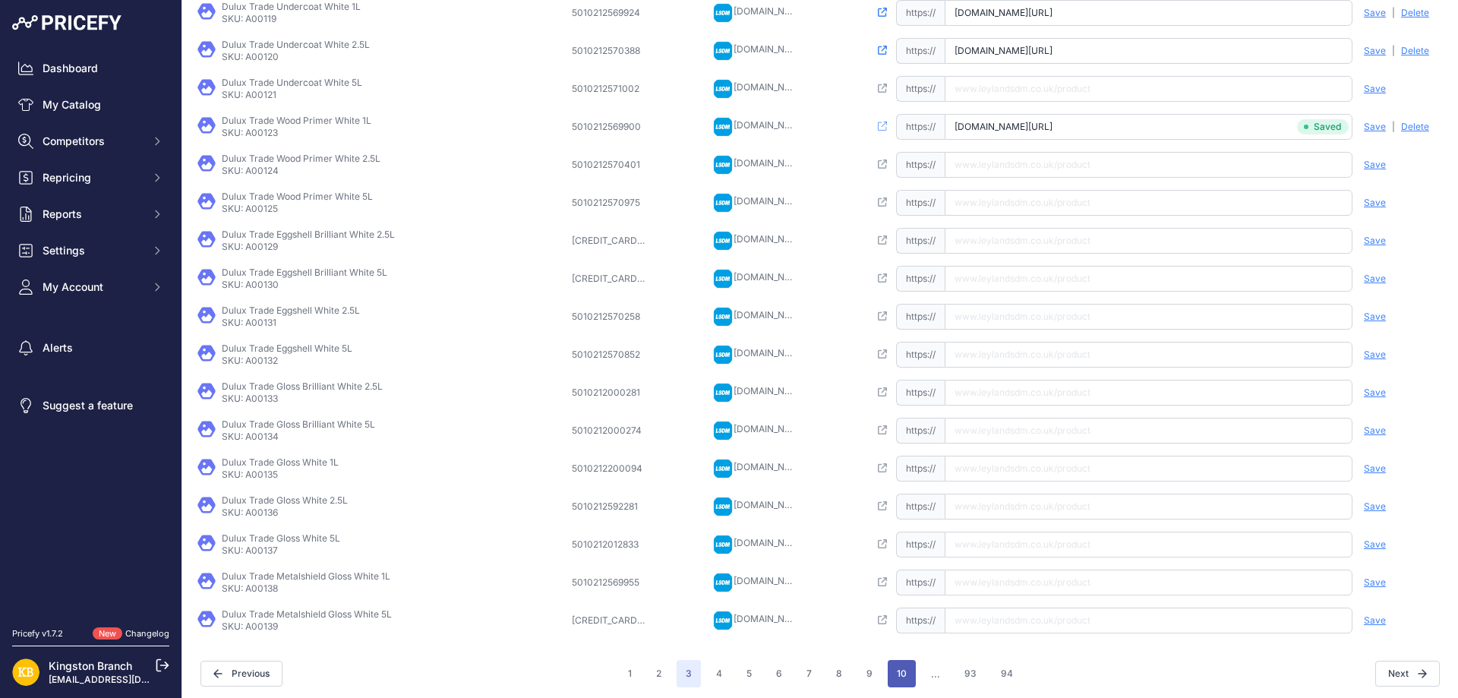
click at [902, 679] on button "10" at bounding box center [902, 673] width 28 height 27
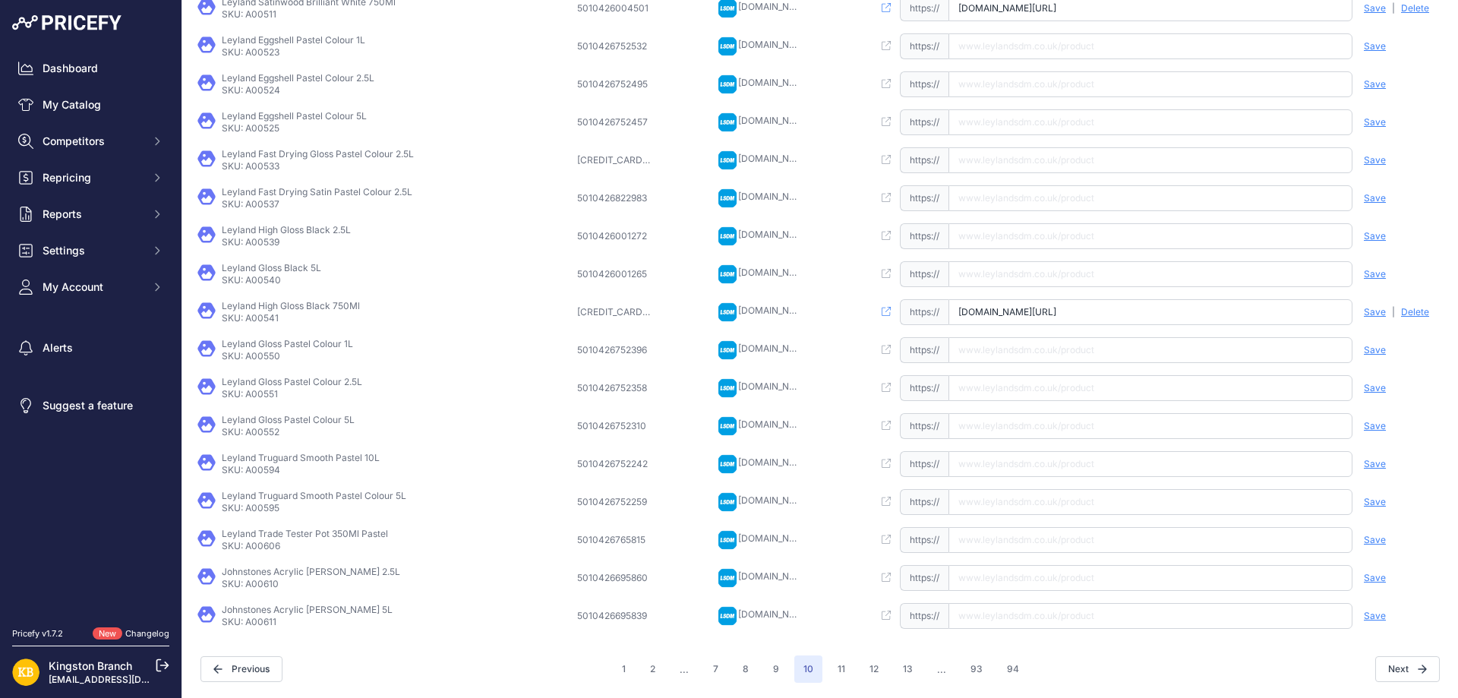
scroll to position [252, 0]
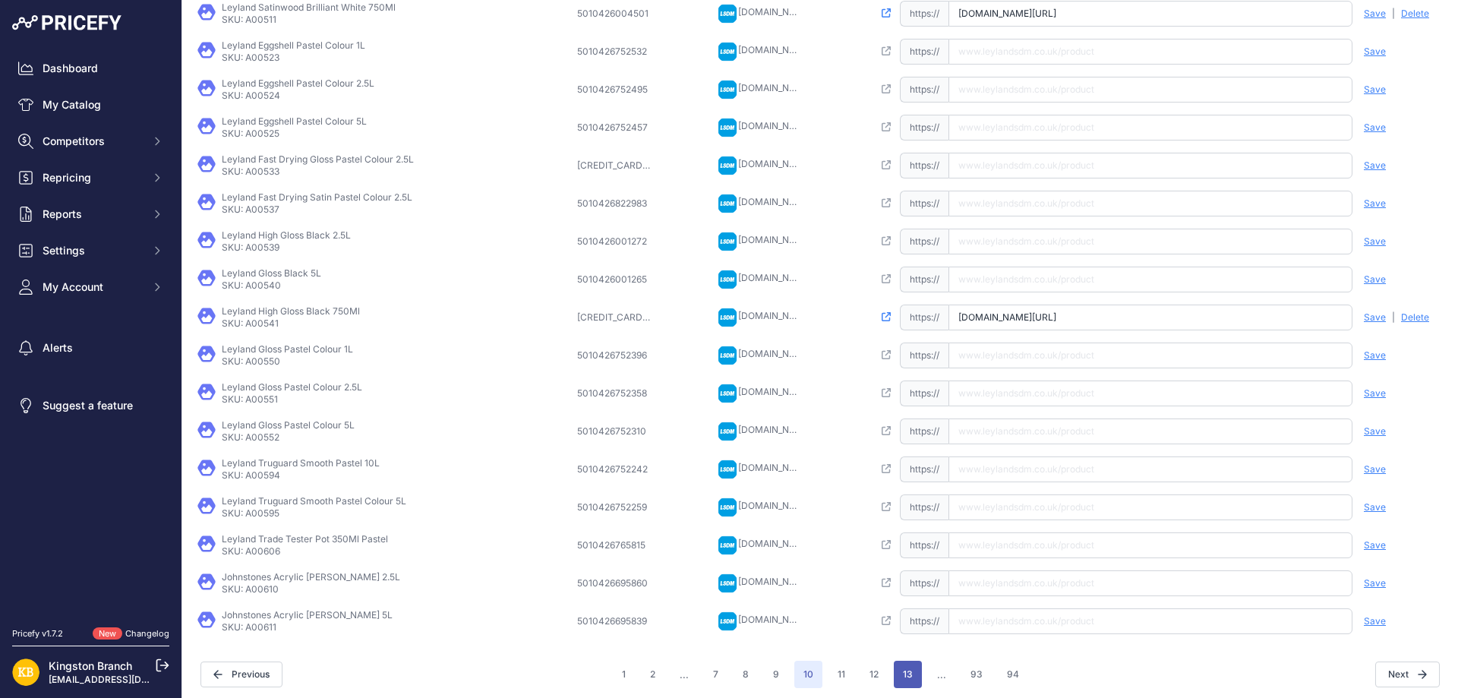
click at [905, 677] on button "13" at bounding box center [908, 674] width 28 height 27
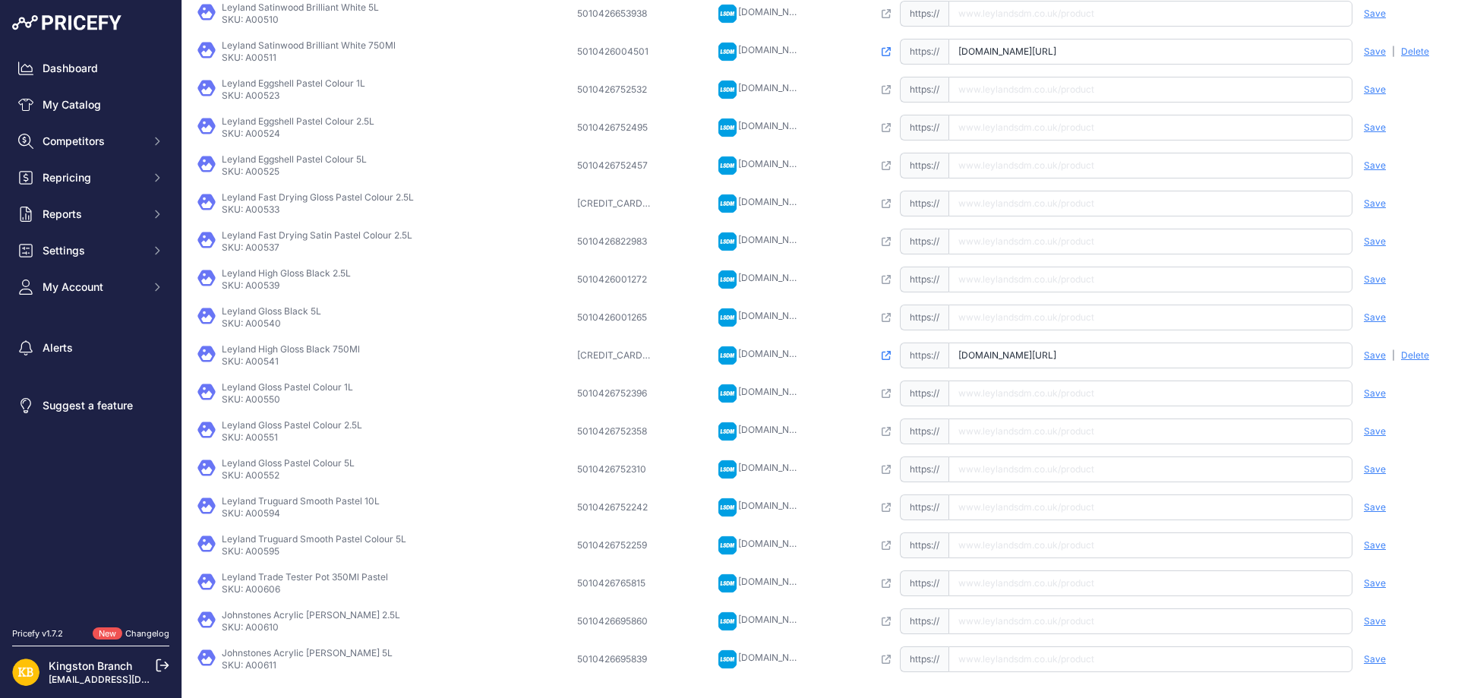
scroll to position [290, 0]
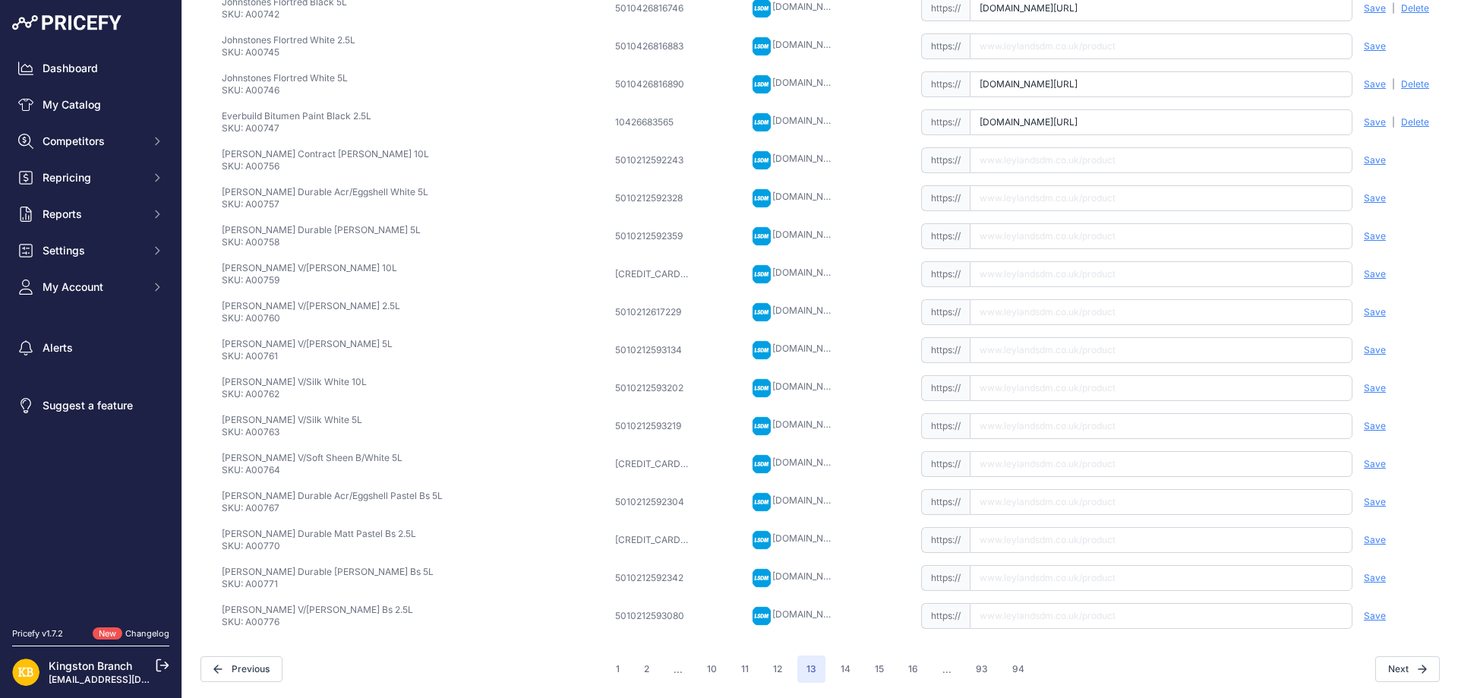
scroll to position [251, 0]
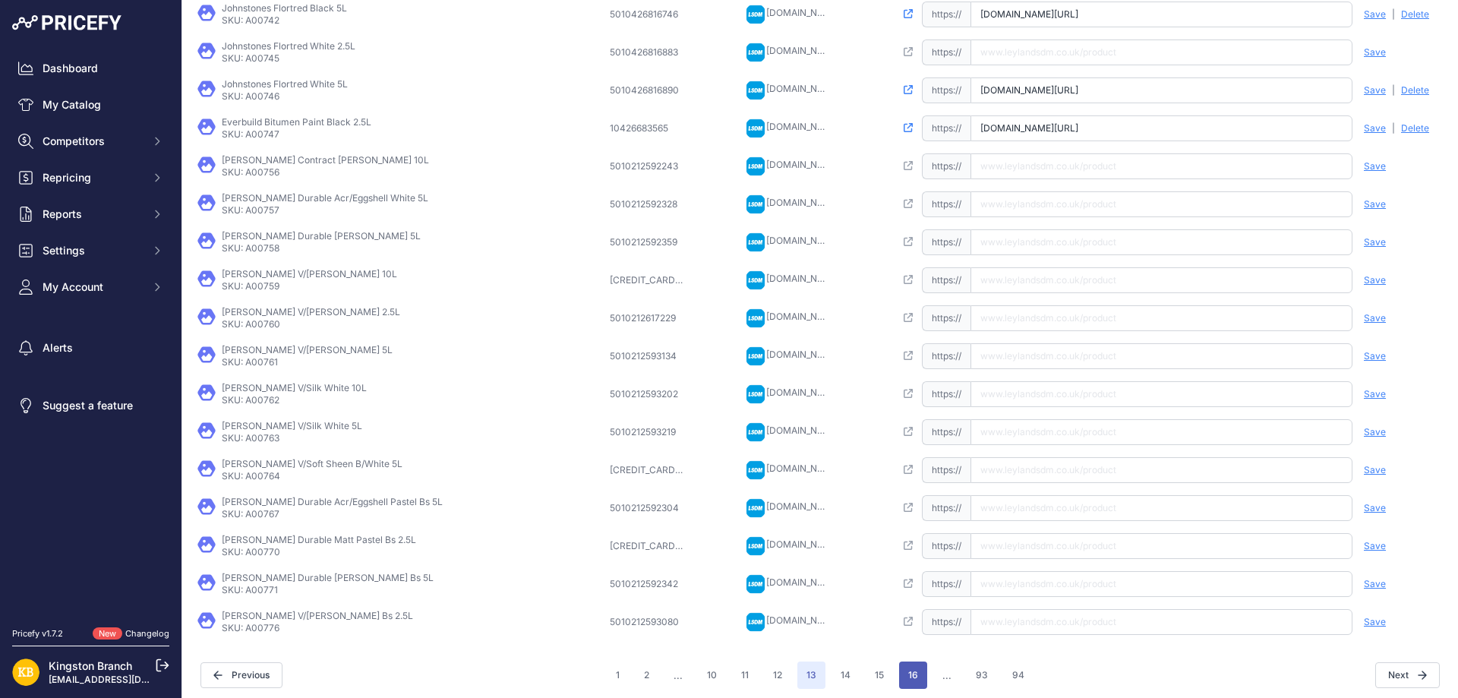
click at [907, 678] on button "16" at bounding box center [913, 675] width 28 height 27
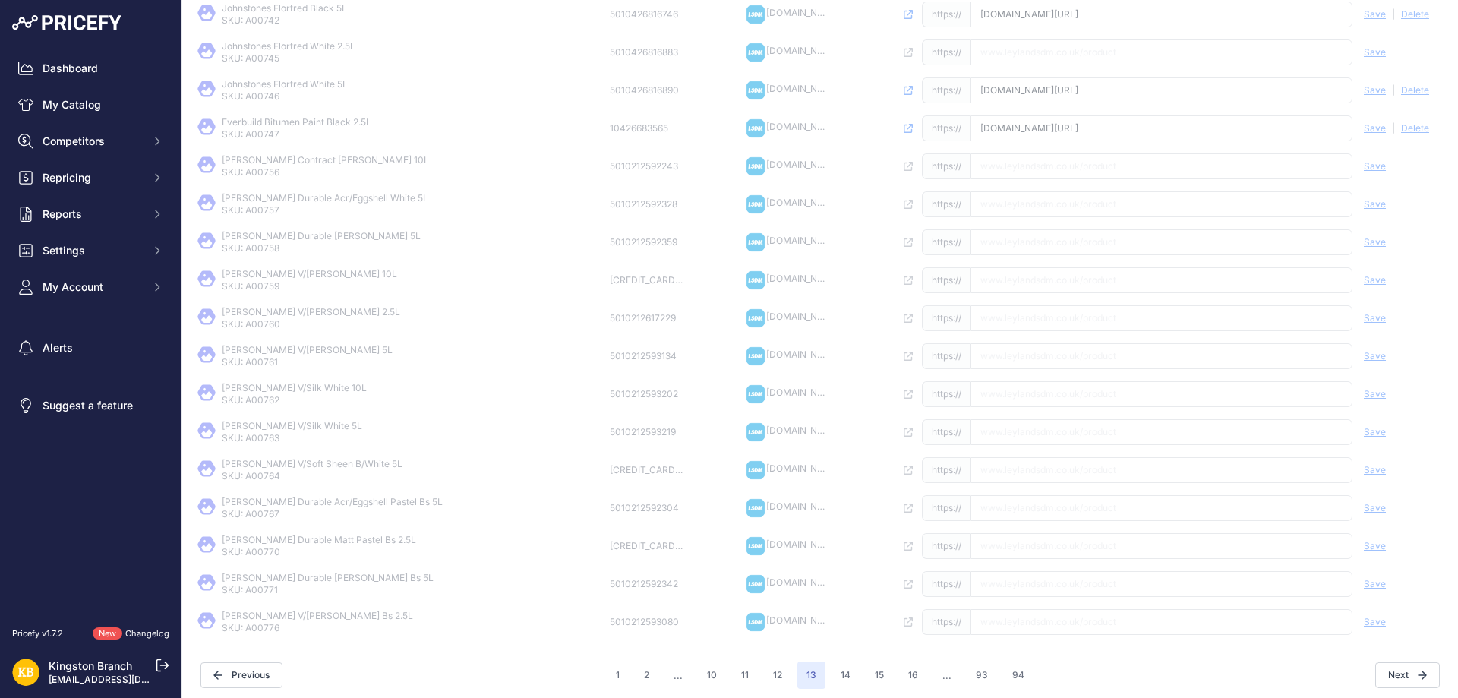
scroll to position [251, 0]
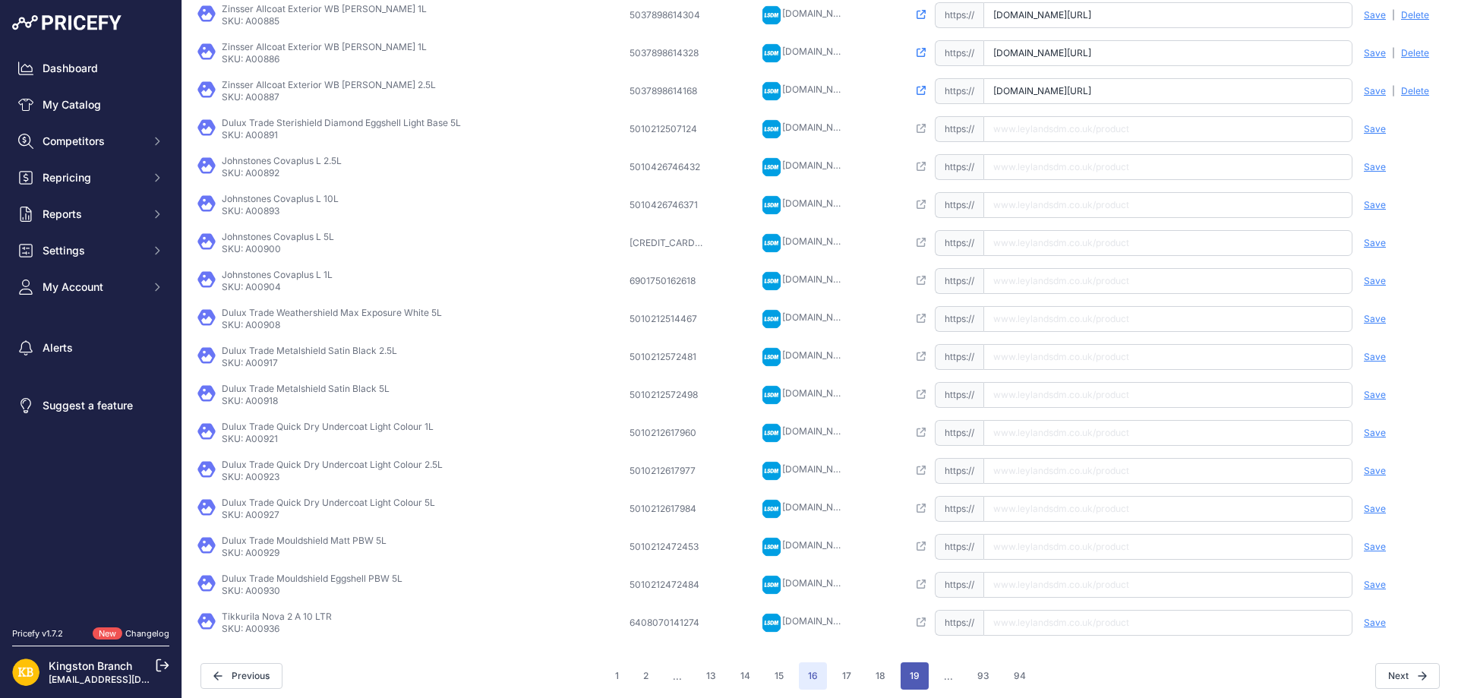
click at [911, 677] on button "19" at bounding box center [915, 675] width 28 height 27
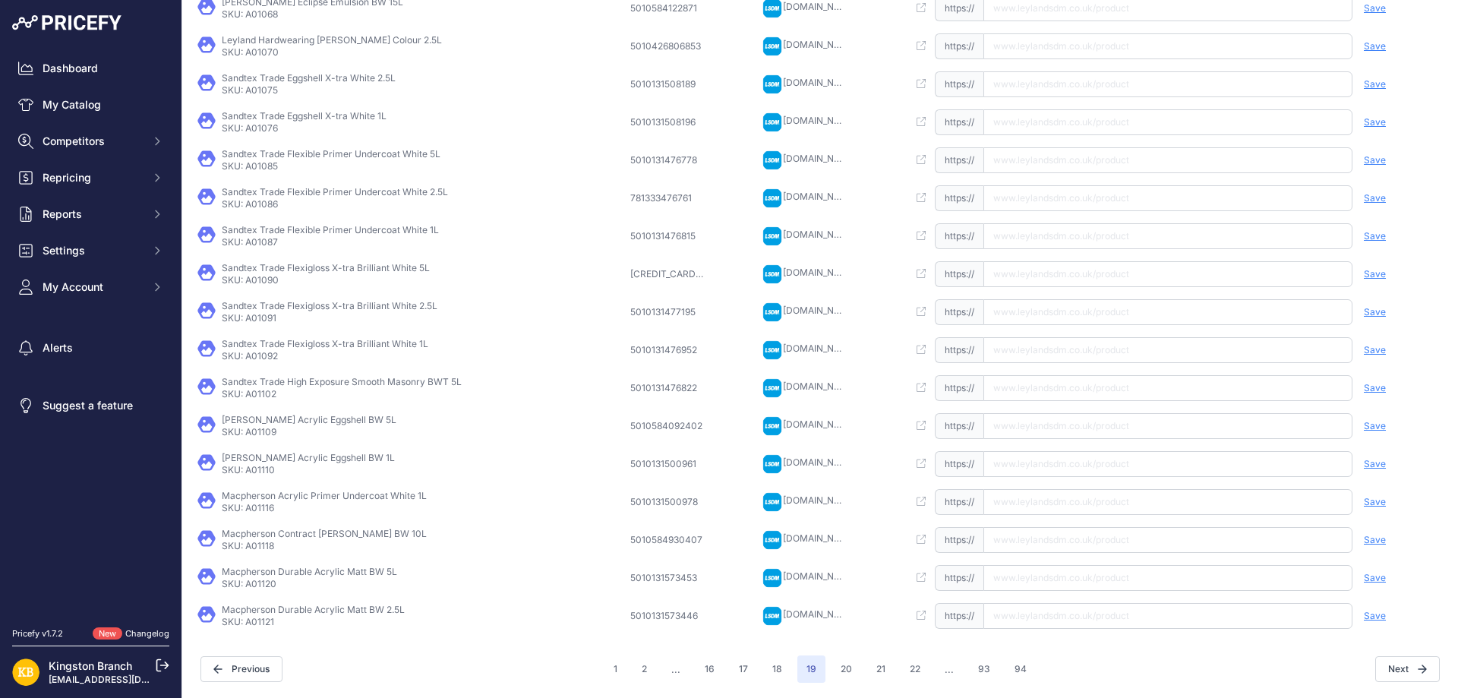
scroll to position [250, 0]
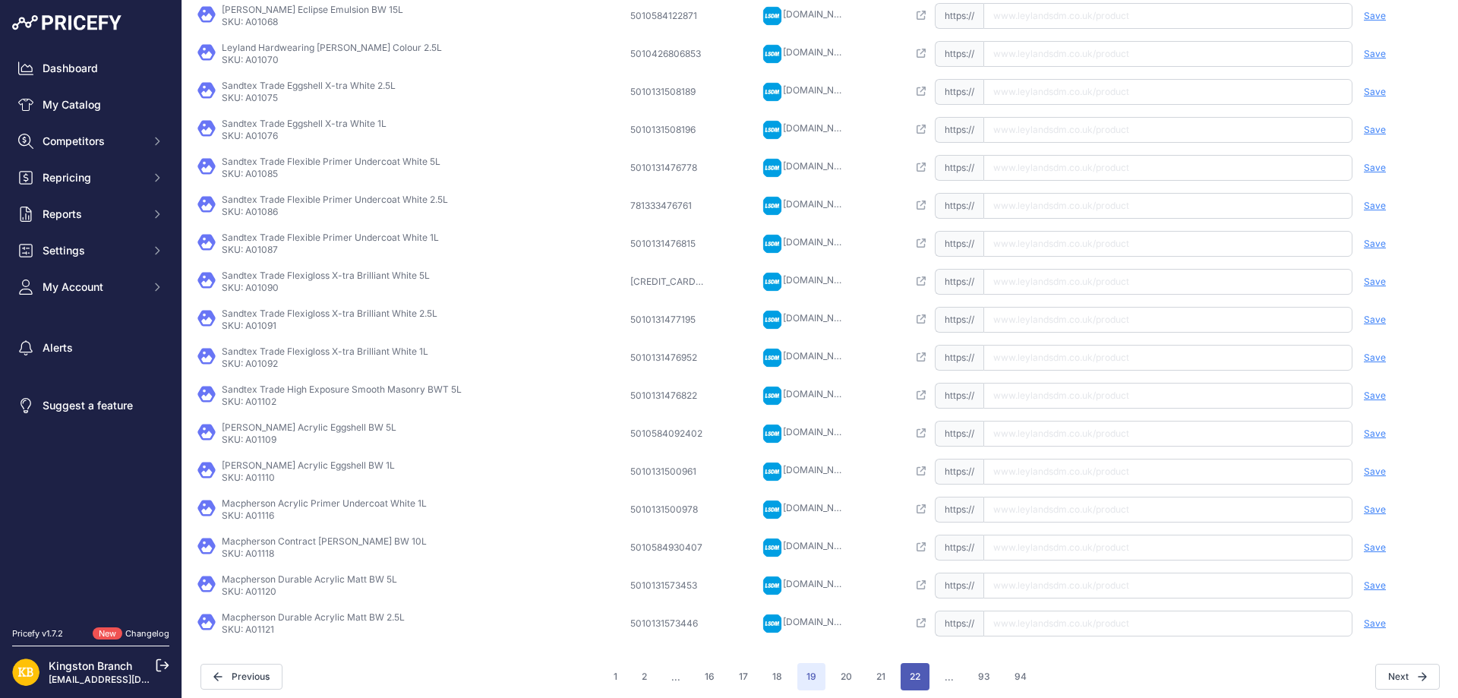
drag, startPoint x: 915, startPoint y: 674, endPoint x: 847, endPoint y: 394, distance: 287.6
click at [915, 674] on button "22" at bounding box center [915, 676] width 29 height 27
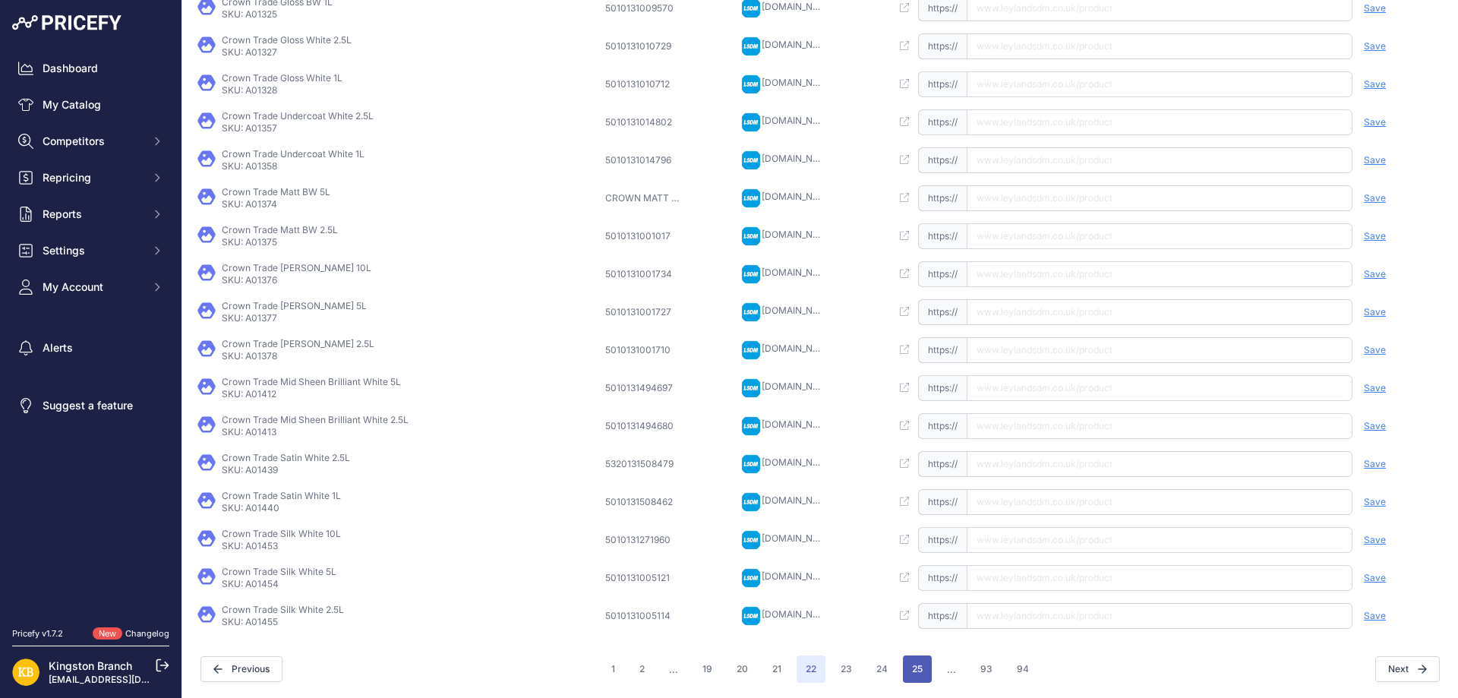
scroll to position [249, 0]
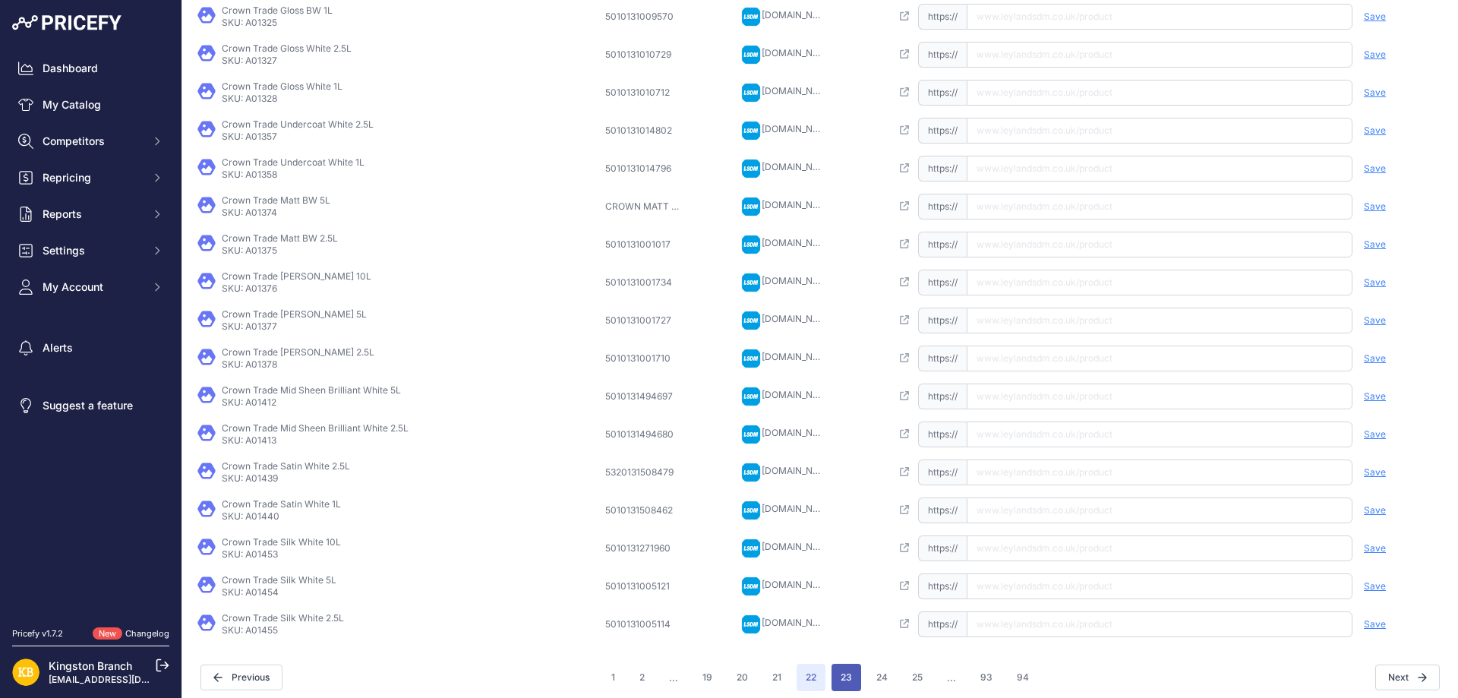
click at [855, 681] on button "23" at bounding box center [847, 677] width 30 height 27
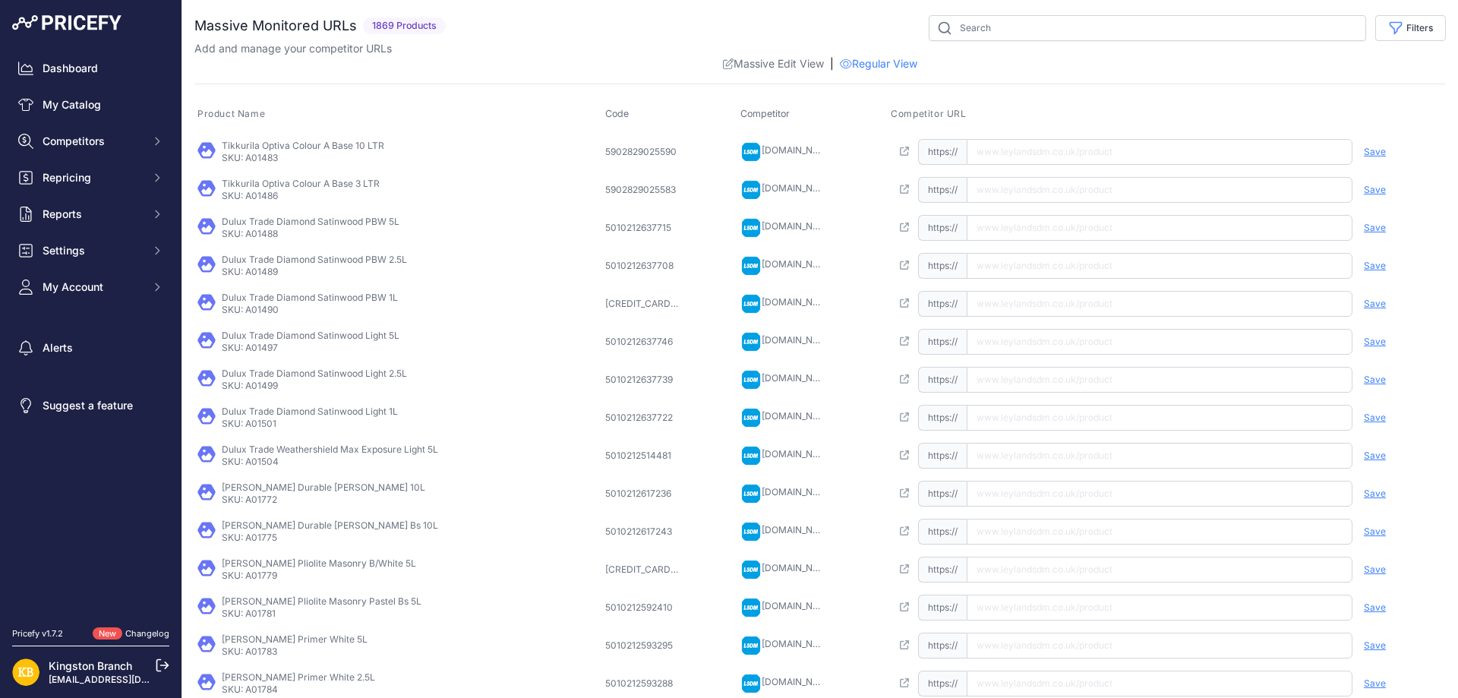
scroll to position [257, 0]
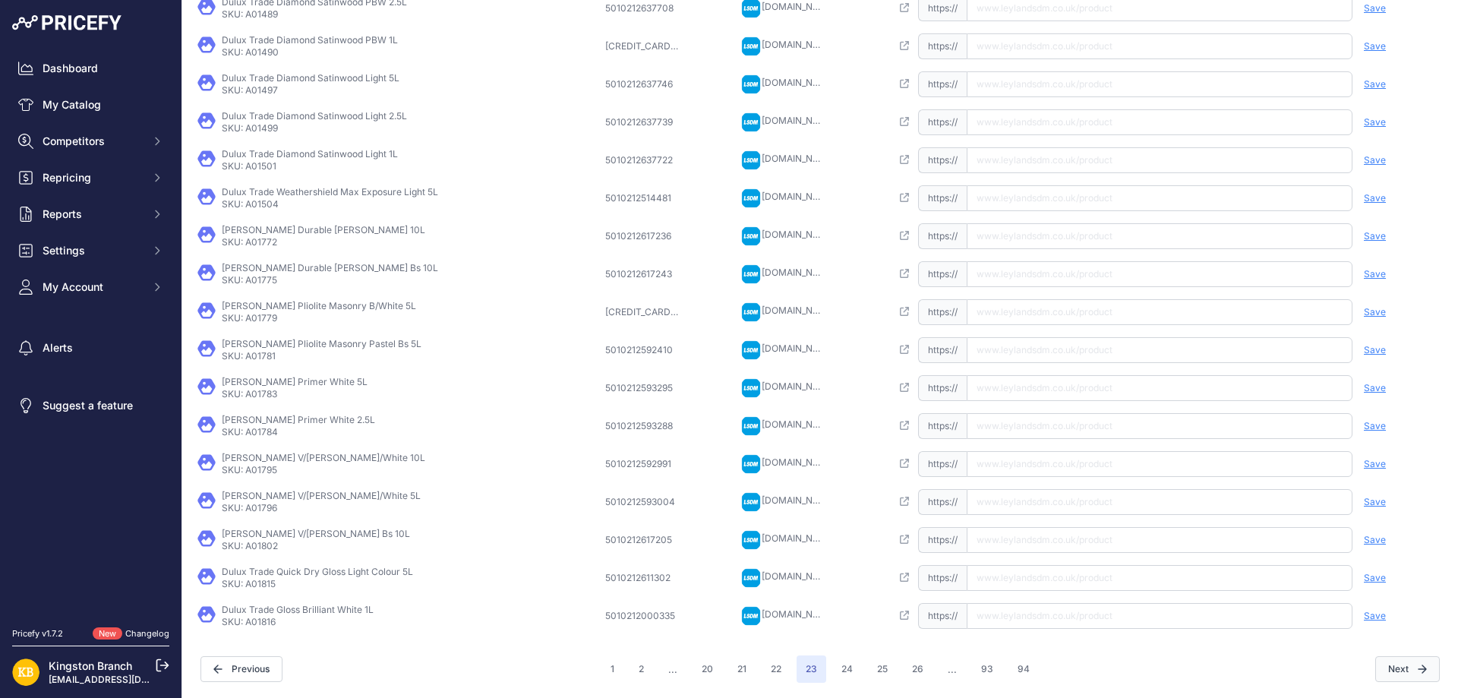
click at [1418, 671] on icon "button" at bounding box center [1422, 669] width 9 height 9
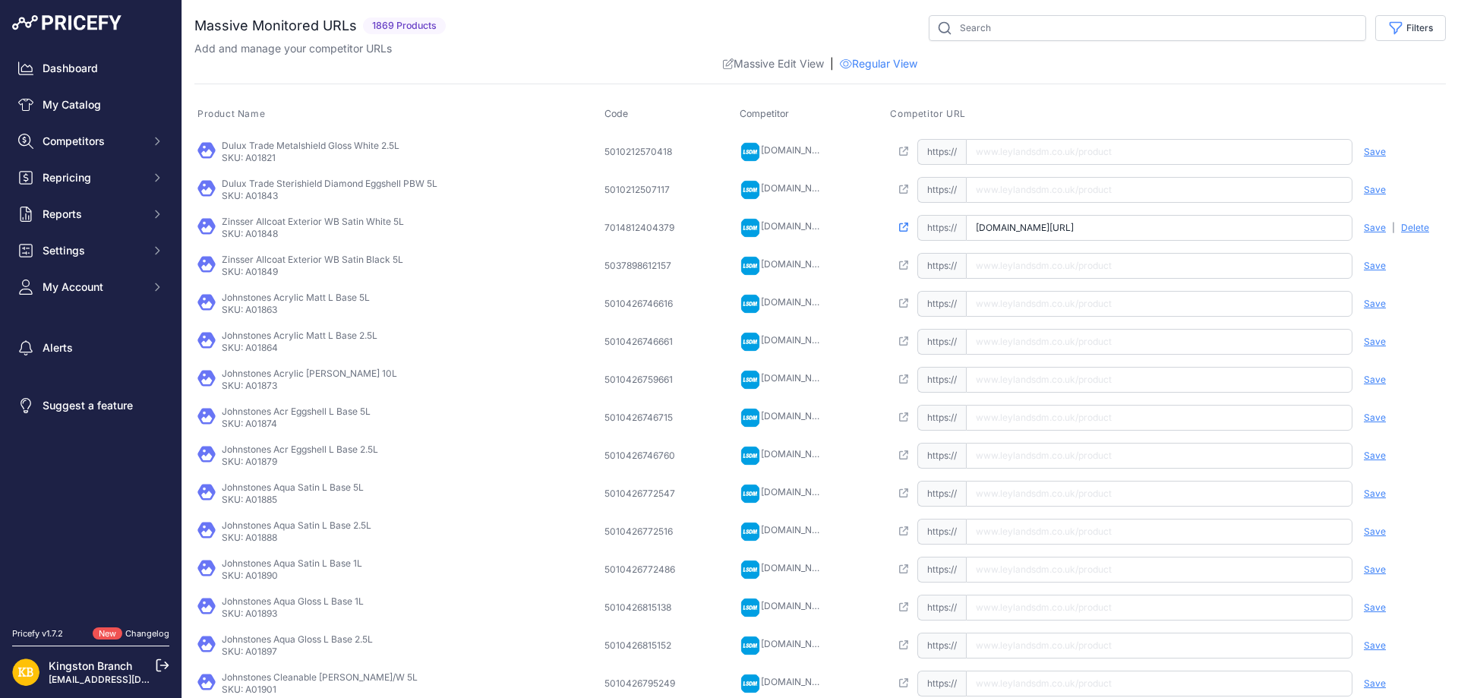
scroll to position [257, 0]
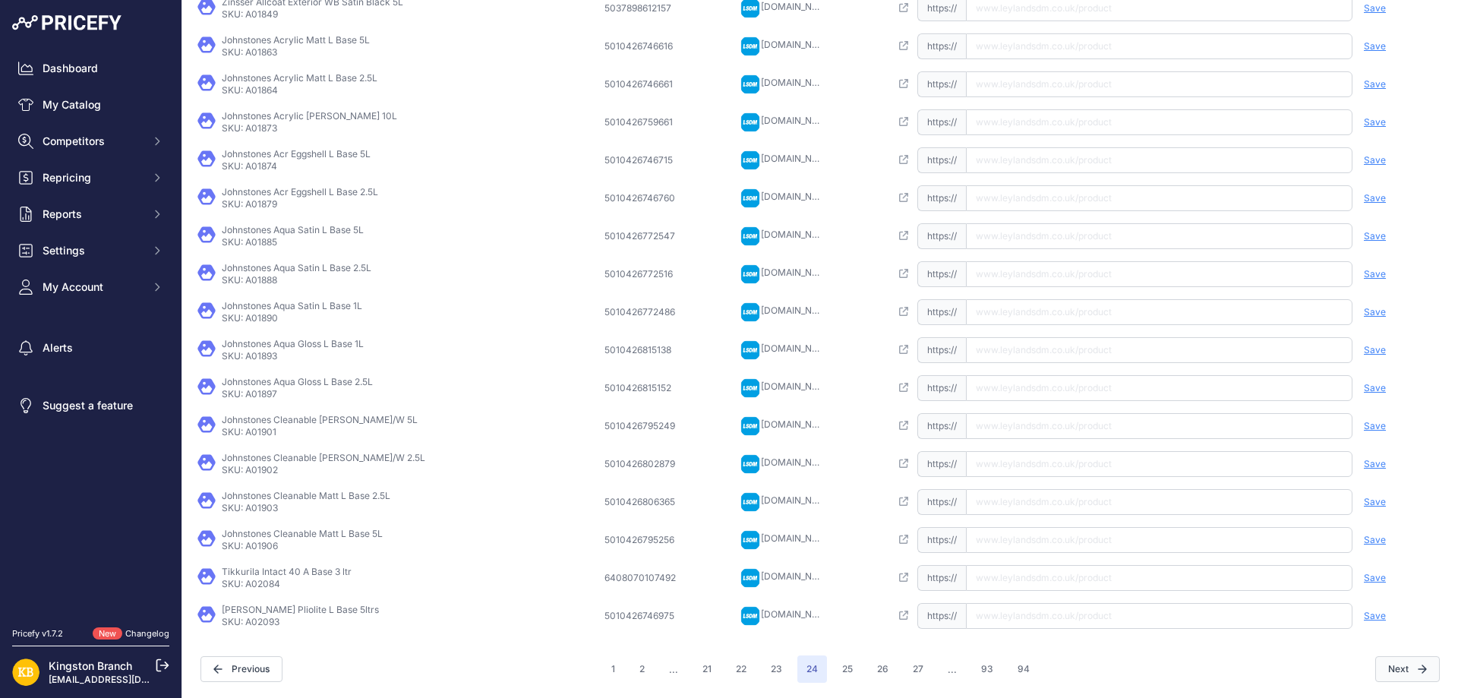
click at [1419, 668] on icon "button" at bounding box center [1423, 669] width 8 height 8
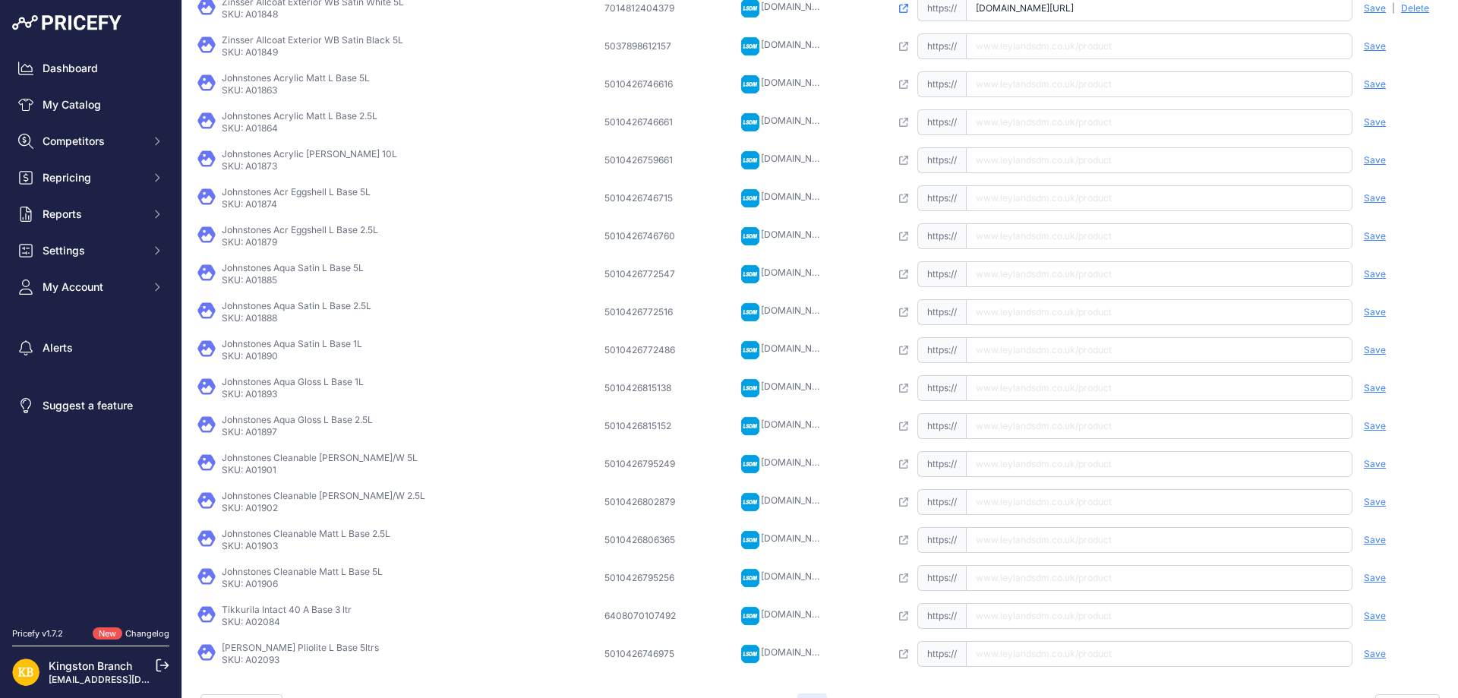
scroll to position [295, 0]
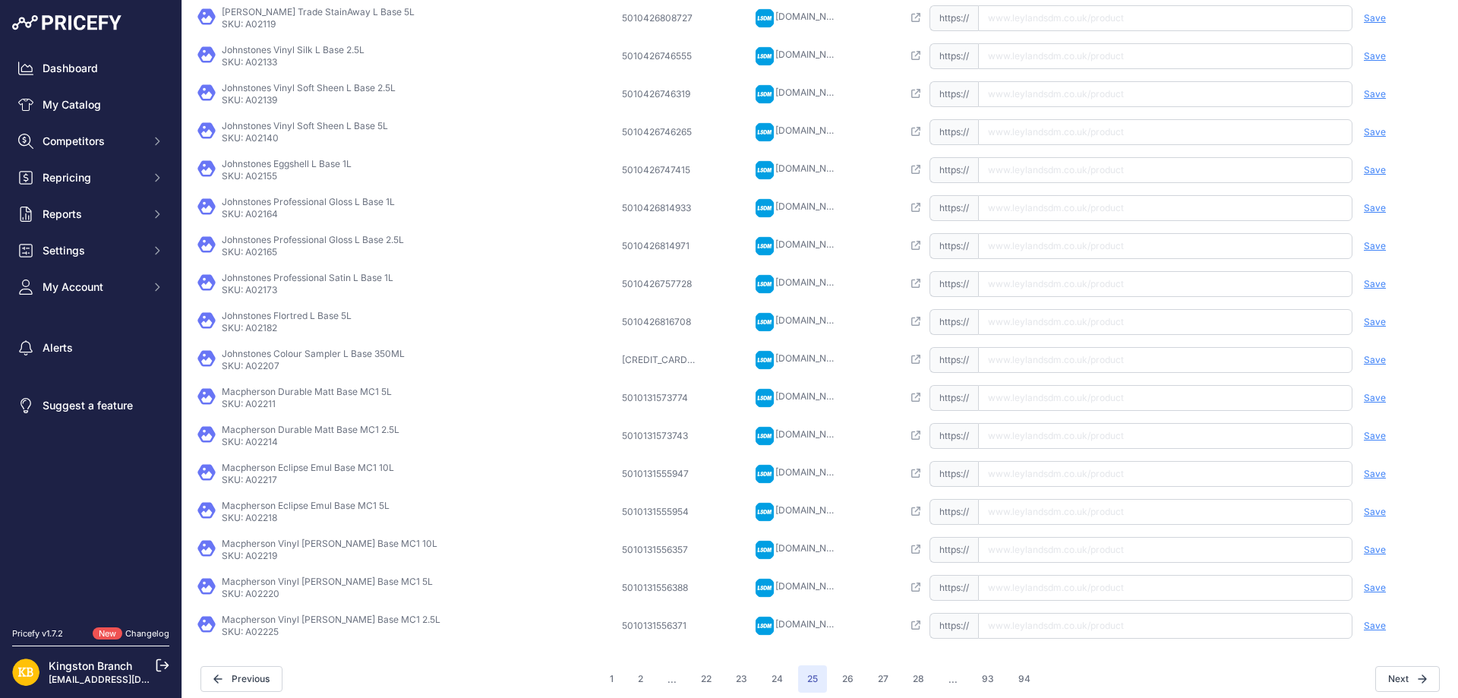
scroll to position [257, 0]
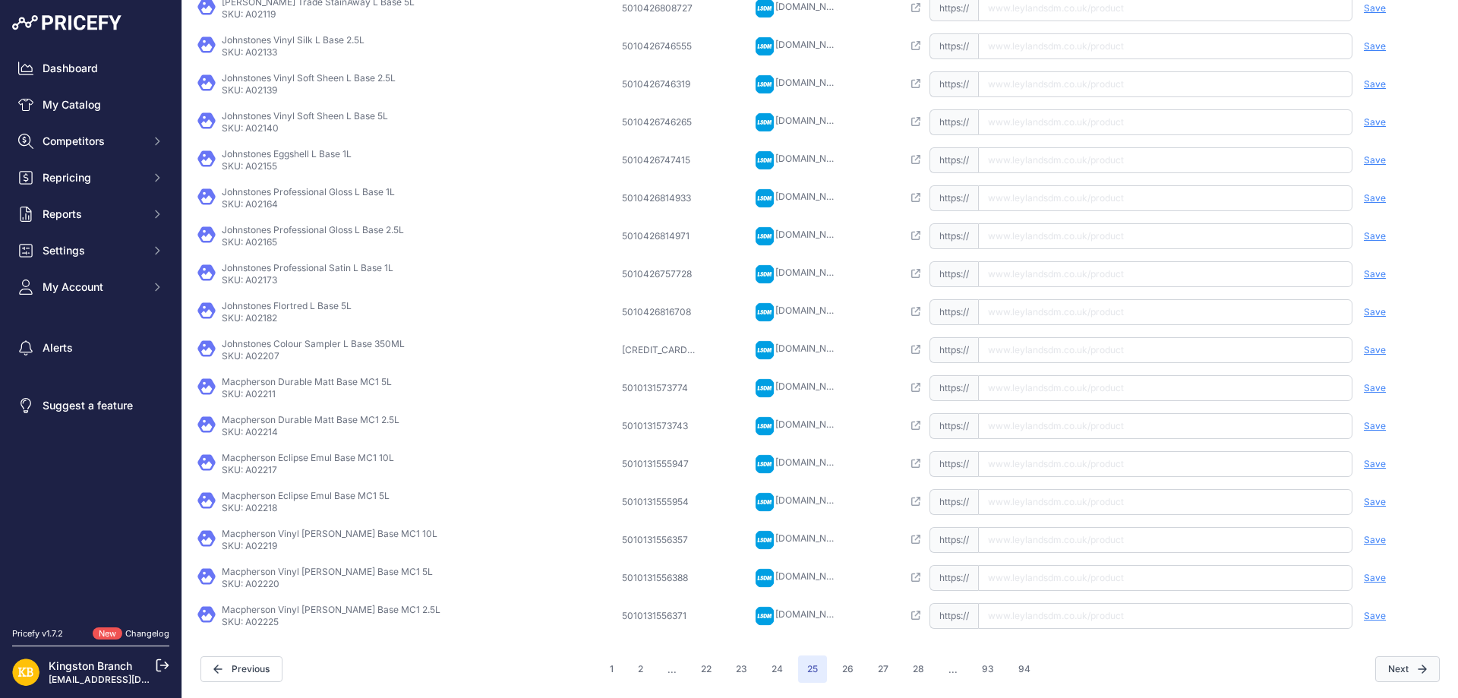
click at [1410, 679] on button "Next" at bounding box center [1408, 669] width 65 height 26
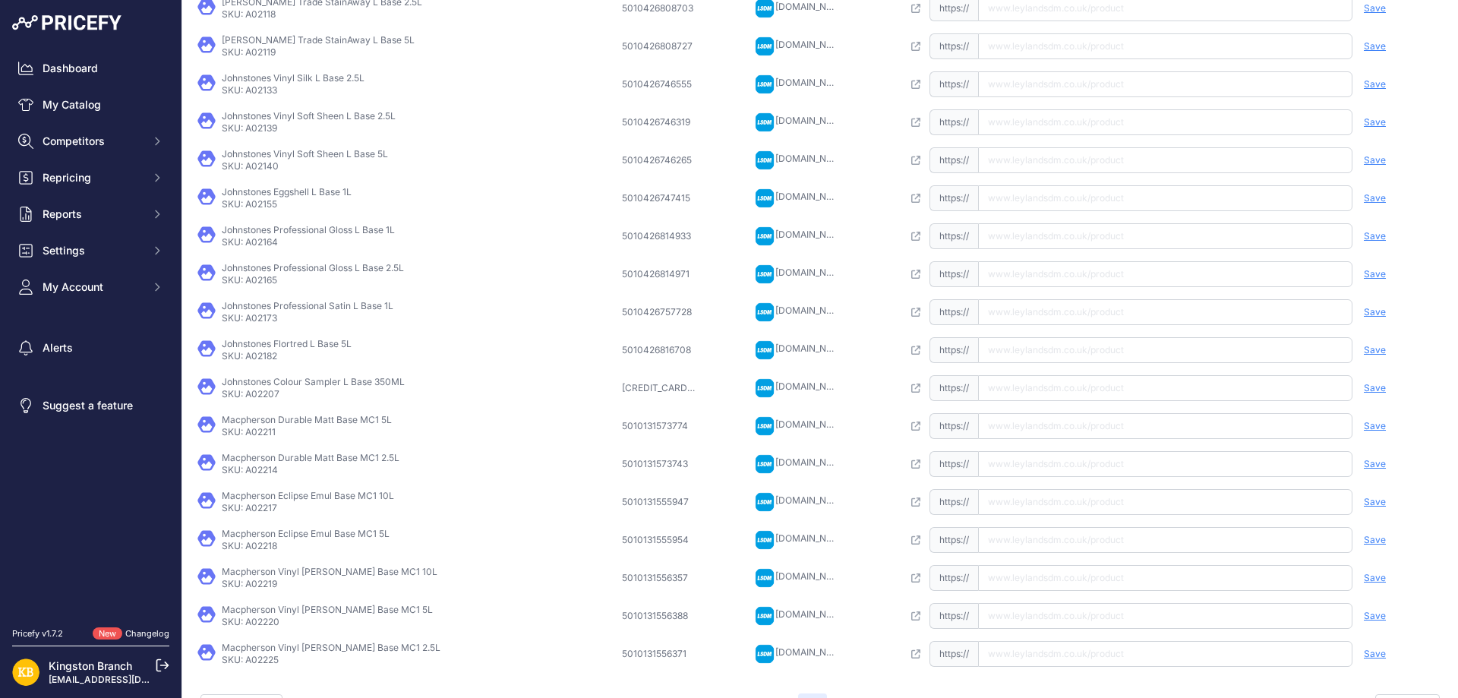
scroll to position [295, 0]
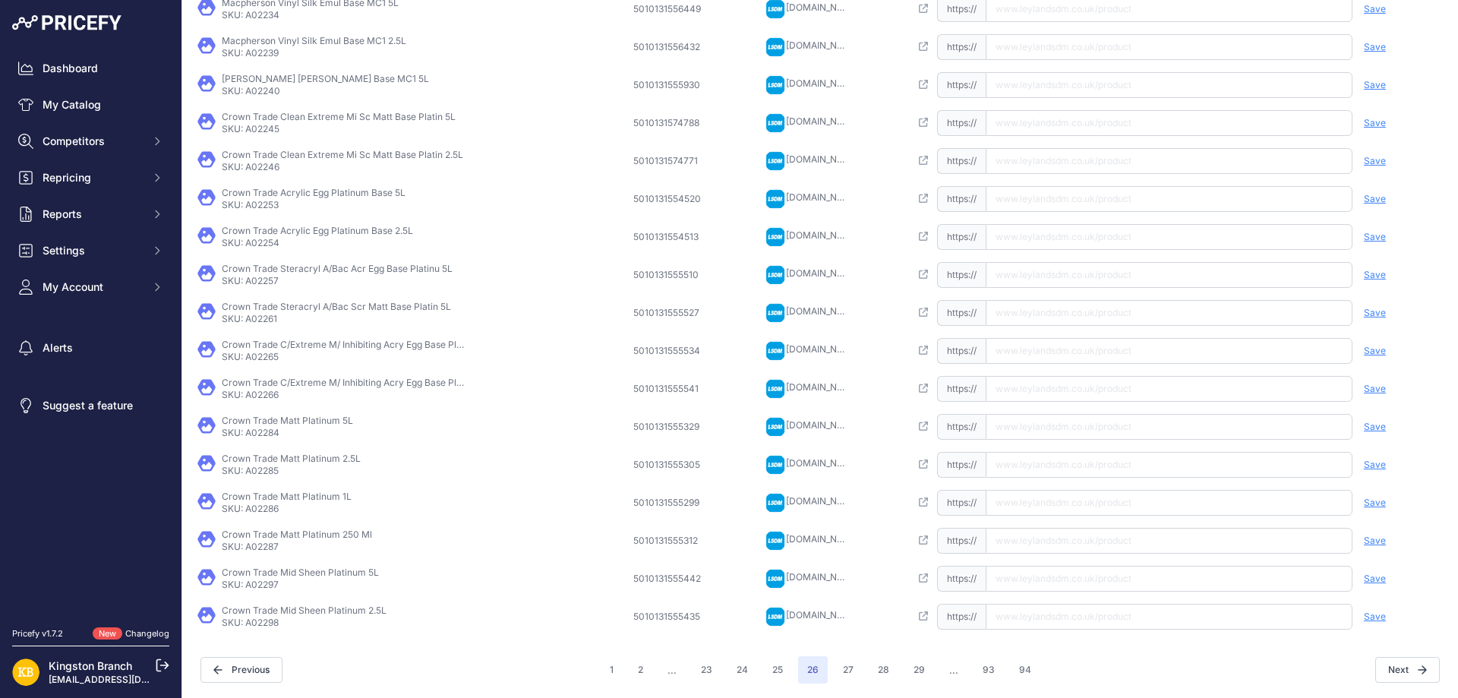
scroll to position [257, 0]
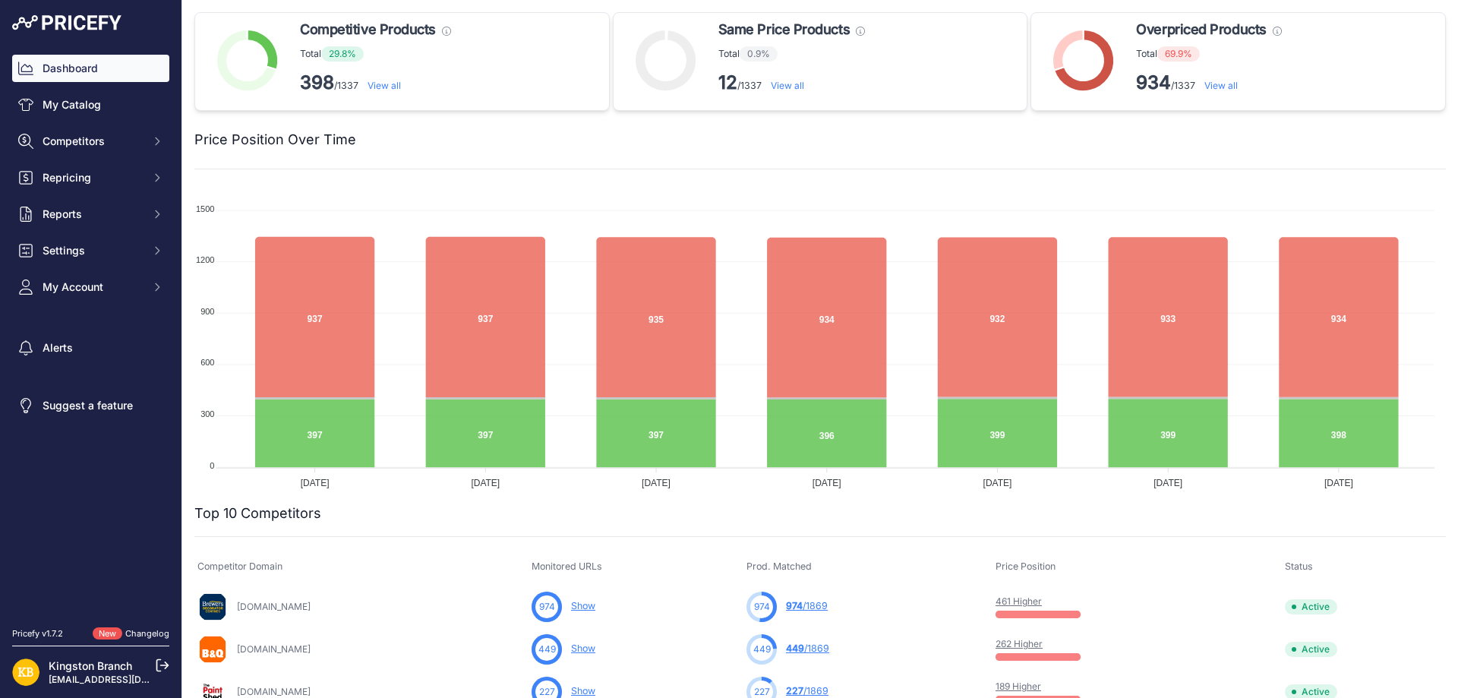
scroll to position [456, 0]
